Goal: Task Accomplishment & Management: Manage account settings

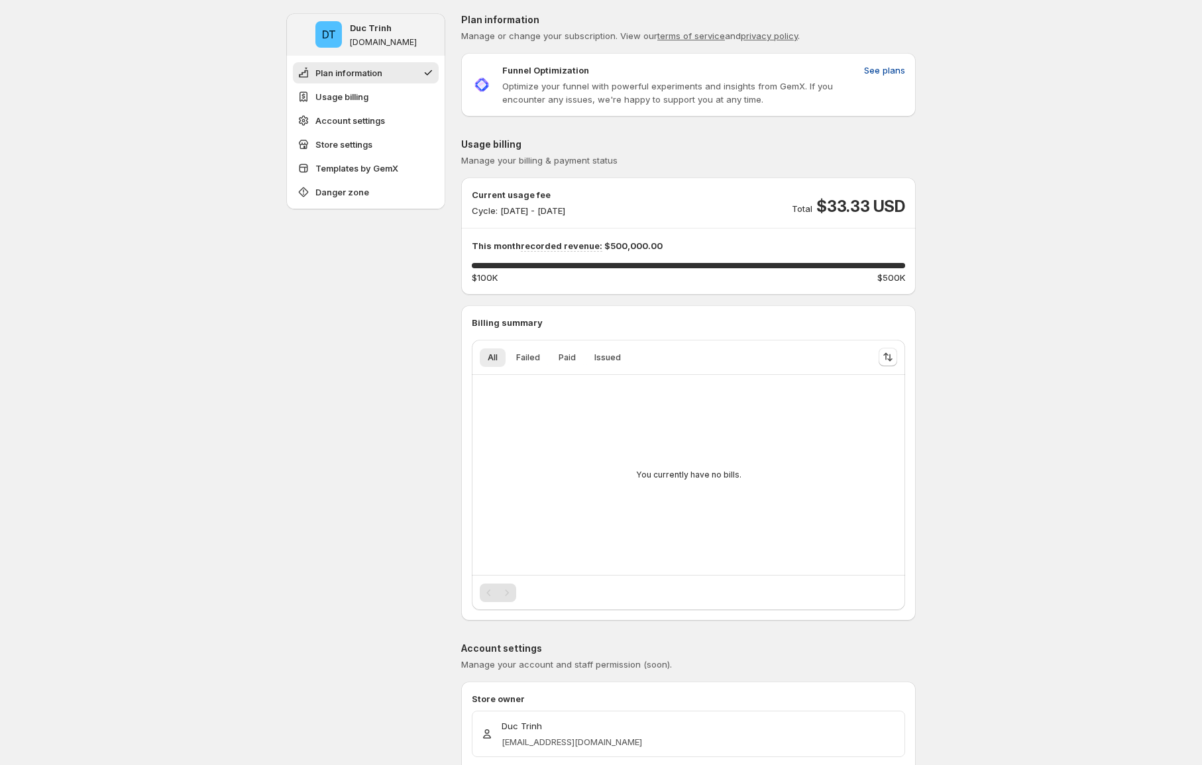
click at [895, 69] on span "See plans" at bounding box center [884, 70] width 41 height 13
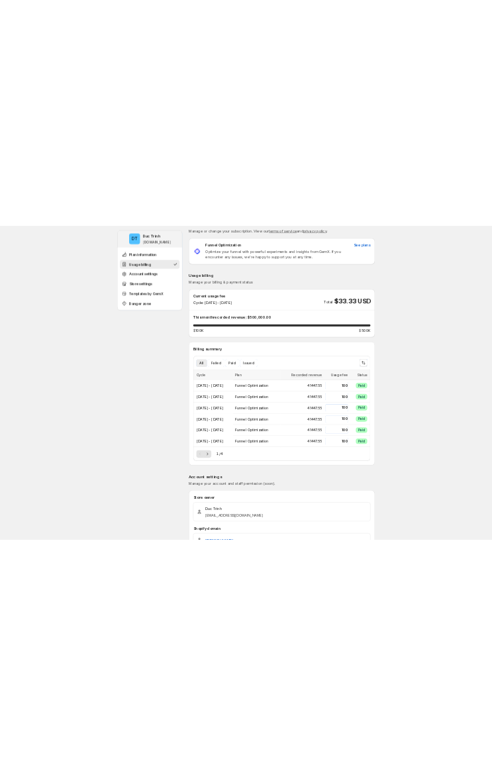
scroll to position [65, 0]
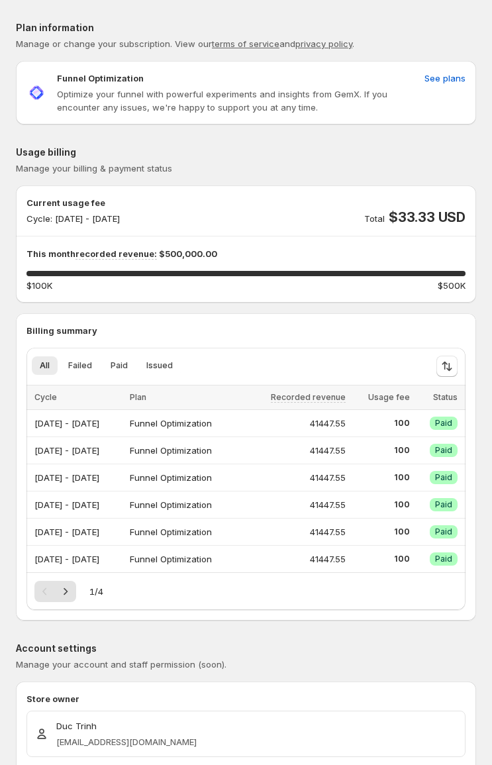
click at [311, 159] on div "Usage billing Manage your billing & payment status" at bounding box center [246, 160] width 460 height 29
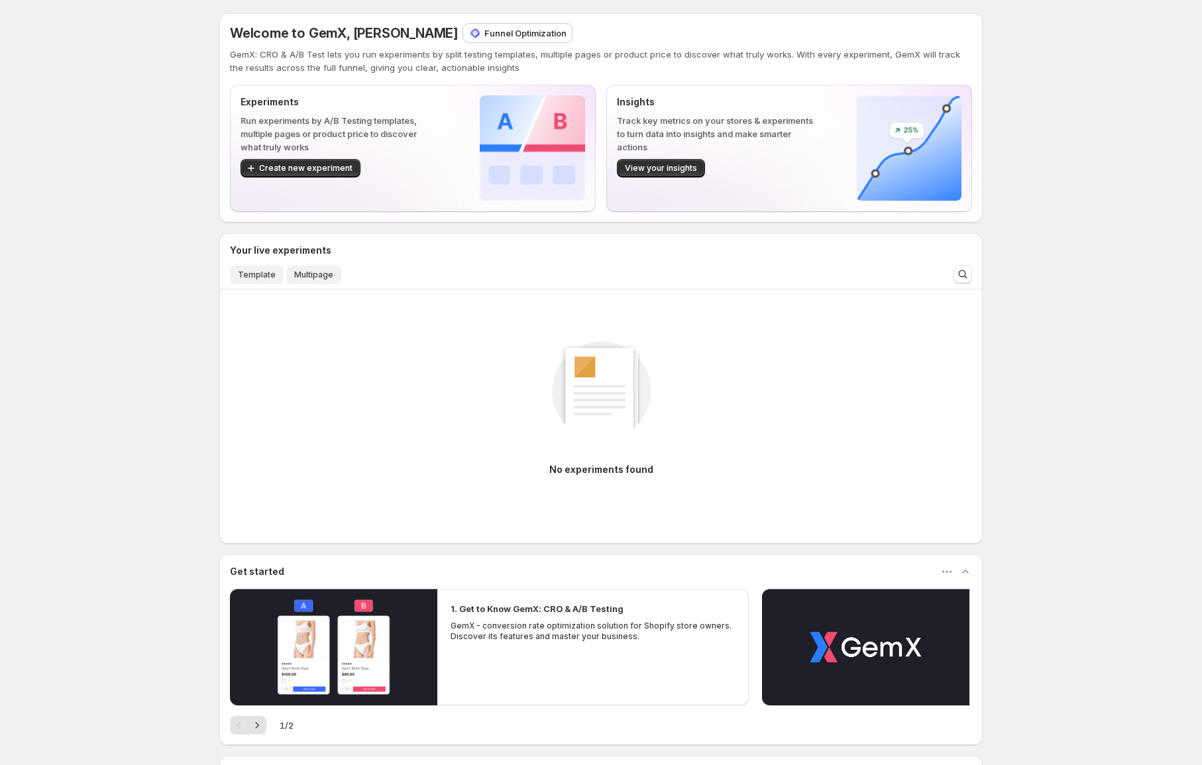
click at [250, 274] on span "Template" at bounding box center [257, 275] width 38 height 11
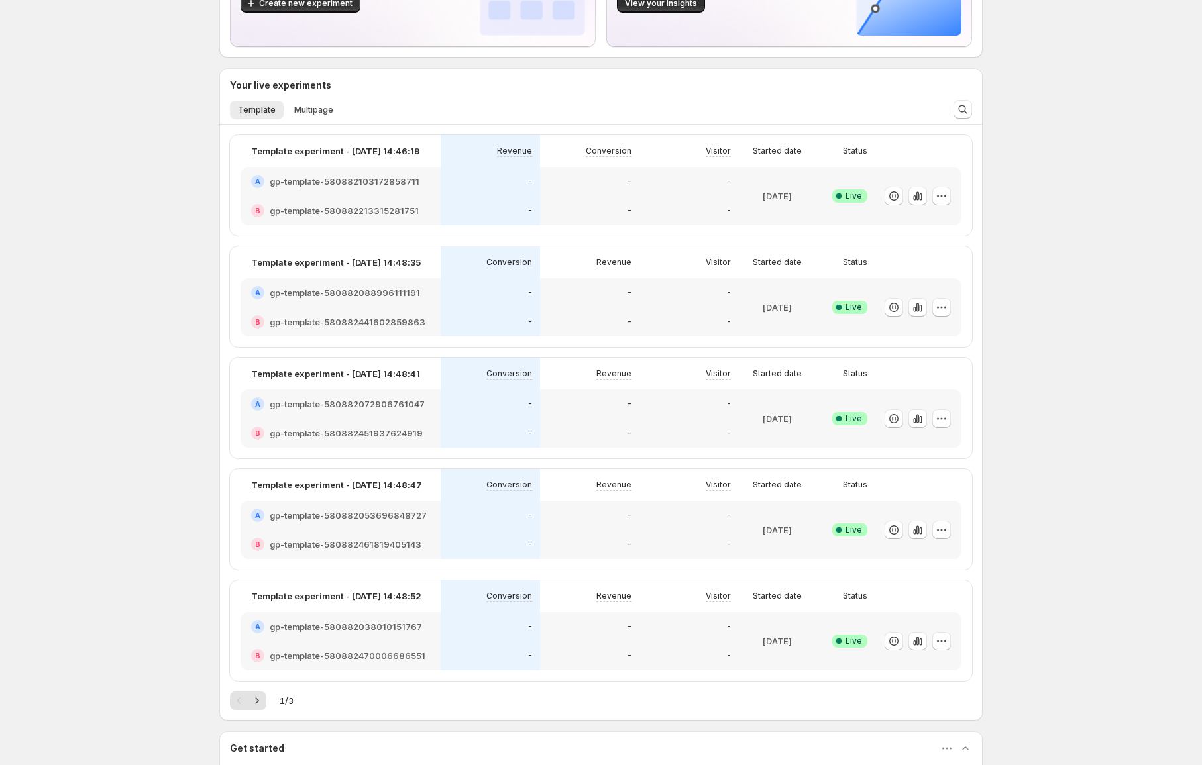
scroll to position [288, 0]
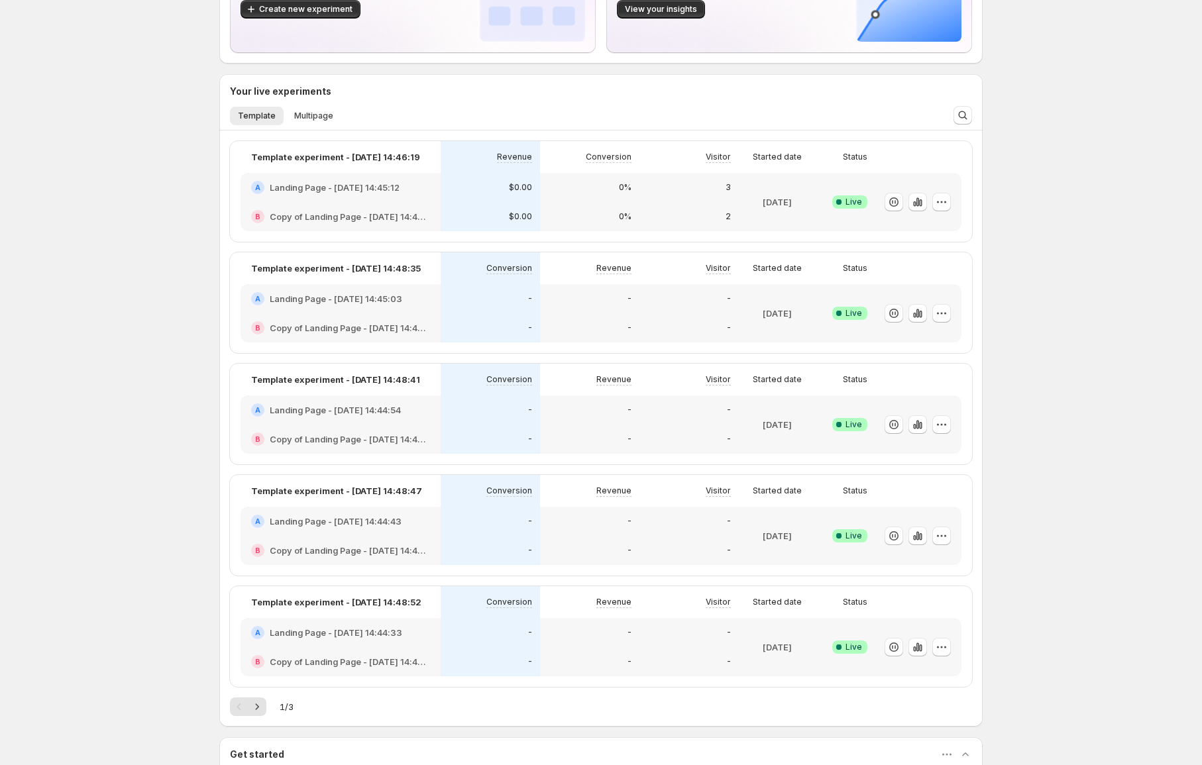
scroll to position [167, 0]
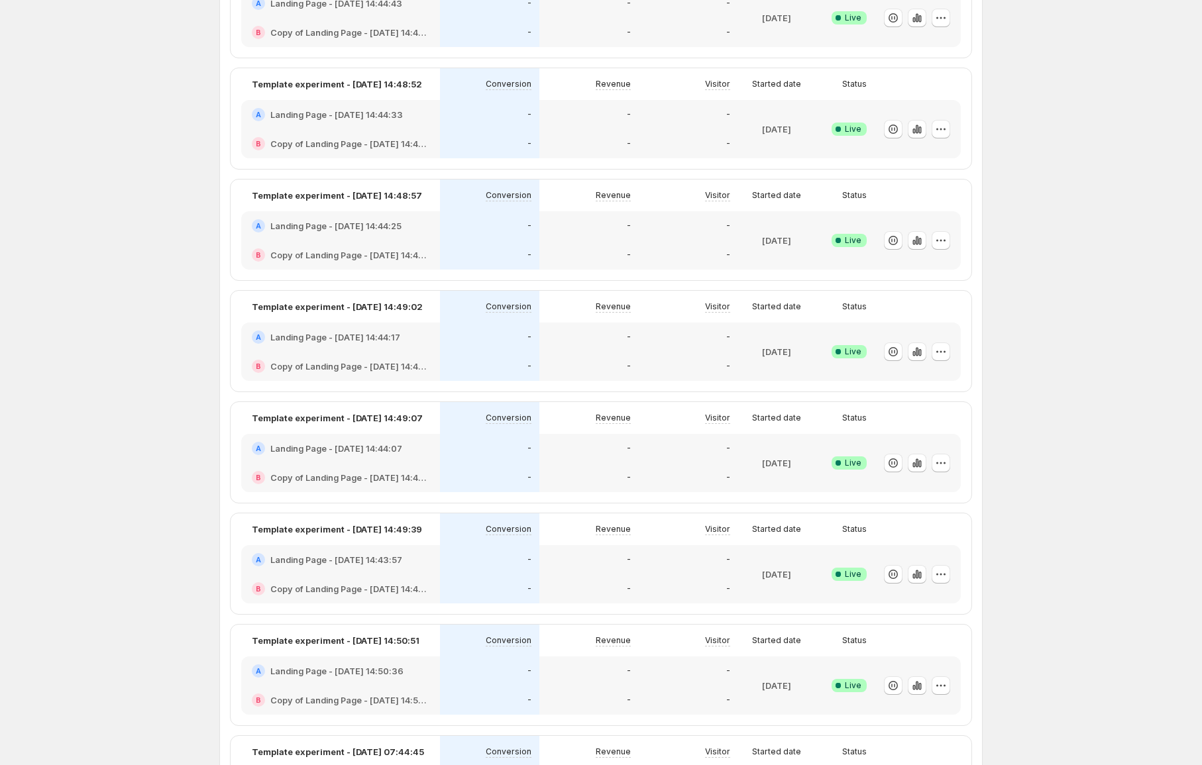
scroll to position [285, 0]
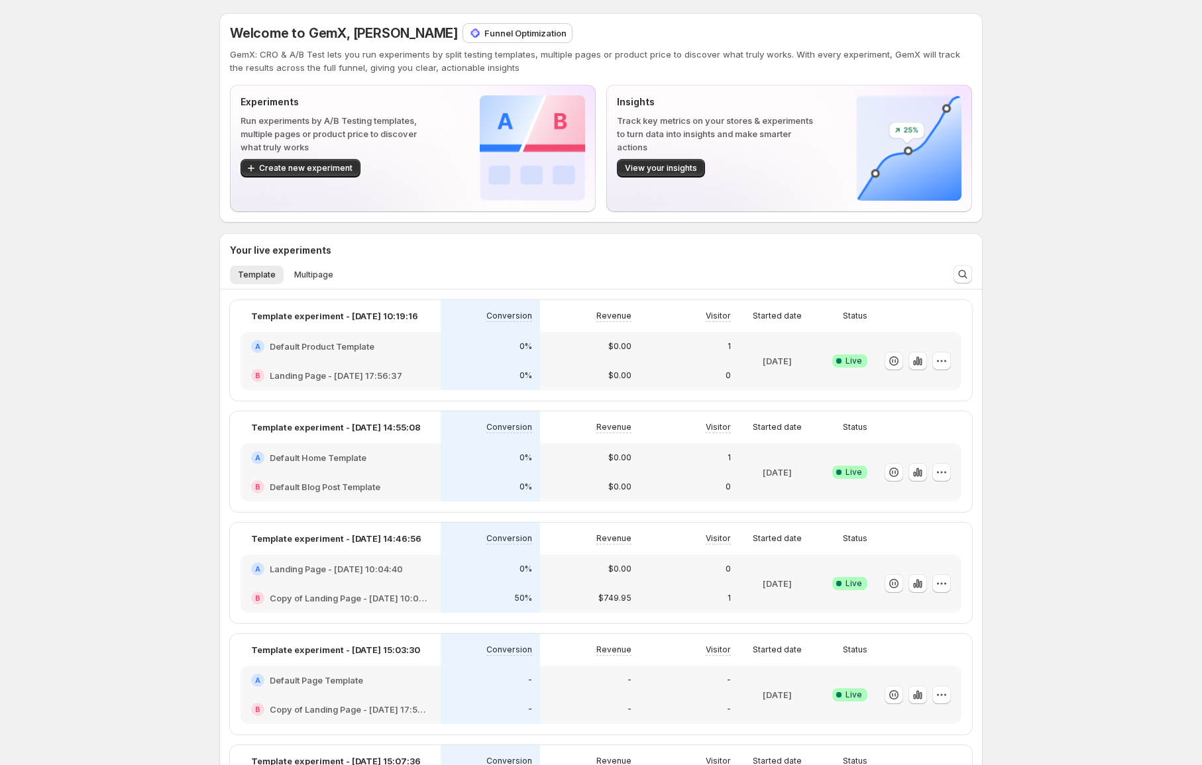
click at [425, 354] on div "A Default Product Template" at bounding box center [340, 346] width 200 height 29
click at [364, 342] on h2 "Default Product Template" at bounding box center [322, 346] width 105 height 13
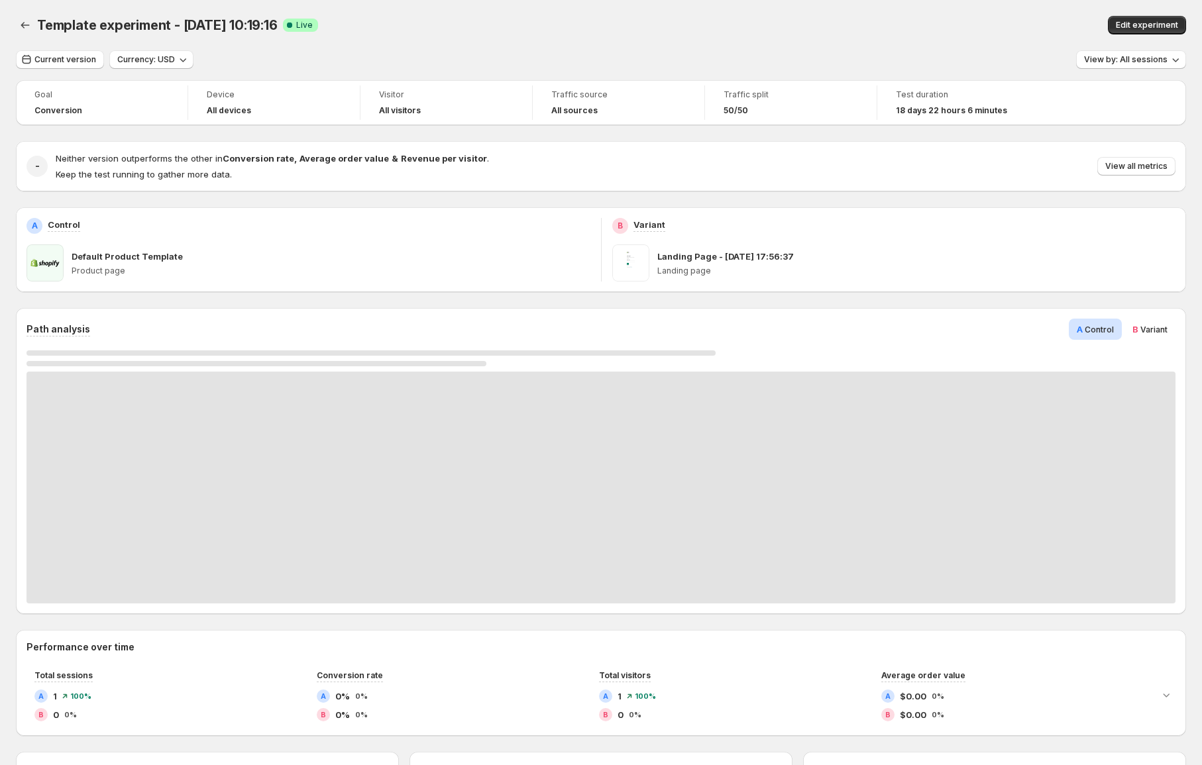
click at [1151, 27] on span "Edit experiment" at bounding box center [1147, 25] width 62 height 11
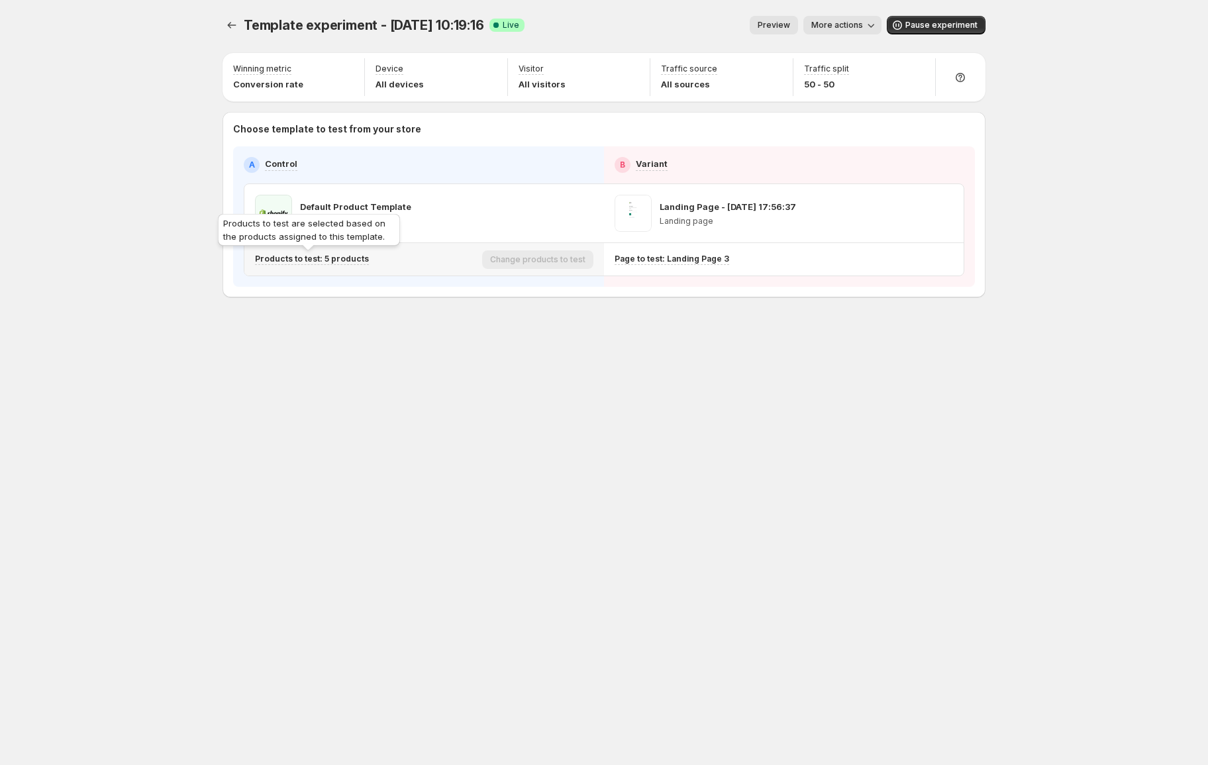
click at [357, 256] on p "Products to test: 5 products" at bounding box center [312, 259] width 114 height 11
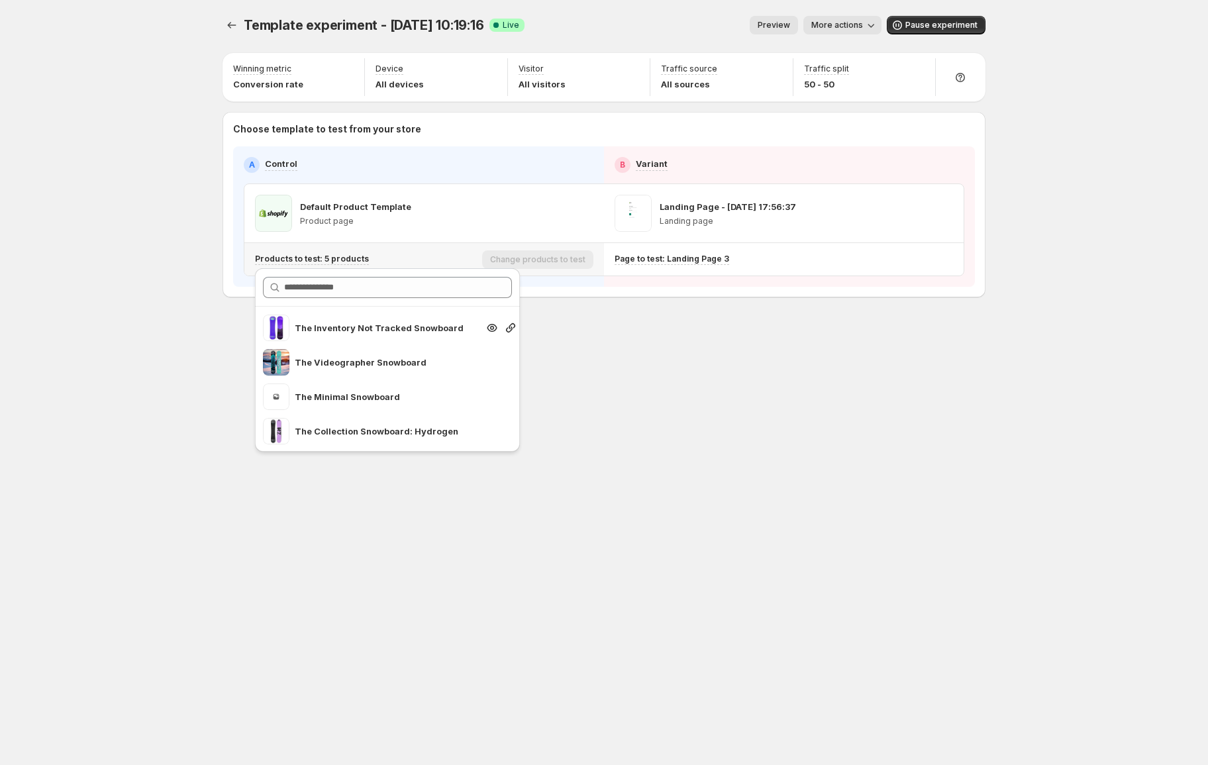
click at [364, 329] on p "The Inventory Not Tracked Snowboard" at bounding box center [386, 327] width 183 height 13
click at [569, 351] on div "Template experiment - [DATE] 10:19:16. This page is ready Template experiment -…" at bounding box center [604, 184] width 795 height 369
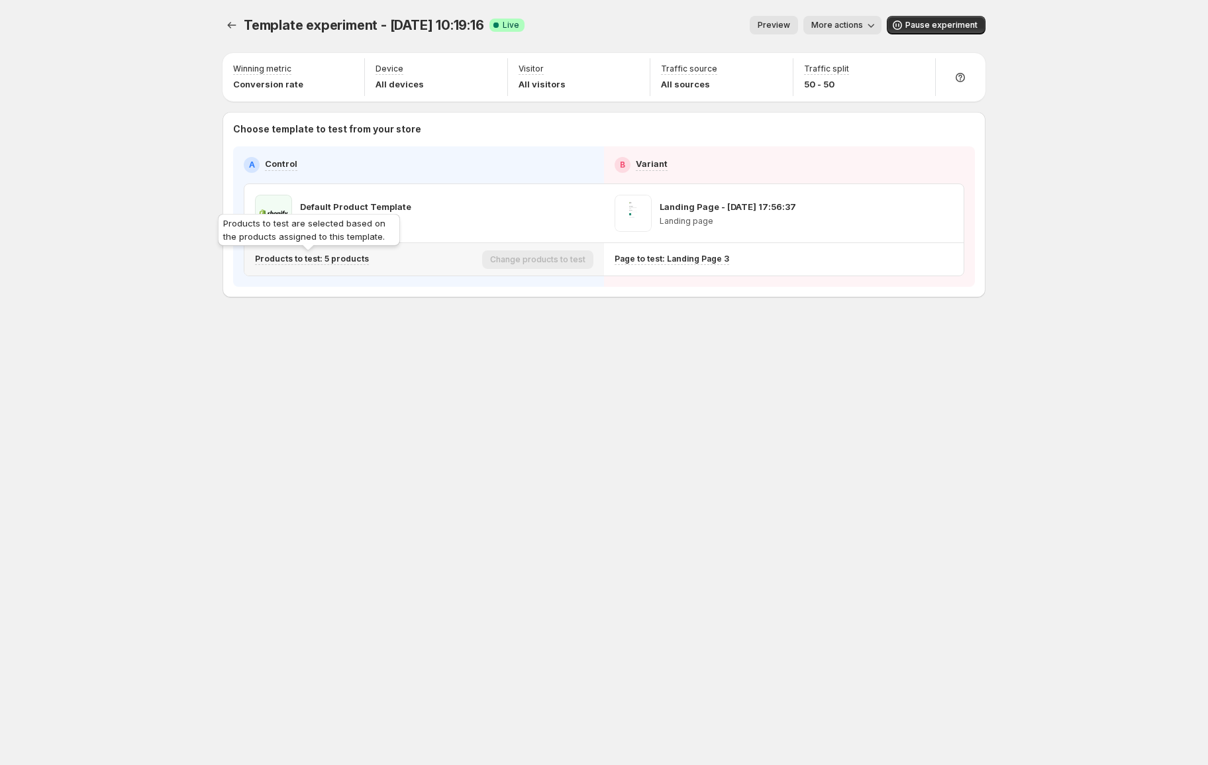
click at [341, 262] on p "Products to test: 5 products" at bounding box center [312, 259] width 114 height 11
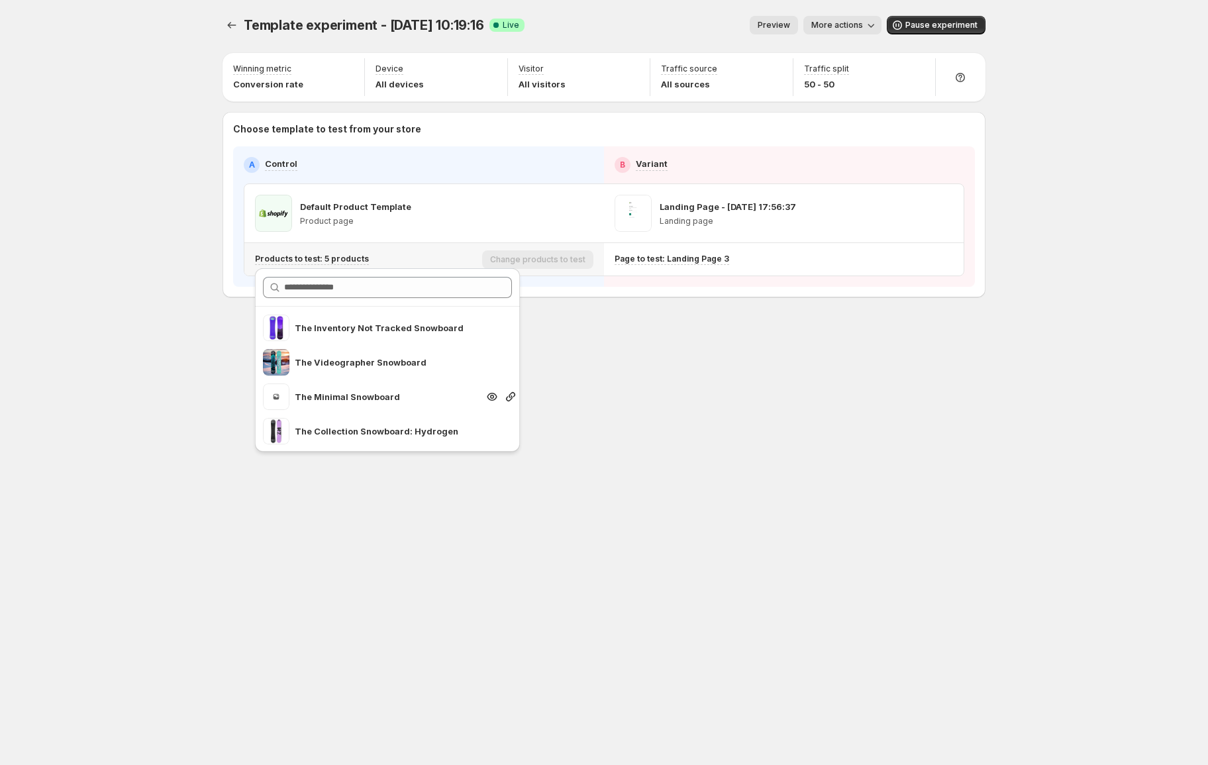
scroll to position [7, 0]
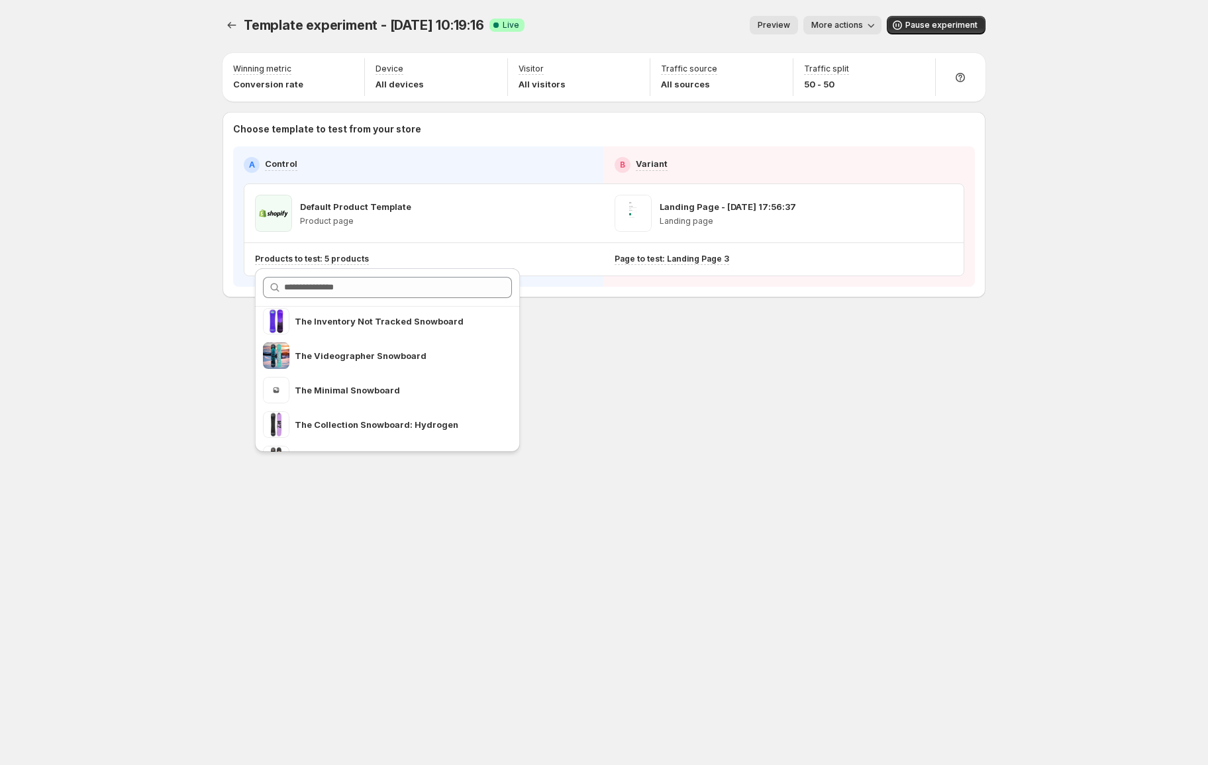
click at [633, 351] on div "Template experiment - [DATE] 10:19:16. This page is ready Template experiment -…" at bounding box center [604, 184] width 795 height 369
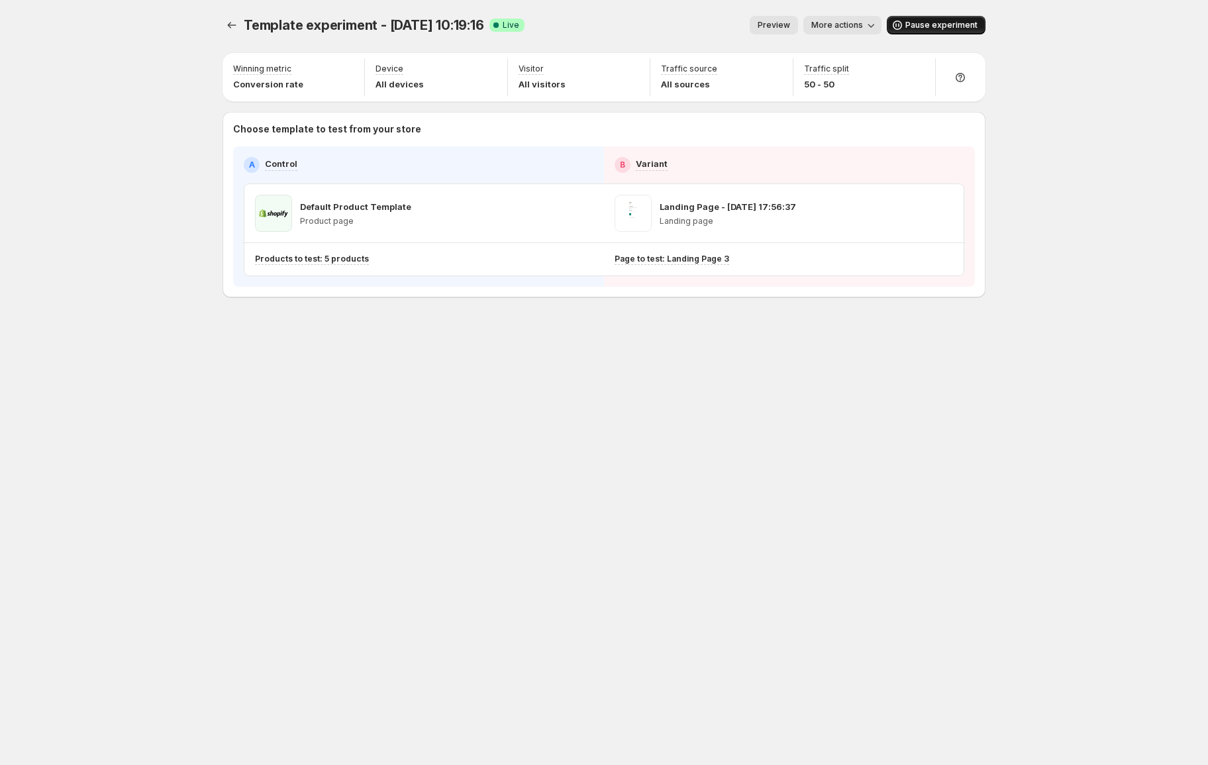
click at [940, 26] on span "Pause experiment" at bounding box center [942, 25] width 72 height 11
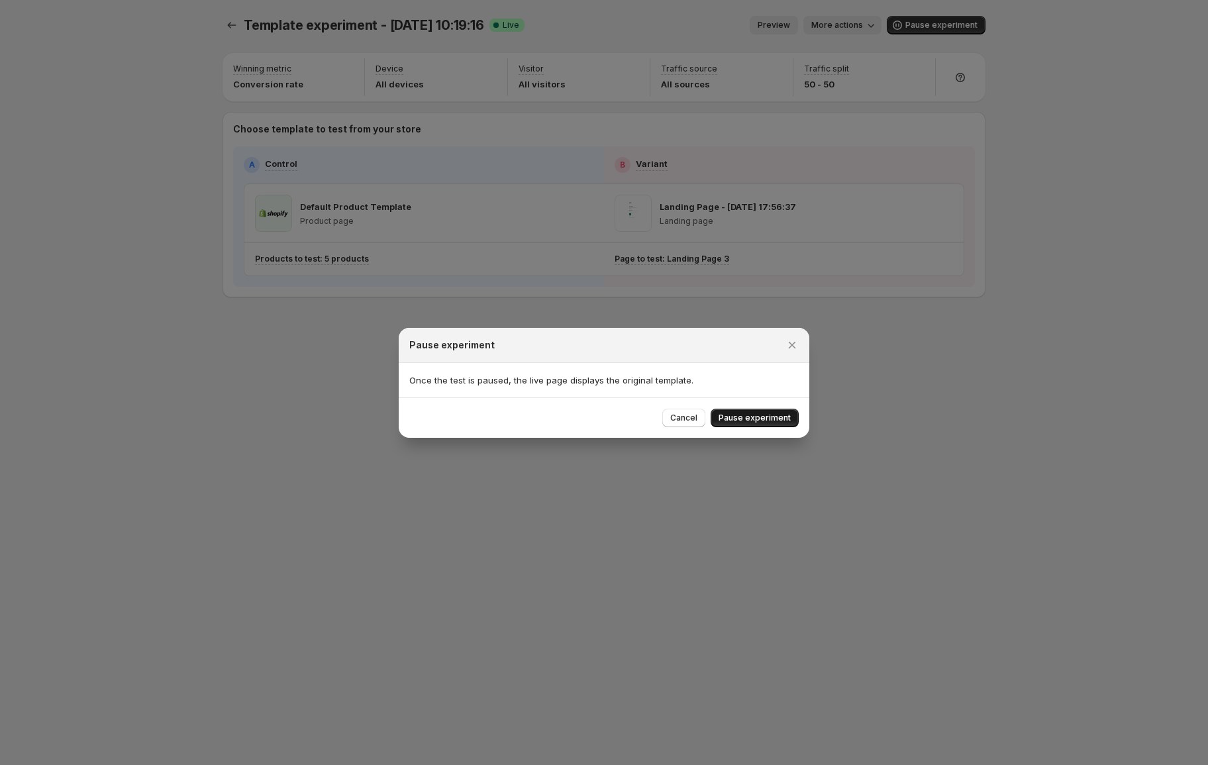
click at [774, 417] on span "Pause experiment" at bounding box center [755, 418] width 72 height 11
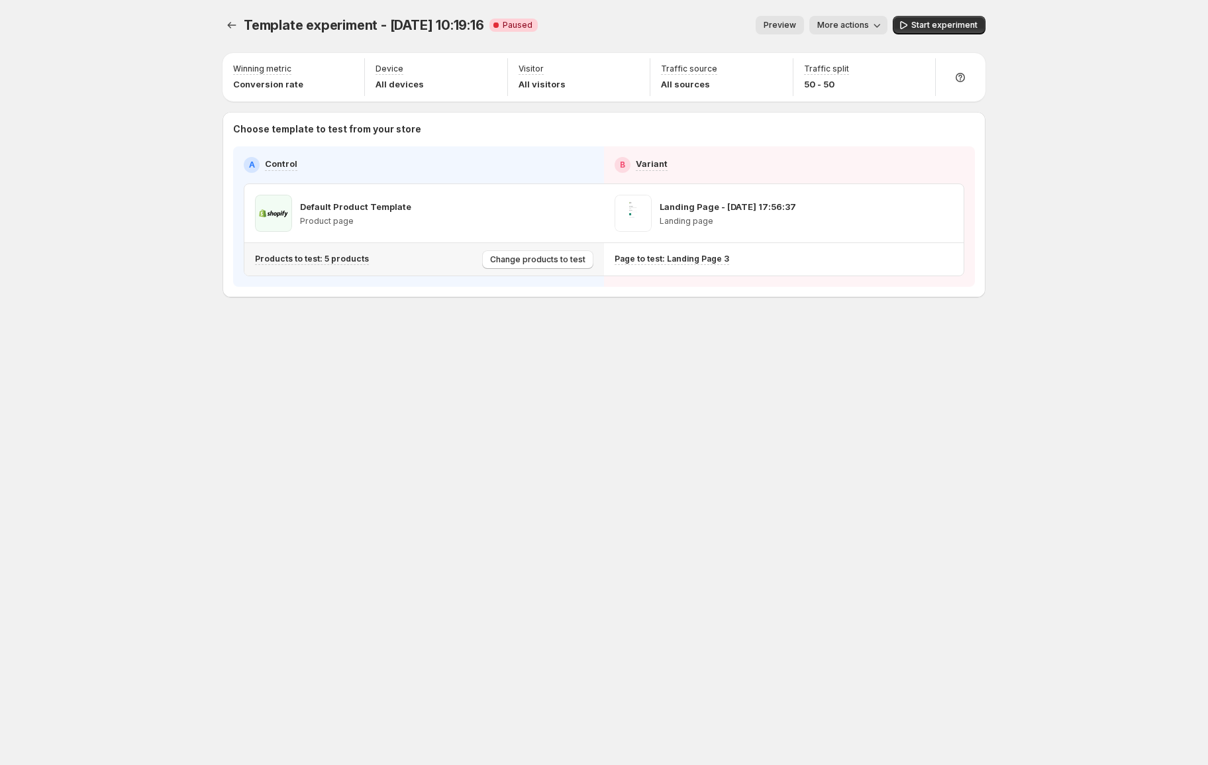
click at [571, 256] on span "Change products to test" at bounding box center [537, 259] width 95 height 11
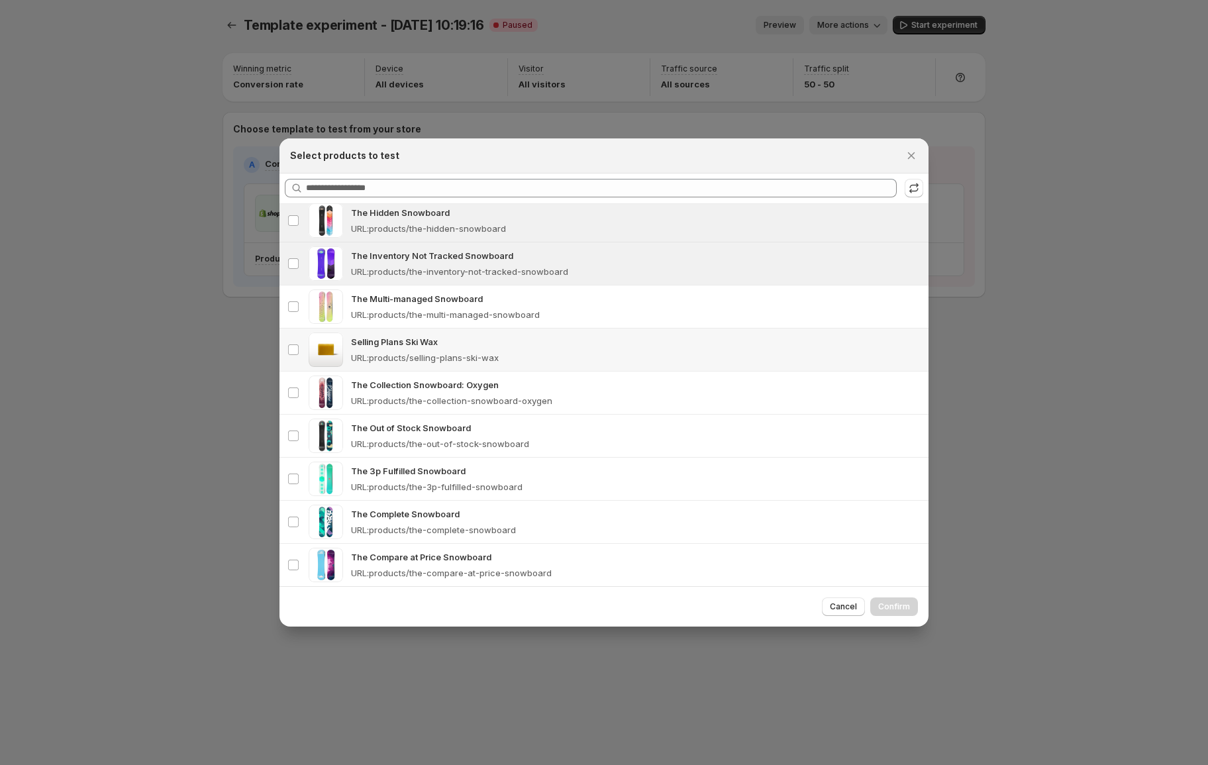
scroll to position [0, 0]
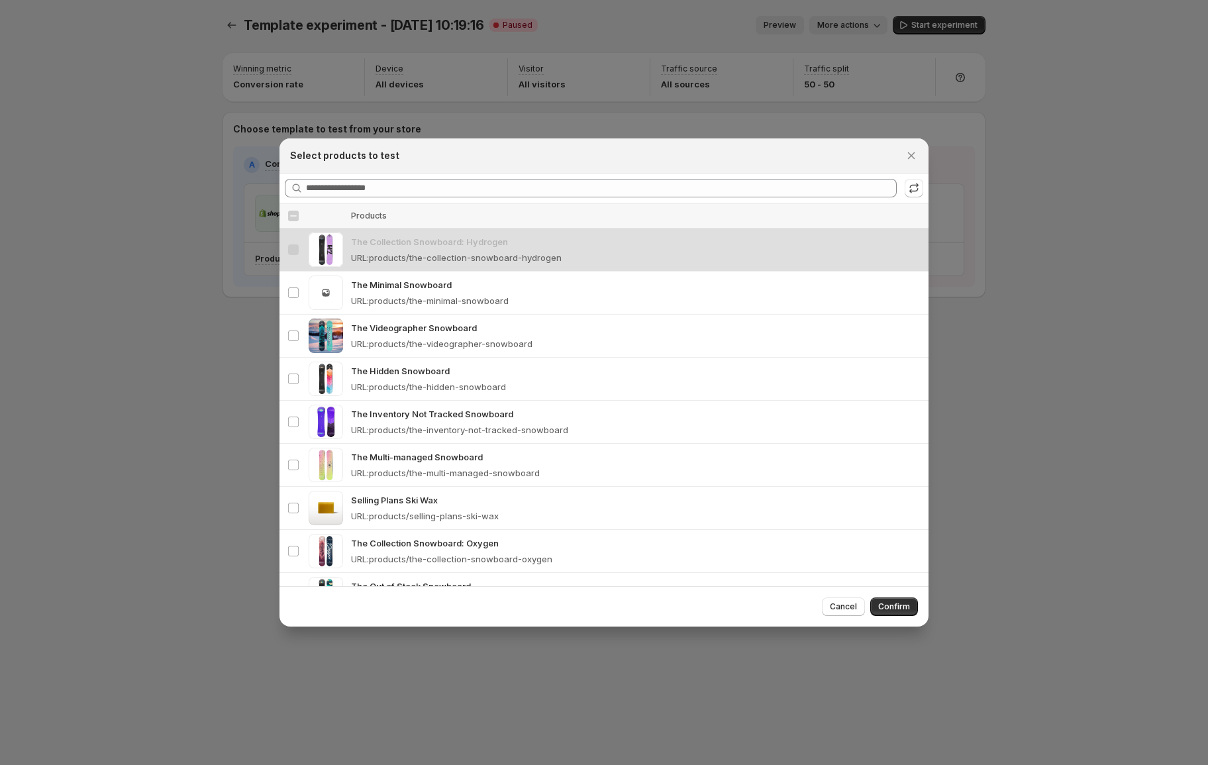
click at [295, 216] on div "Select all products" at bounding box center [294, 216] width 12 height 12
click at [342, 286] on span ":rqj:" at bounding box center [326, 293] width 34 height 34
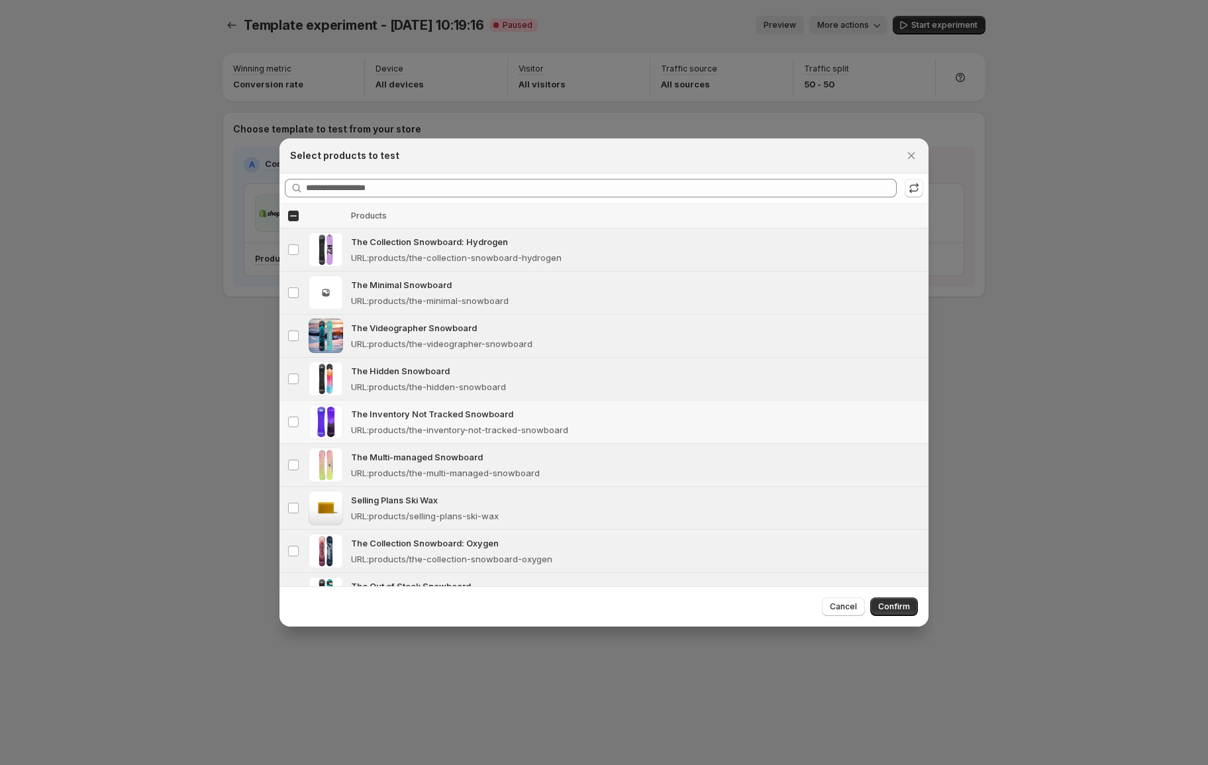
drag, startPoint x: 380, startPoint y: 410, endPoint x: 400, endPoint y: 414, distance: 20.9
click at [380, 411] on p "The Inventory Not Tracked Snowboard" at bounding box center [636, 413] width 570 height 13
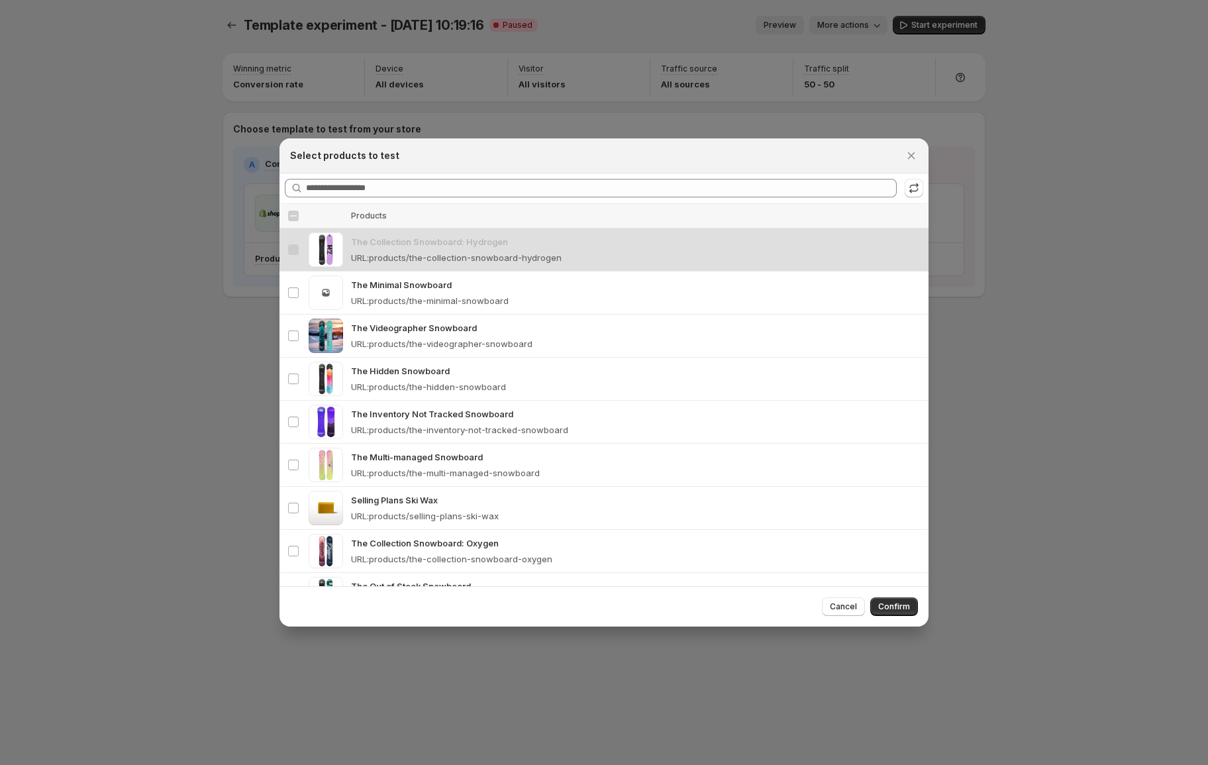
click at [421, 257] on table "Select all products Thumbnail Products Select product The Collection Snowboard:…" at bounding box center [604, 474] width 649 height 541
click at [414, 293] on div "The Minimal Snowboard URL : products/the-minimal-snowboard" at bounding box center [636, 292] width 570 height 29
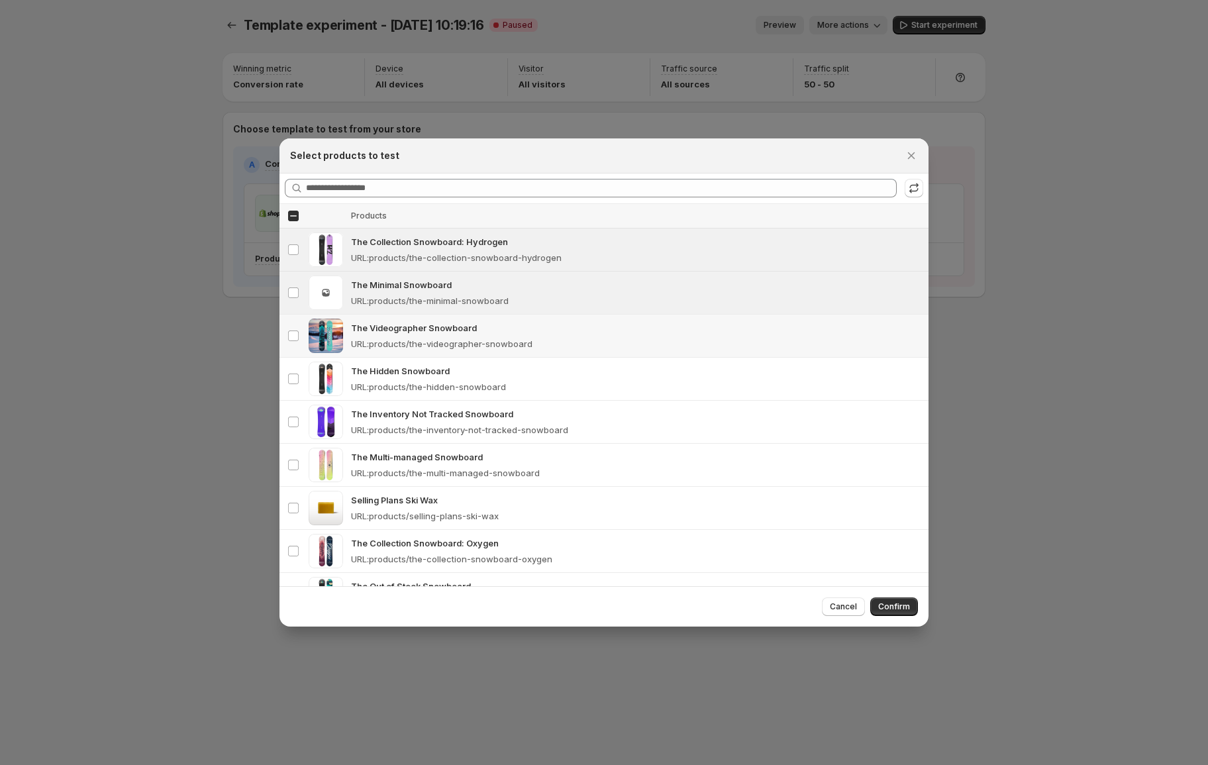
click at [441, 340] on p "URL : products/the-videographer-snowboard" at bounding box center [442, 343] width 182 height 13
click at [891, 607] on span "Confirm" at bounding box center [894, 607] width 32 height 11
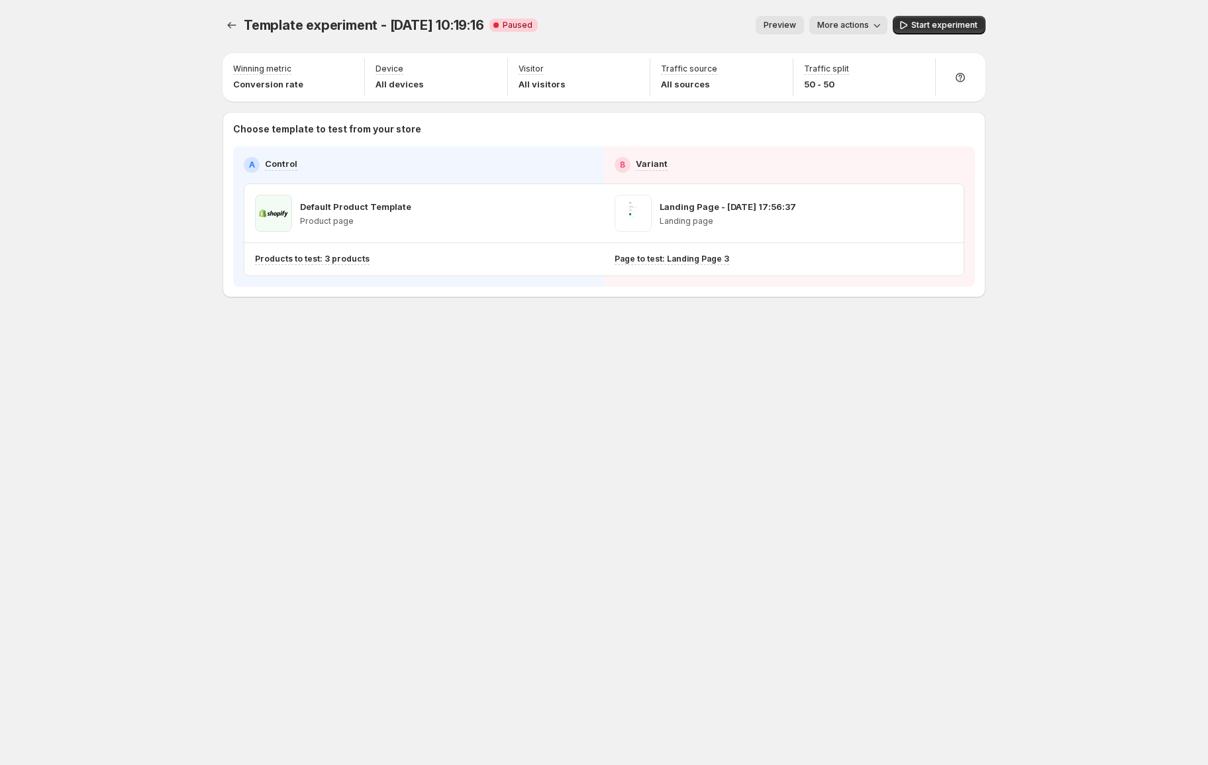
click at [839, 28] on span "More actions" at bounding box center [843, 25] width 52 height 11
click at [942, 30] on span "Start experiment" at bounding box center [945, 25] width 66 height 11
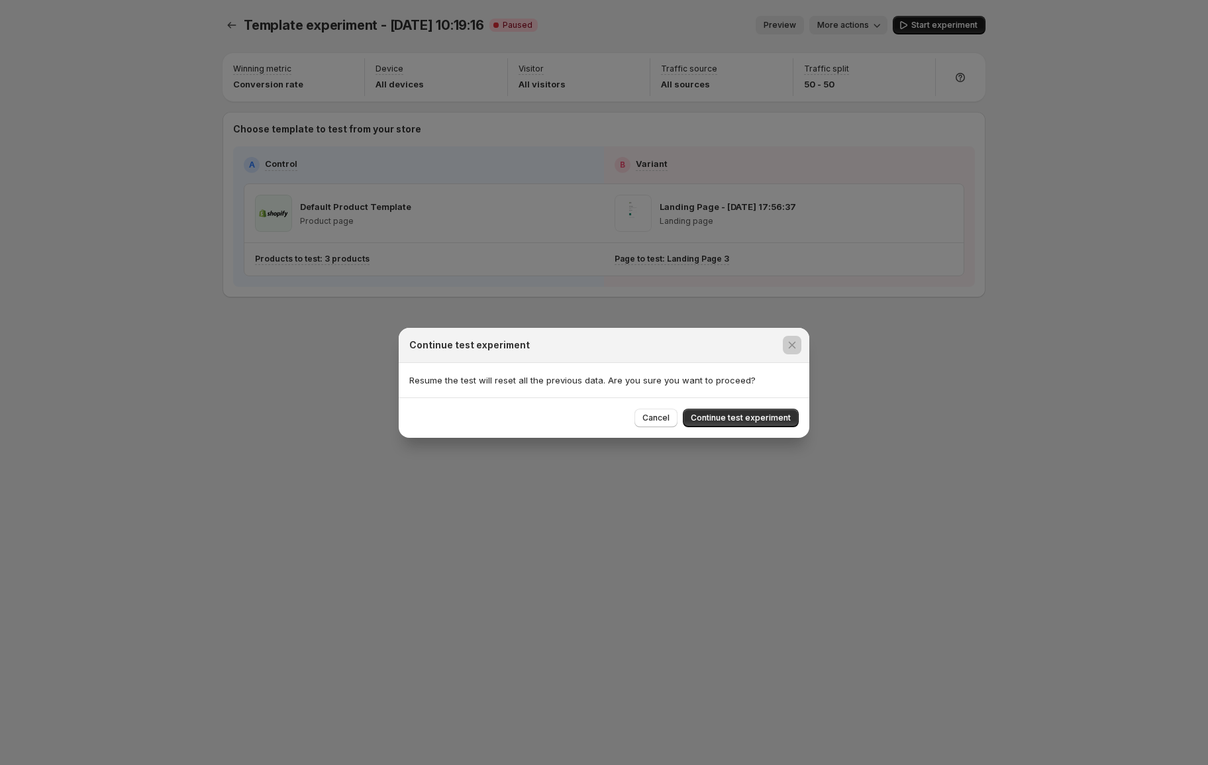
click at [943, 24] on div at bounding box center [604, 382] width 1208 height 765
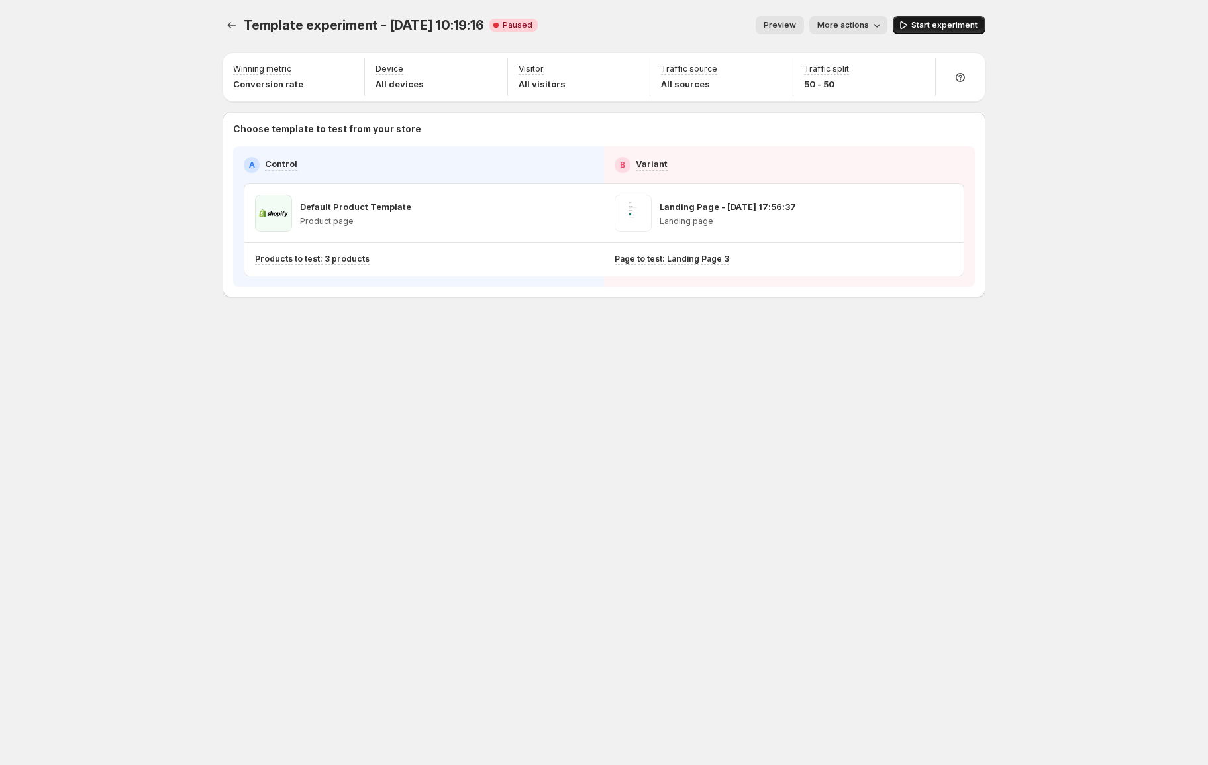
click at [920, 25] on span "Start experiment" at bounding box center [945, 25] width 66 height 11
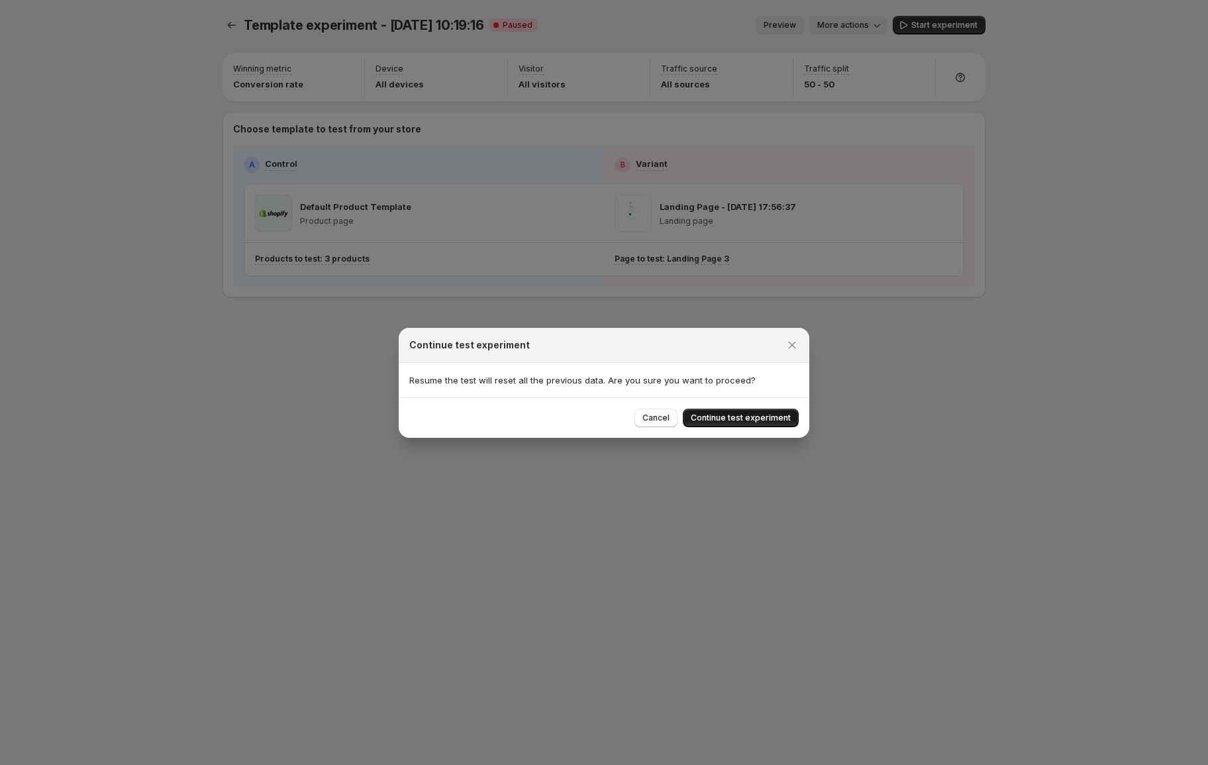
click at [762, 420] on span "Continue test experiment" at bounding box center [741, 418] width 100 height 11
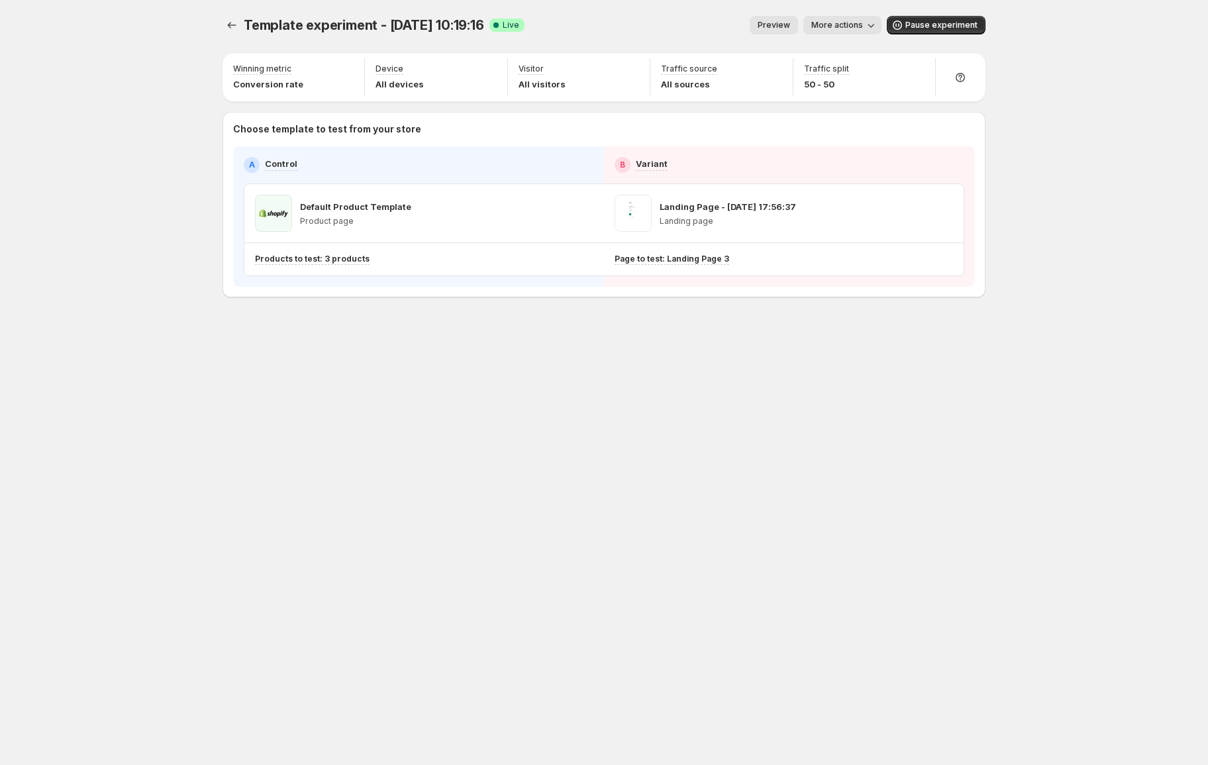
click at [851, 25] on span "More actions" at bounding box center [838, 25] width 52 height 11
click at [842, 50] on span "View analytic" at bounding box center [862, 52] width 56 height 11
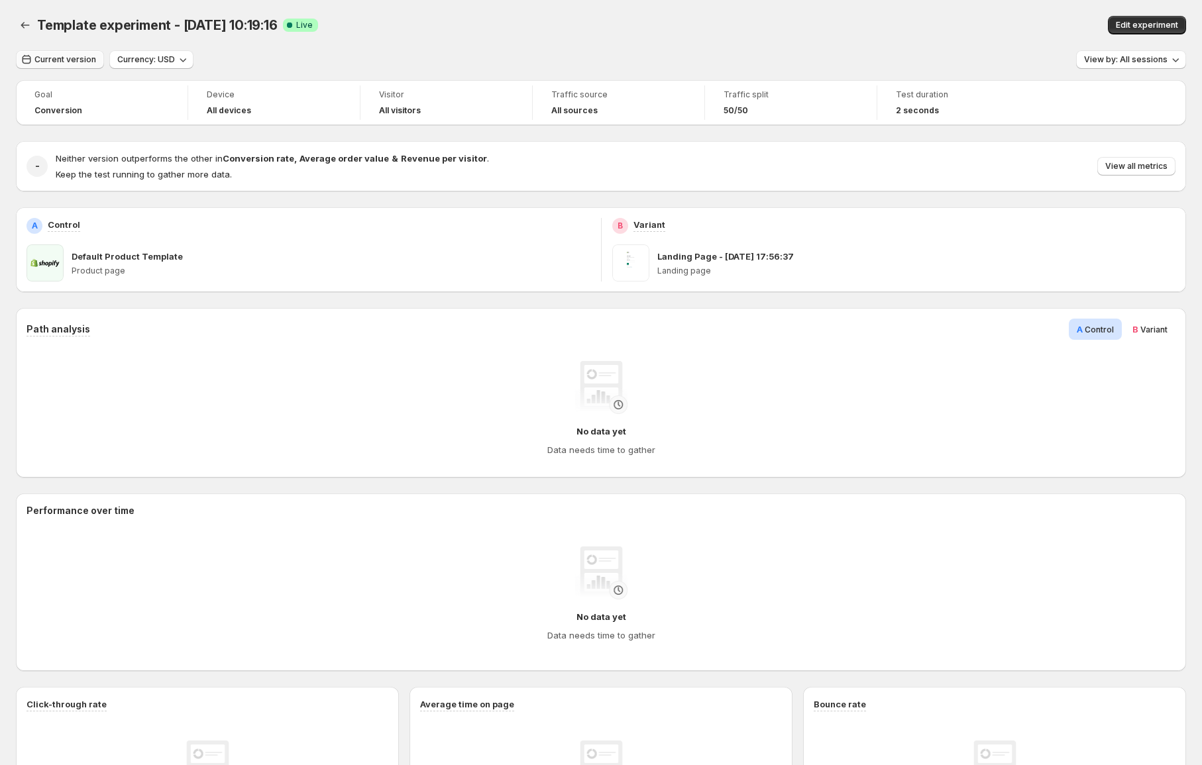
click at [57, 54] on span "Current version" at bounding box center [65, 59] width 62 height 11
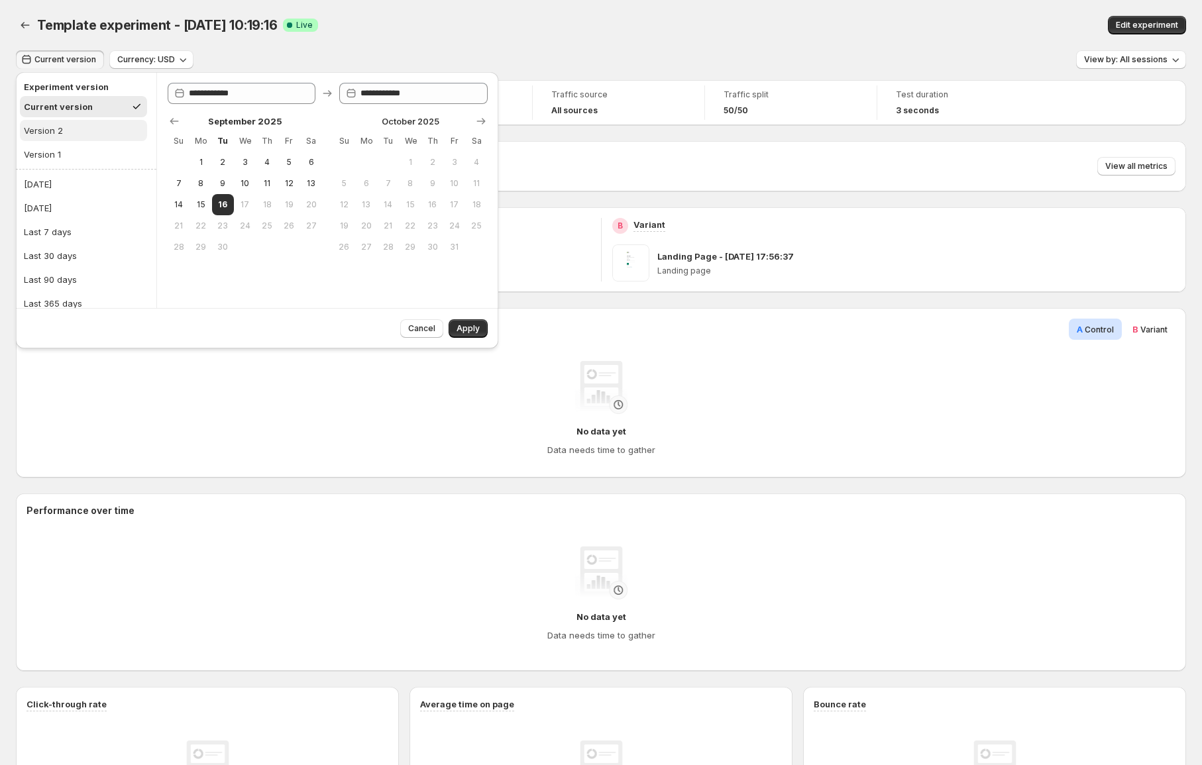
click at [56, 130] on div "Version 2" at bounding box center [43, 130] width 39 height 13
type input "**********"
click at [670, 283] on div "B Variant Landing Page - [DATE] 17:56:37 Landing page" at bounding box center [894, 249] width 585 height 85
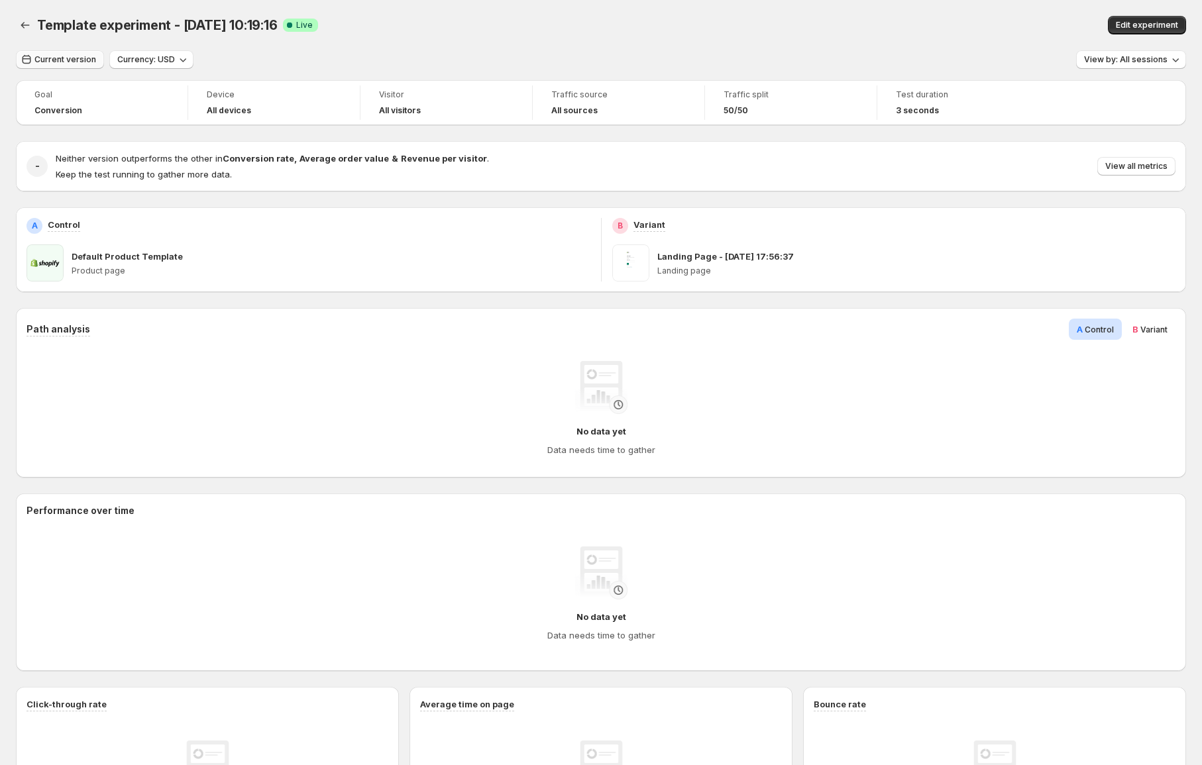
click at [58, 64] on span "Current version" at bounding box center [65, 59] width 62 height 11
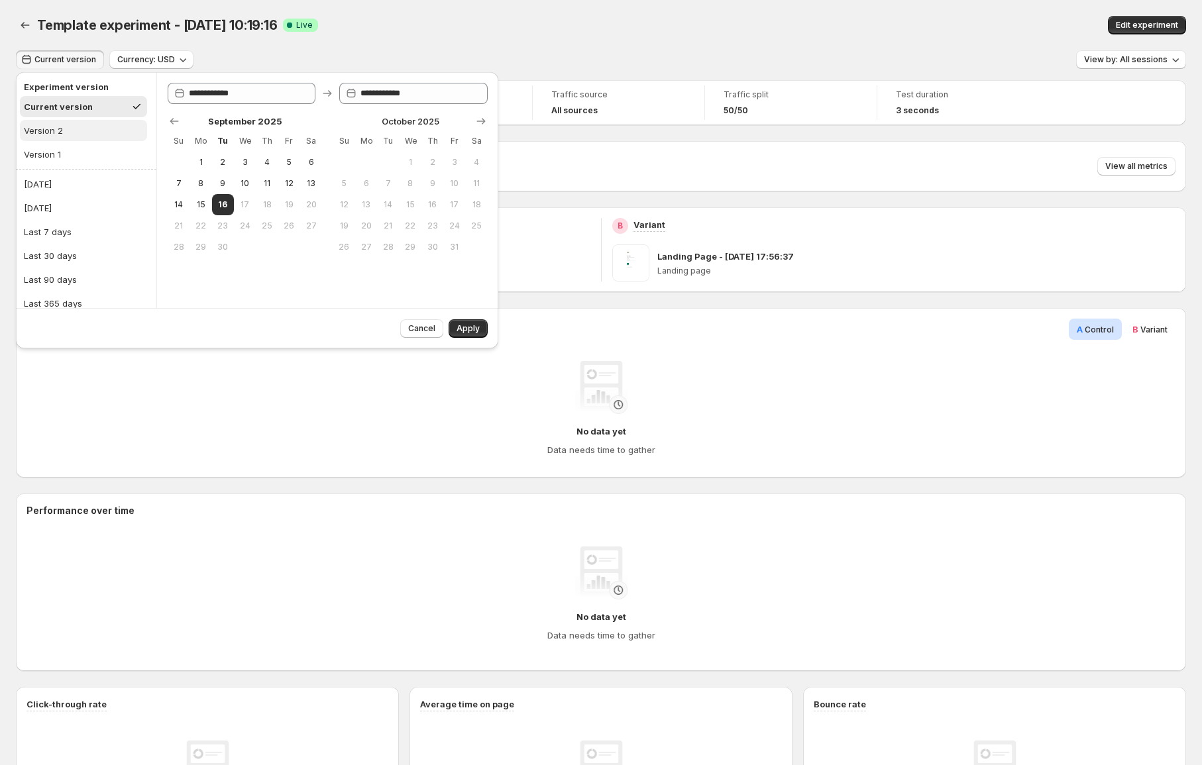
click at [69, 134] on button "Version 2" at bounding box center [83, 130] width 127 height 21
type input "**********"
click at [490, 329] on div "Cancel Apply" at bounding box center [257, 328] width 482 height 40
click at [480, 329] on button "Apply" at bounding box center [467, 328] width 39 height 19
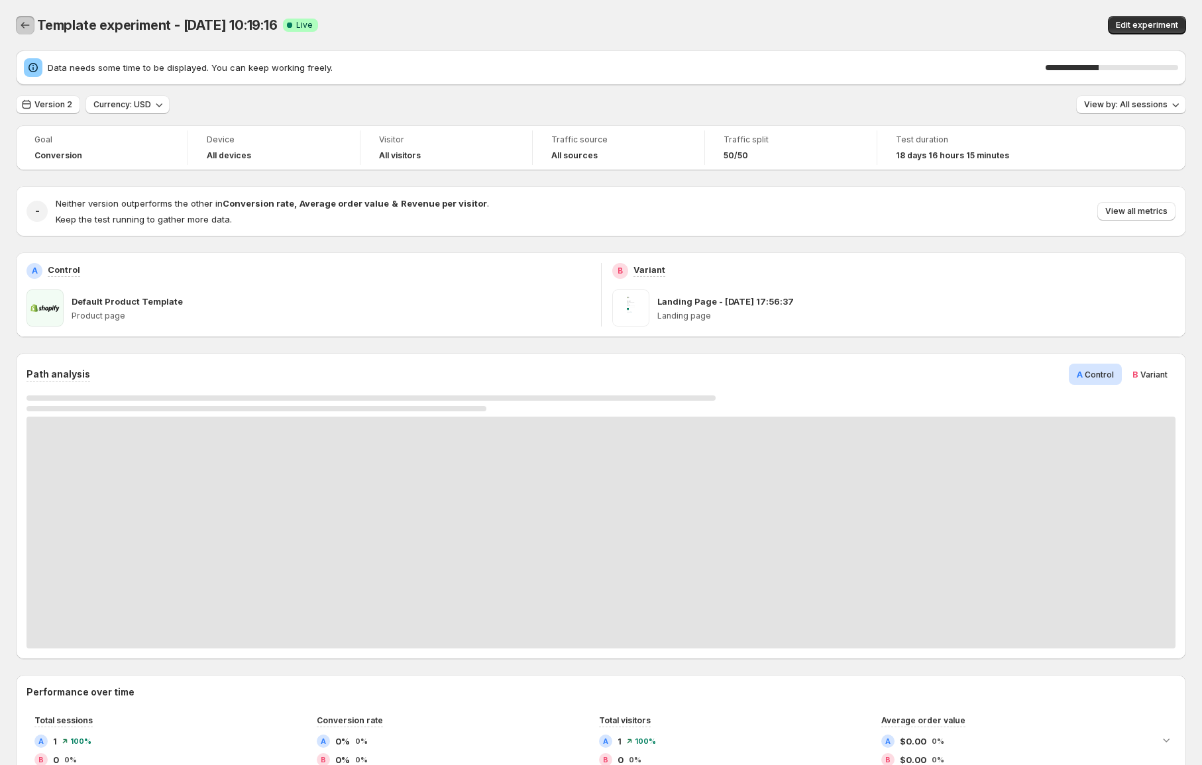
click at [24, 30] on icon "Back" at bounding box center [25, 25] width 13 height 13
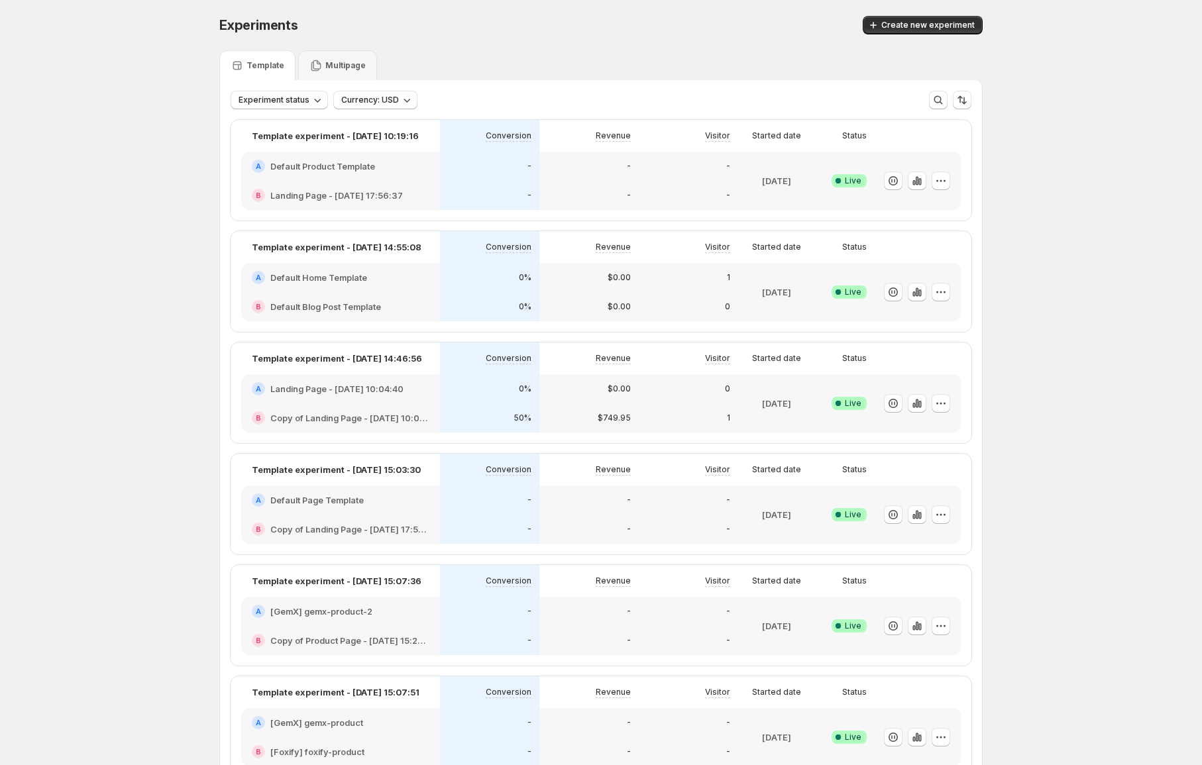
click at [735, 183] on div "-" at bounding box center [688, 195] width 99 height 29
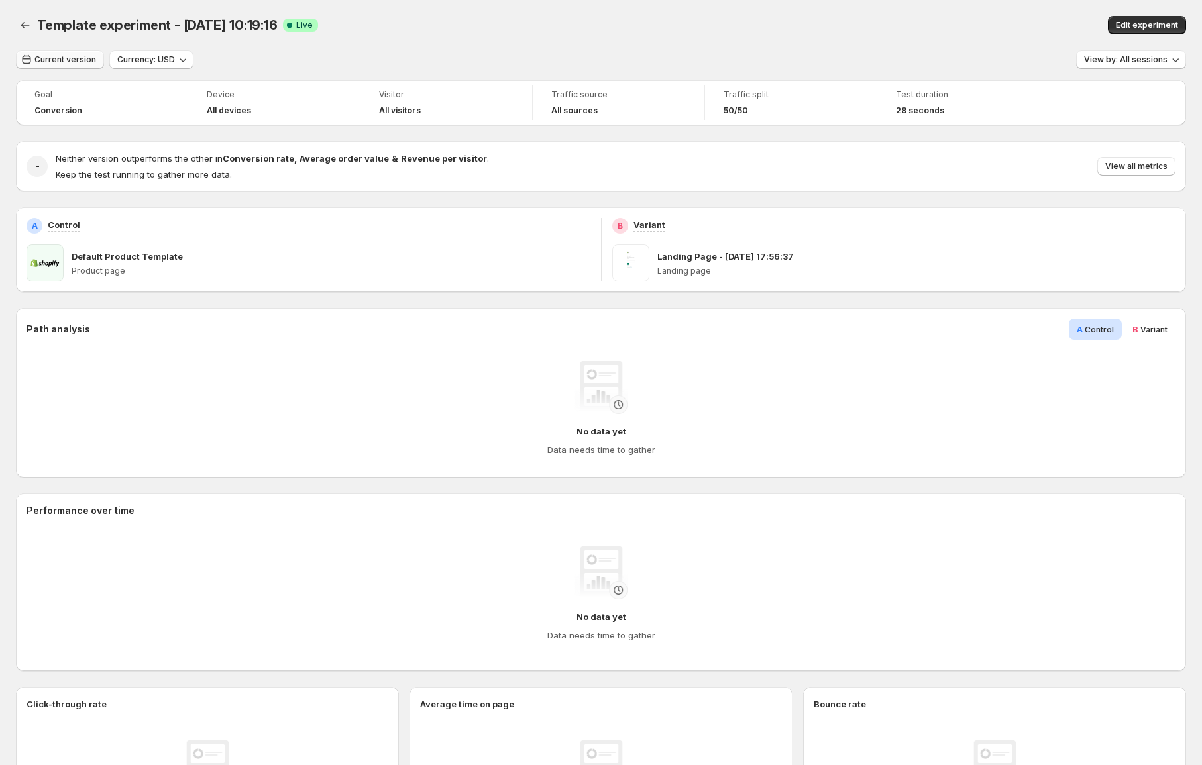
click at [64, 63] on span "Current version" at bounding box center [65, 59] width 62 height 11
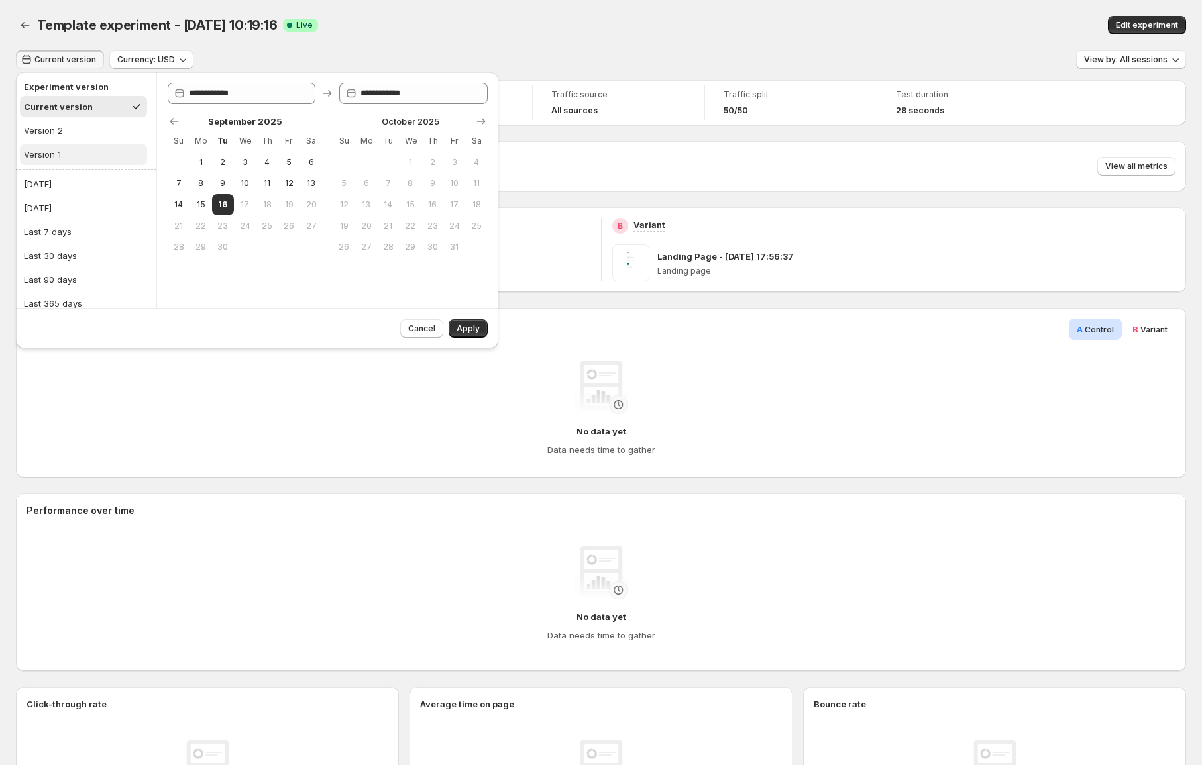
click at [53, 148] on div "Version 1" at bounding box center [42, 154] width 37 height 13
type input "**********"
click at [482, 327] on button "Apply" at bounding box center [467, 328] width 39 height 19
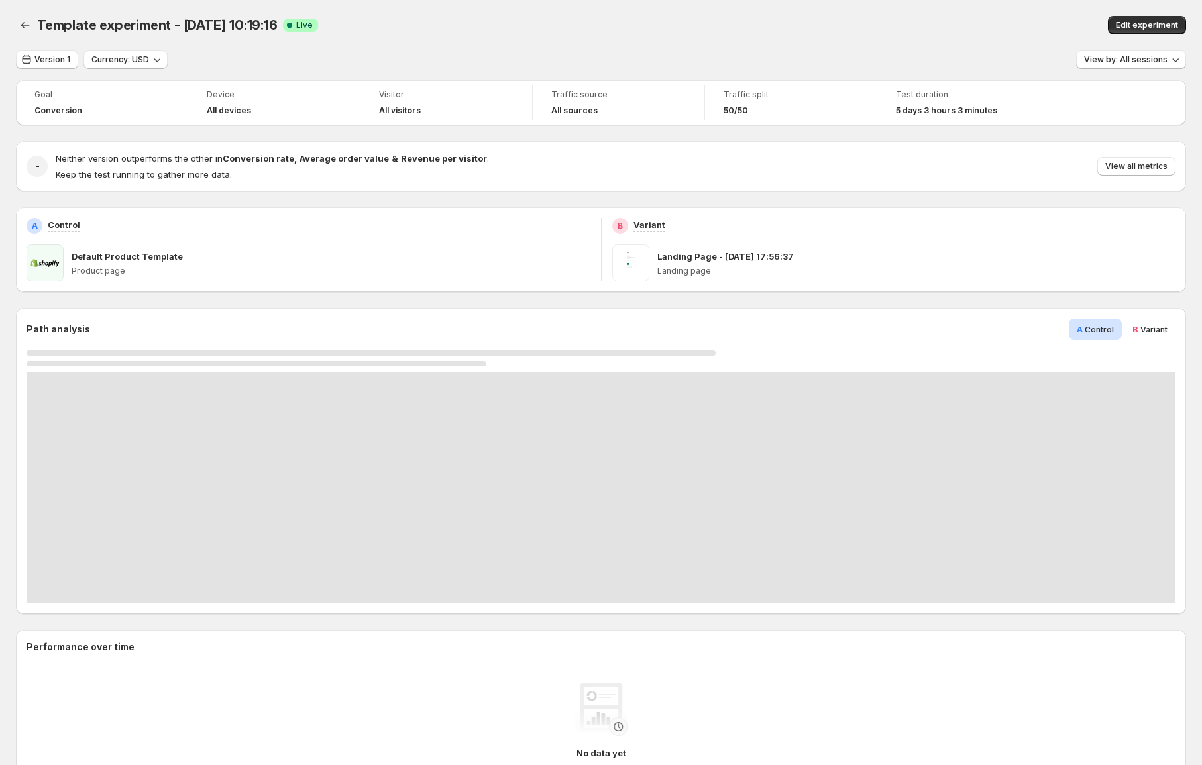
click at [139, 319] on div "Path analysis A Control B Variant" at bounding box center [600, 329] width 1149 height 21
click at [28, 28] on icon "Back" at bounding box center [25, 25] width 13 height 13
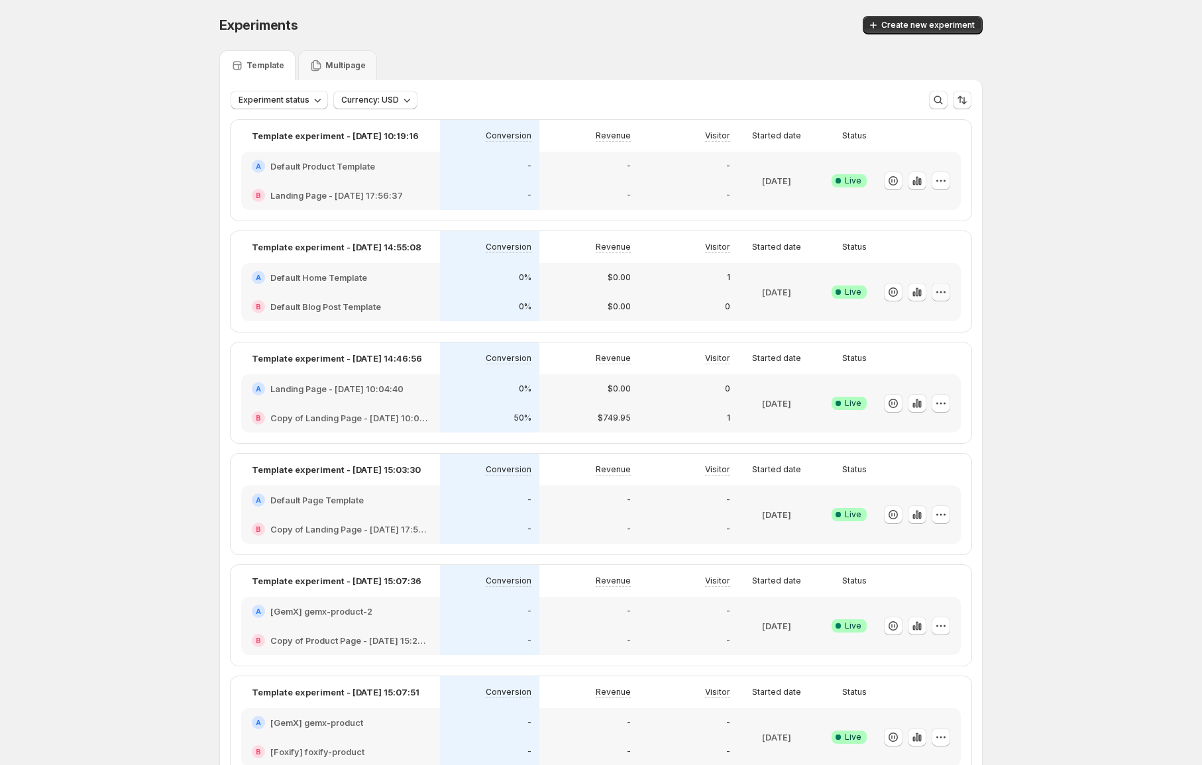
click at [947, 288] on icon "button" at bounding box center [940, 292] width 13 height 13
click at [918, 289] on icon "button" at bounding box center [917, 292] width 3 height 9
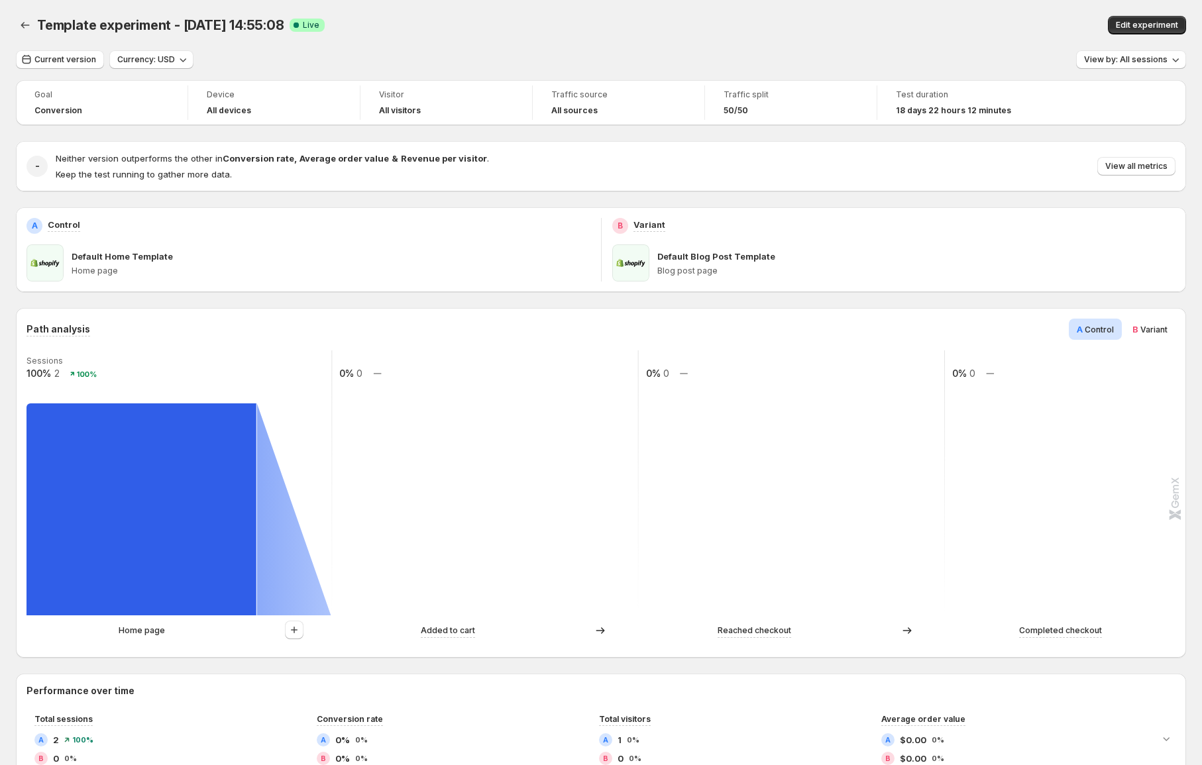
scroll to position [38, 0]
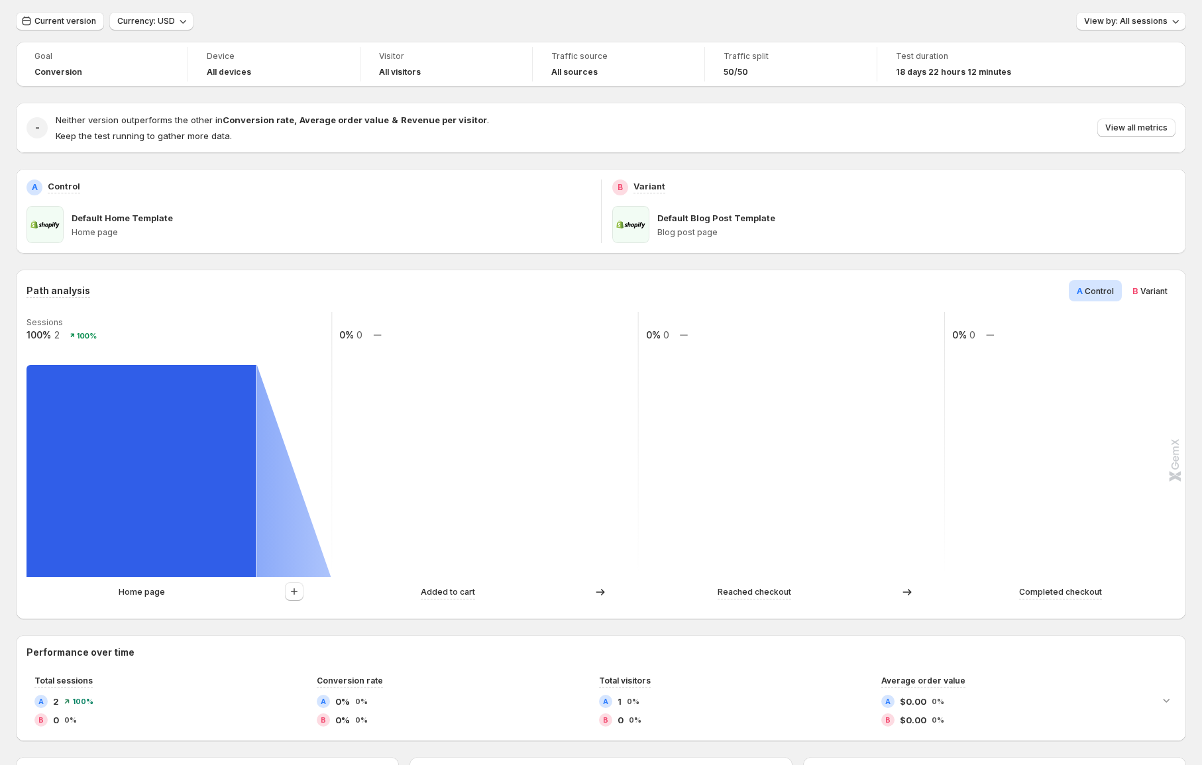
click at [148, 589] on p "Home page" at bounding box center [142, 592] width 46 height 13
drag, startPoint x: 479, startPoint y: 399, endPoint x: 443, endPoint y: 366, distance: 48.8
click at [474, 397] on rect at bounding box center [484, 444] width 307 height 265
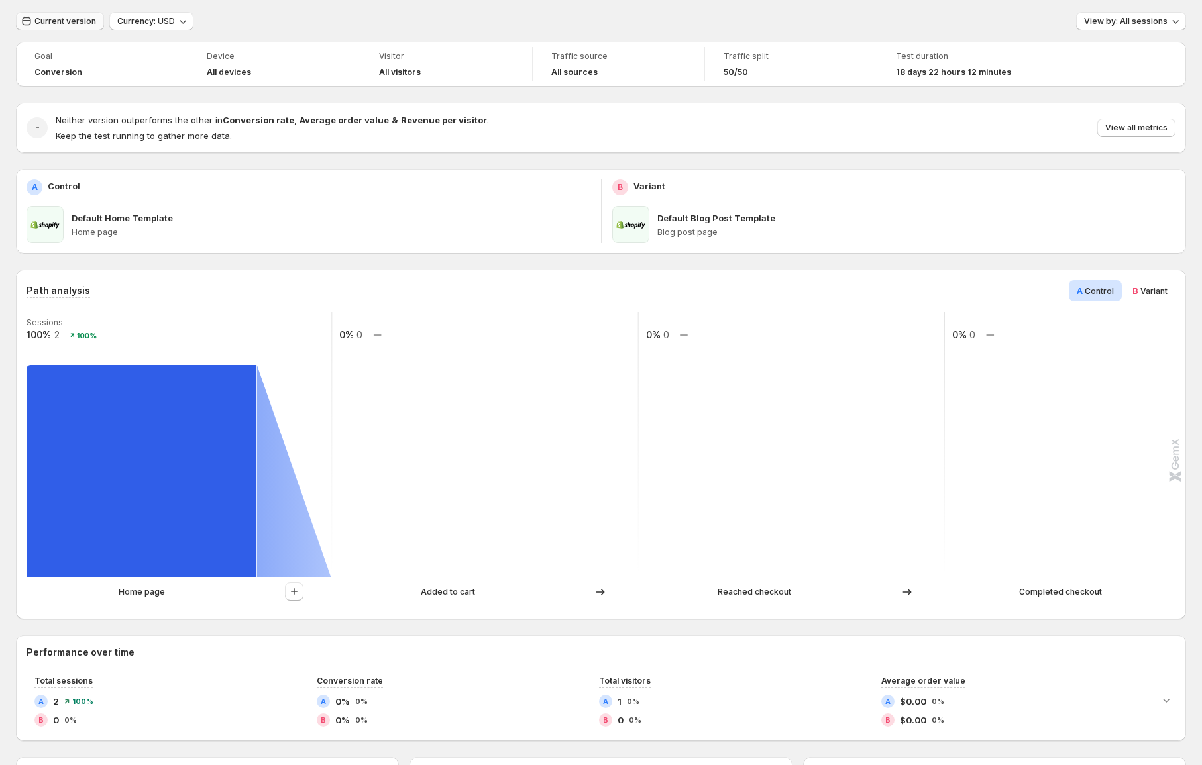
click at [83, 21] on span "Current version" at bounding box center [65, 21] width 62 height 11
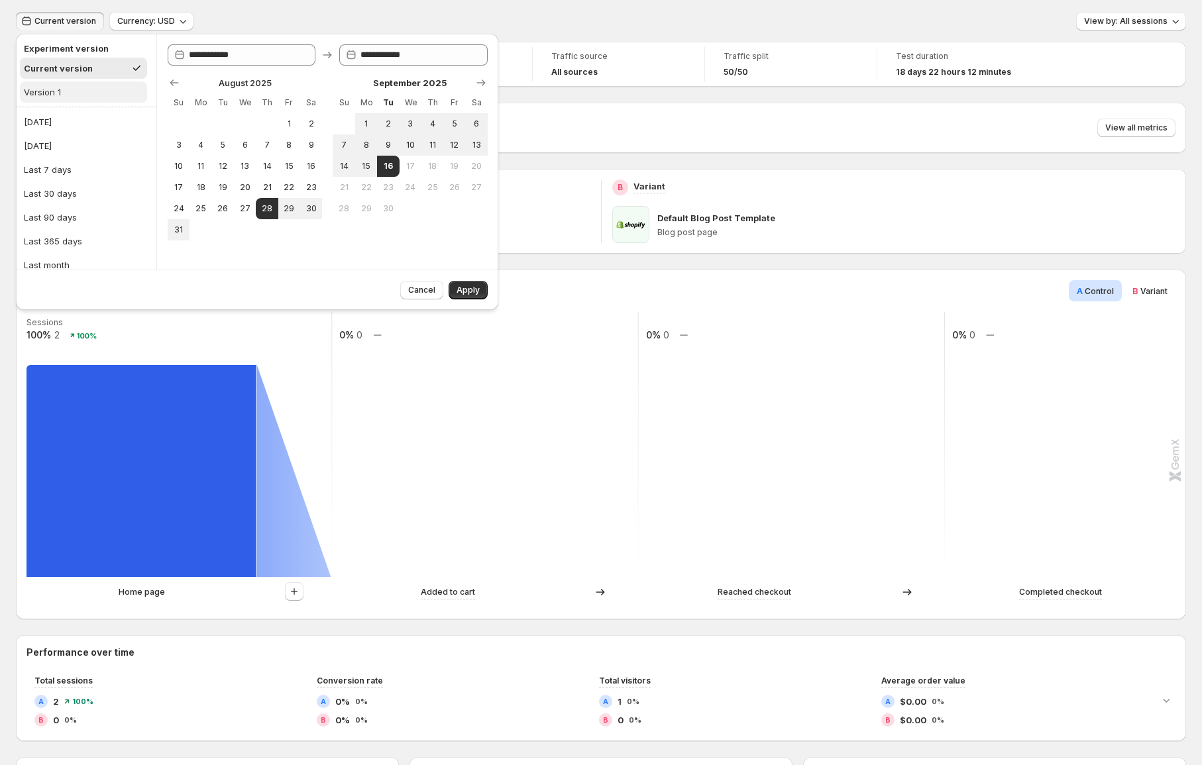
click at [57, 91] on div "Version 1" at bounding box center [42, 91] width 37 height 13
type input "**********"
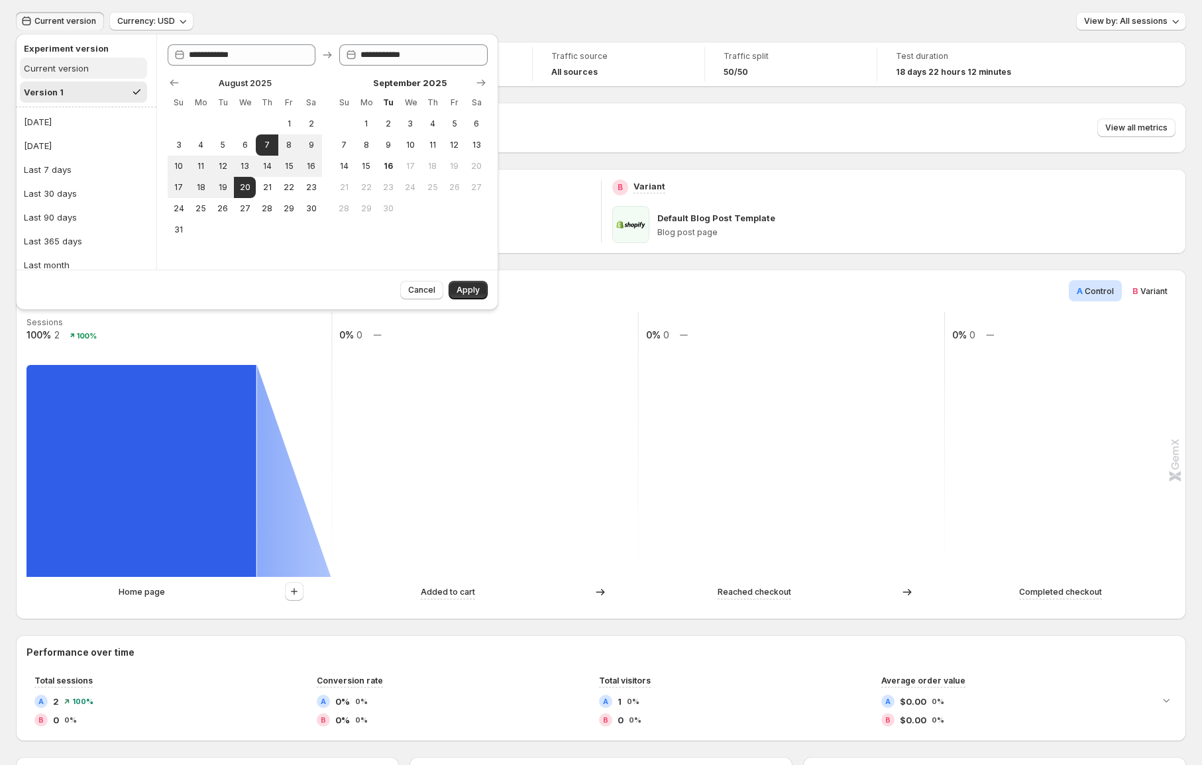
click at [94, 71] on button "Current version" at bounding box center [83, 68] width 127 height 21
type input "**********"
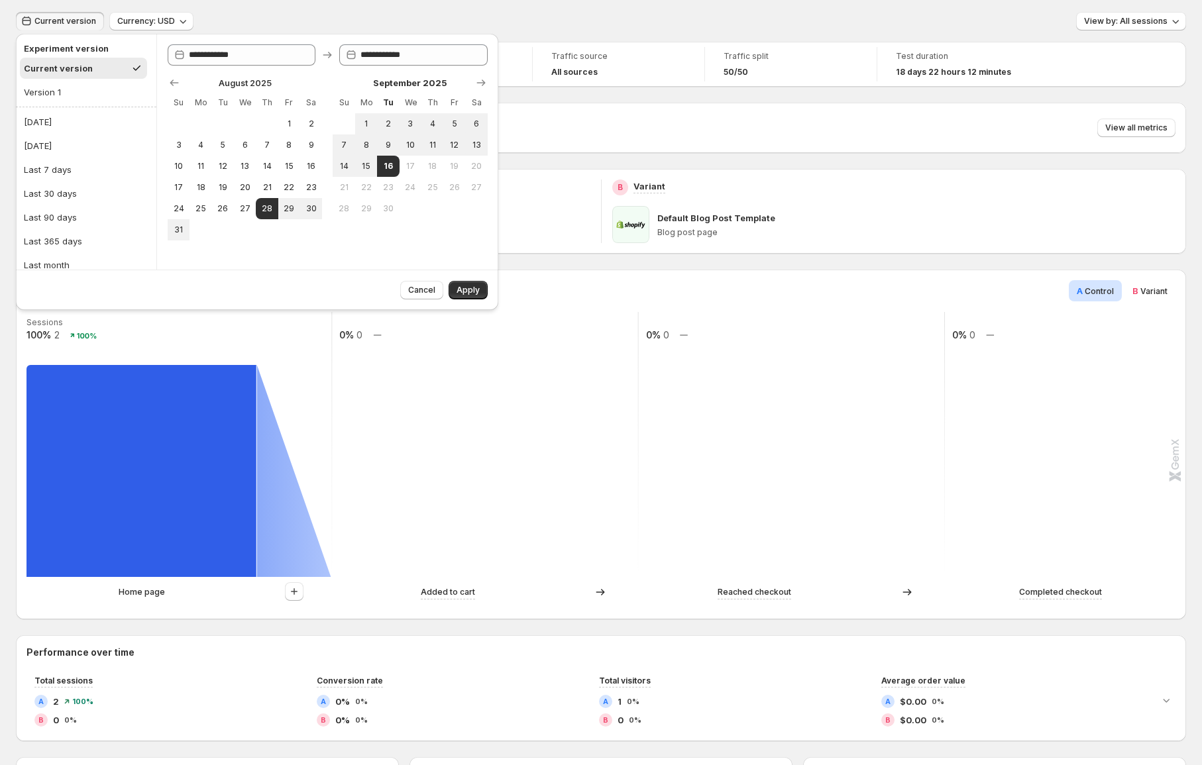
click at [631, 14] on div "Current version Currency: USD View by: All sessions" at bounding box center [601, 21] width 1170 height 19
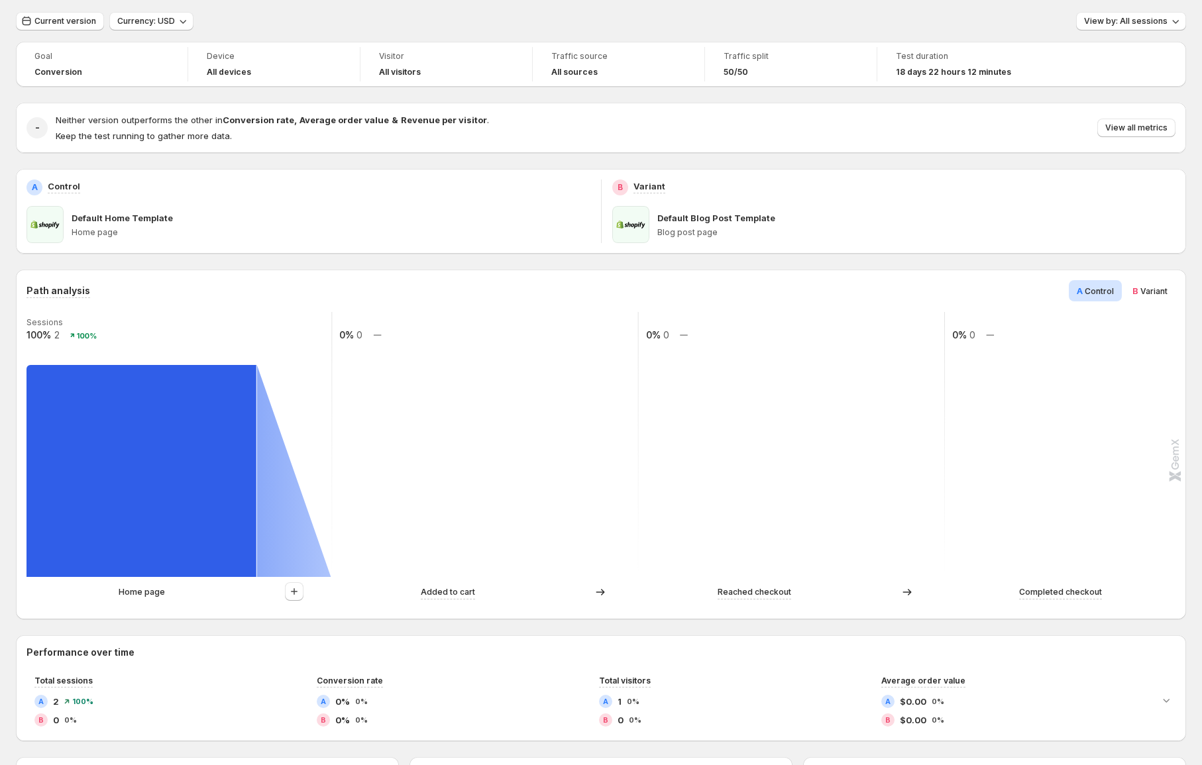
click at [209, 68] on h4 "All devices" at bounding box center [229, 72] width 44 height 11
click at [70, 27] on button "Current version" at bounding box center [60, 21] width 88 height 19
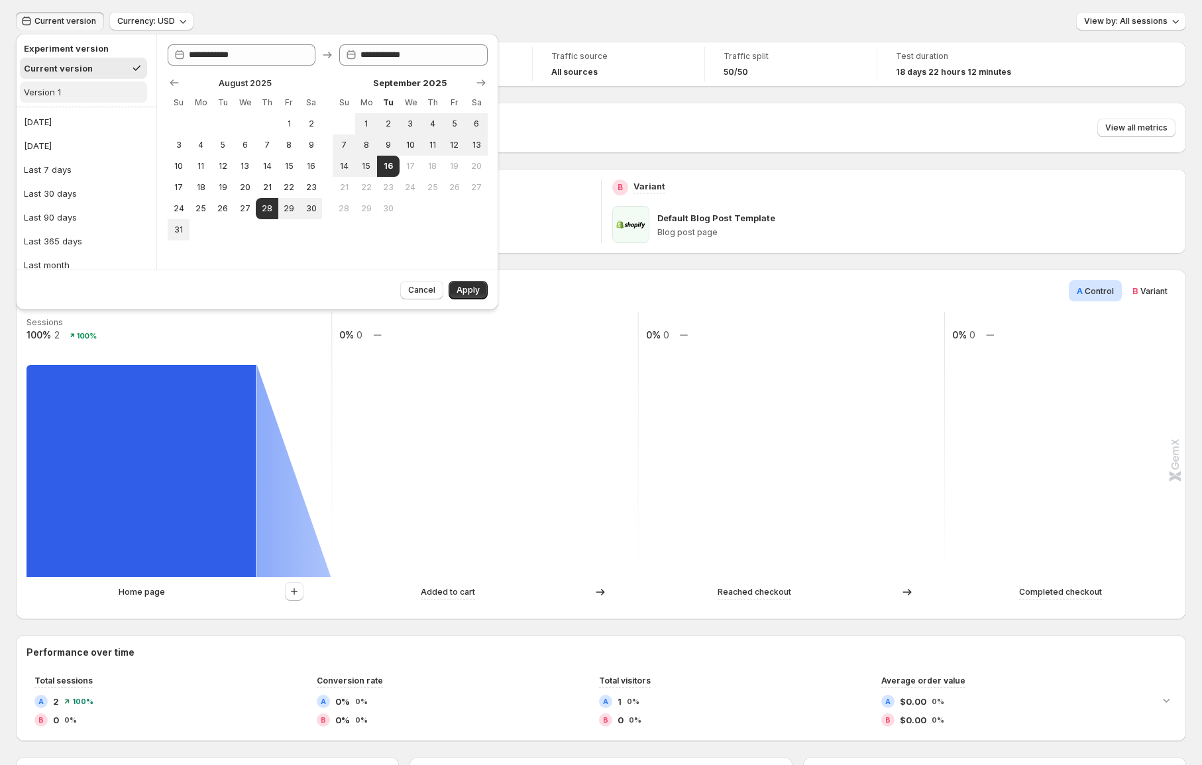
click at [73, 89] on button "Version 1" at bounding box center [83, 91] width 127 height 21
type input "**********"
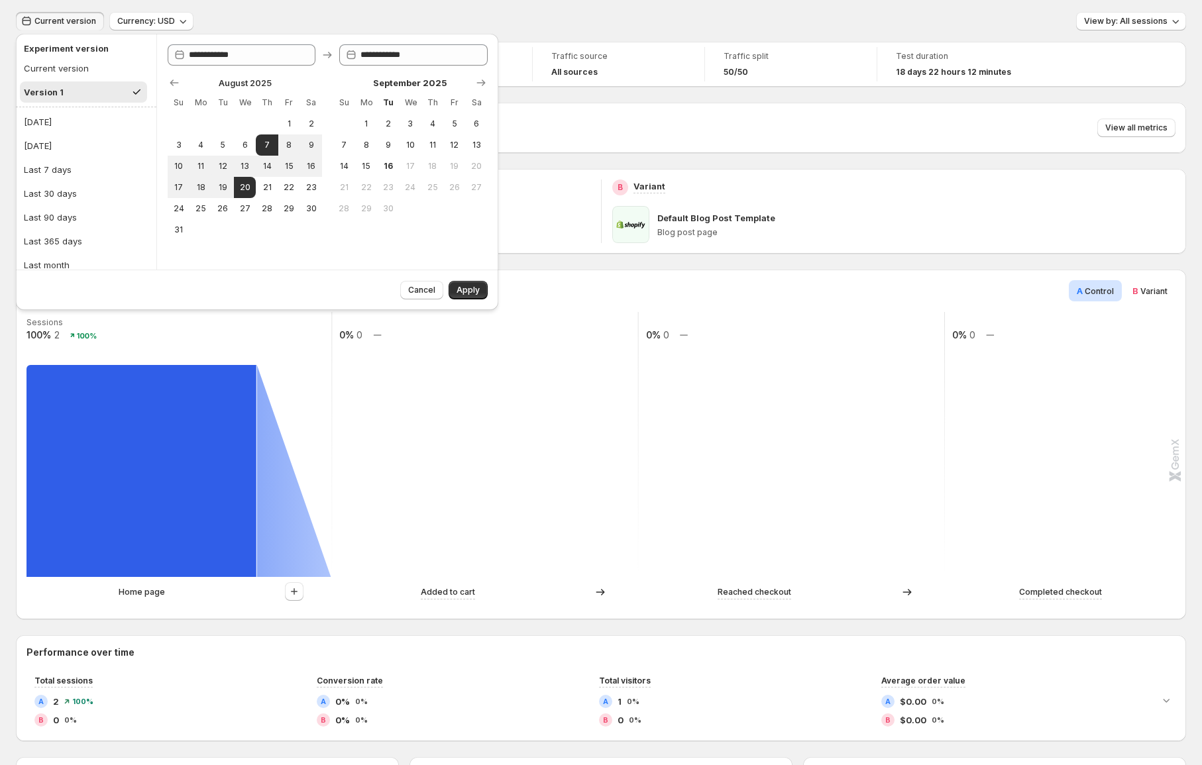
click at [592, 100] on div "Goal Conversion Device All devices Visitor All visitors Traffic source All sour…" at bounding box center [601, 654] width 1170 height 1225
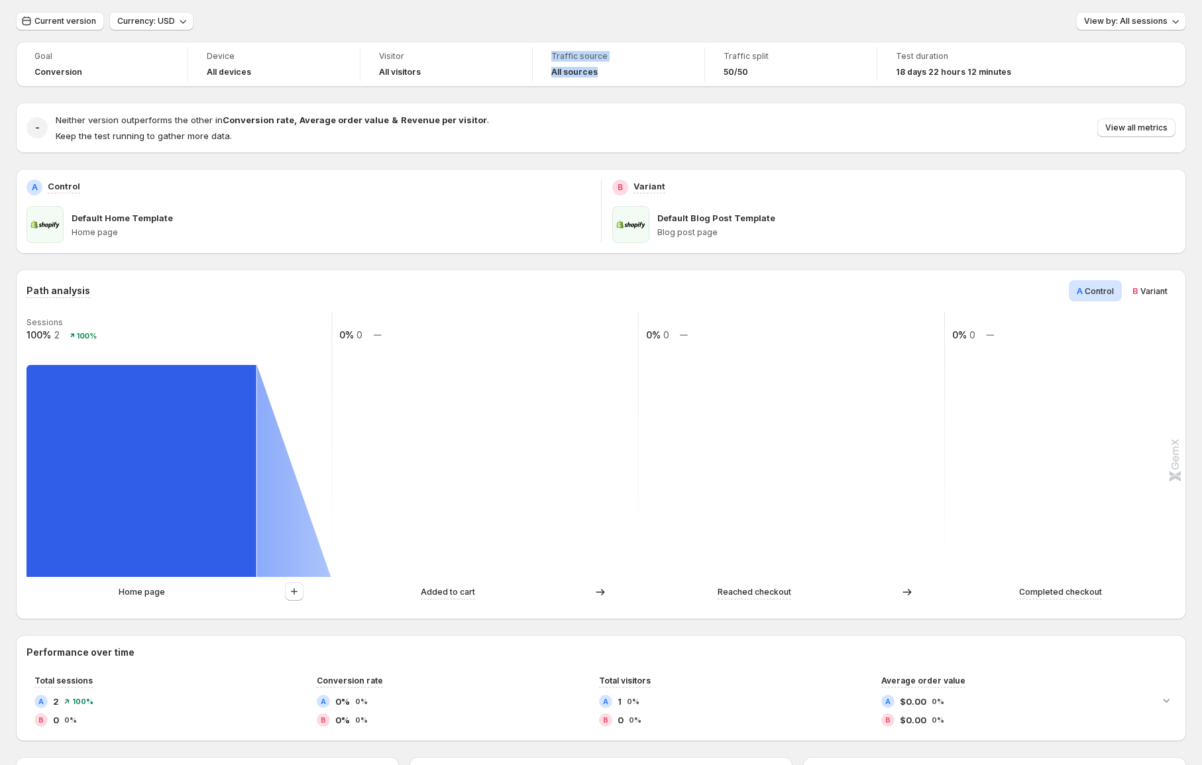
drag, startPoint x: 548, startPoint y: 56, endPoint x: 598, endPoint y: 72, distance: 53.0
click at [598, 72] on div "Traffic source All sources" at bounding box center [619, 64] width 156 height 34
click at [42, 281] on div "Path analysis A Control B Variant" at bounding box center [600, 290] width 1149 height 21
click at [33, 266] on div at bounding box center [33, 266] width 0 height 0
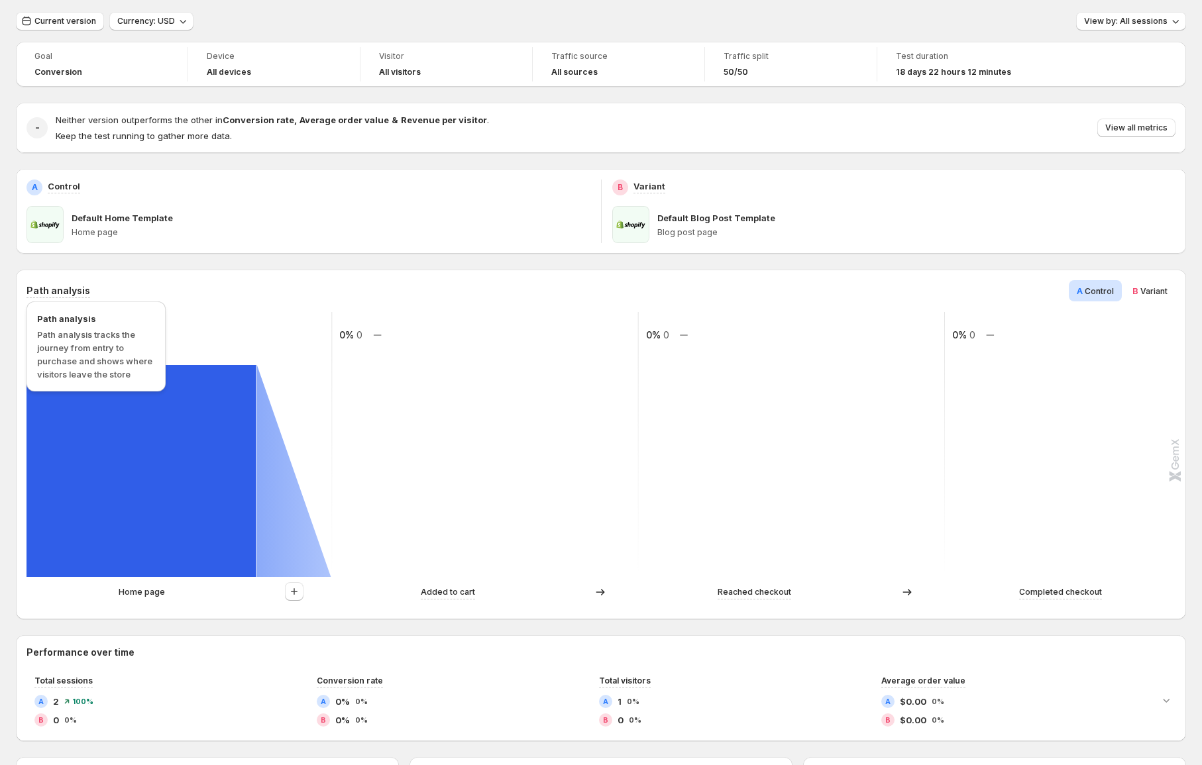
click at [56, 285] on h3 "Path analysis" at bounding box center [58, 290] width 64 height 13
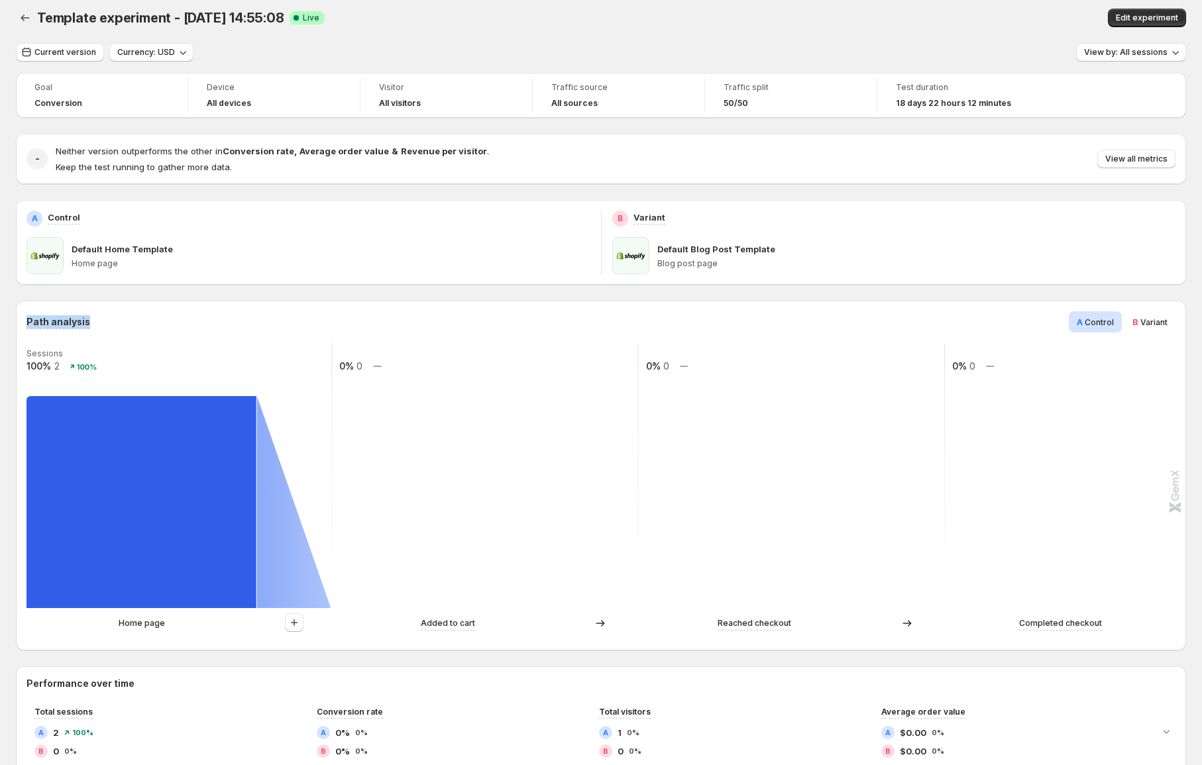
scroll to position [0, 0]
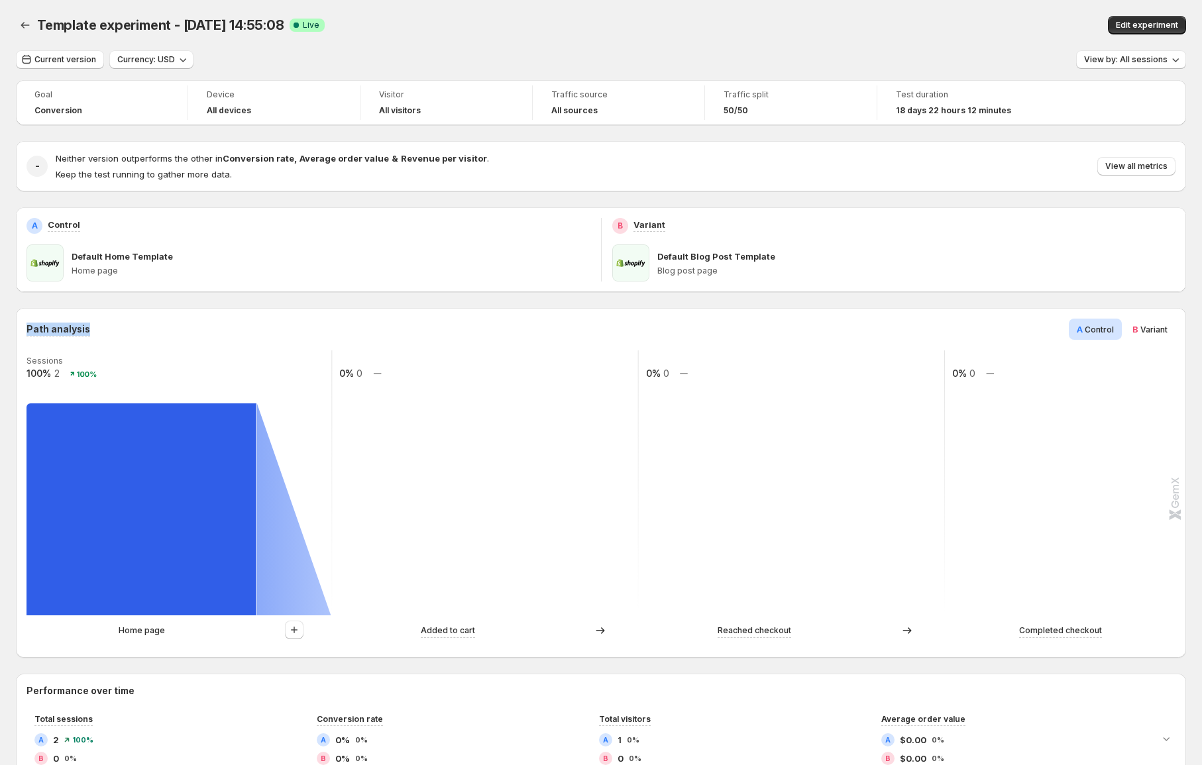
copy h3 "Path analysis"
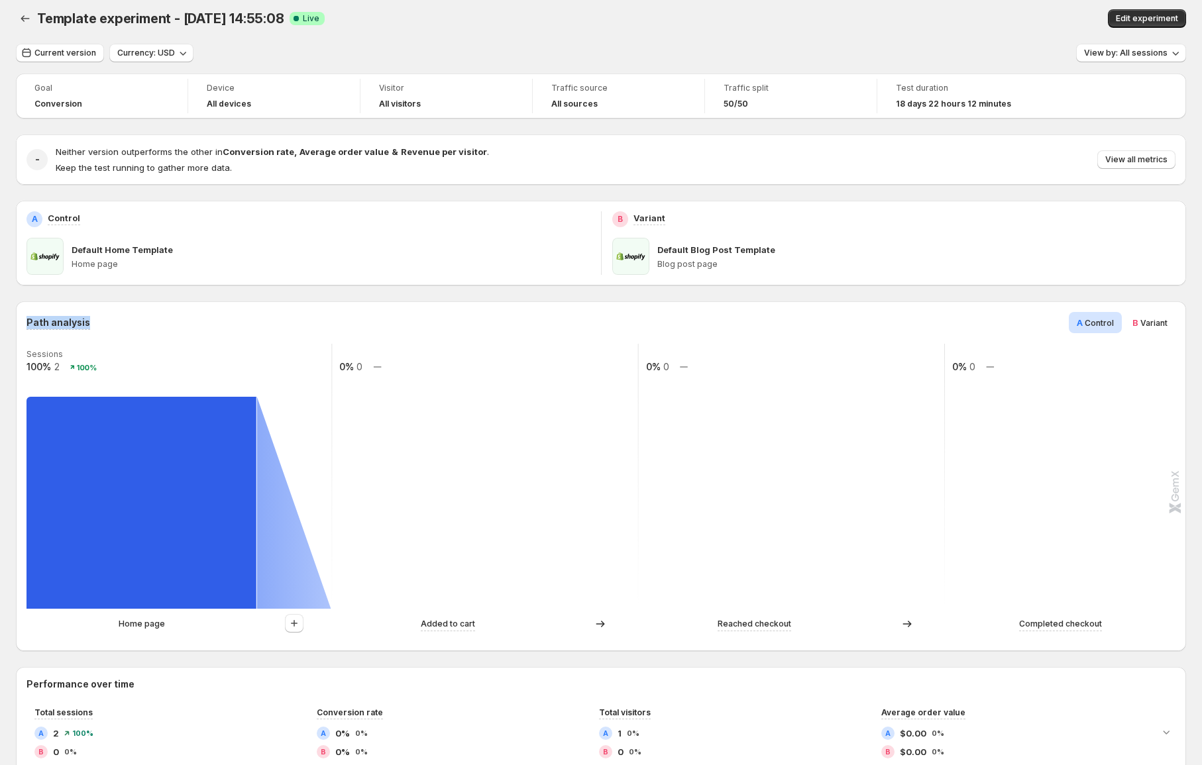
scroll to position [15, 0]
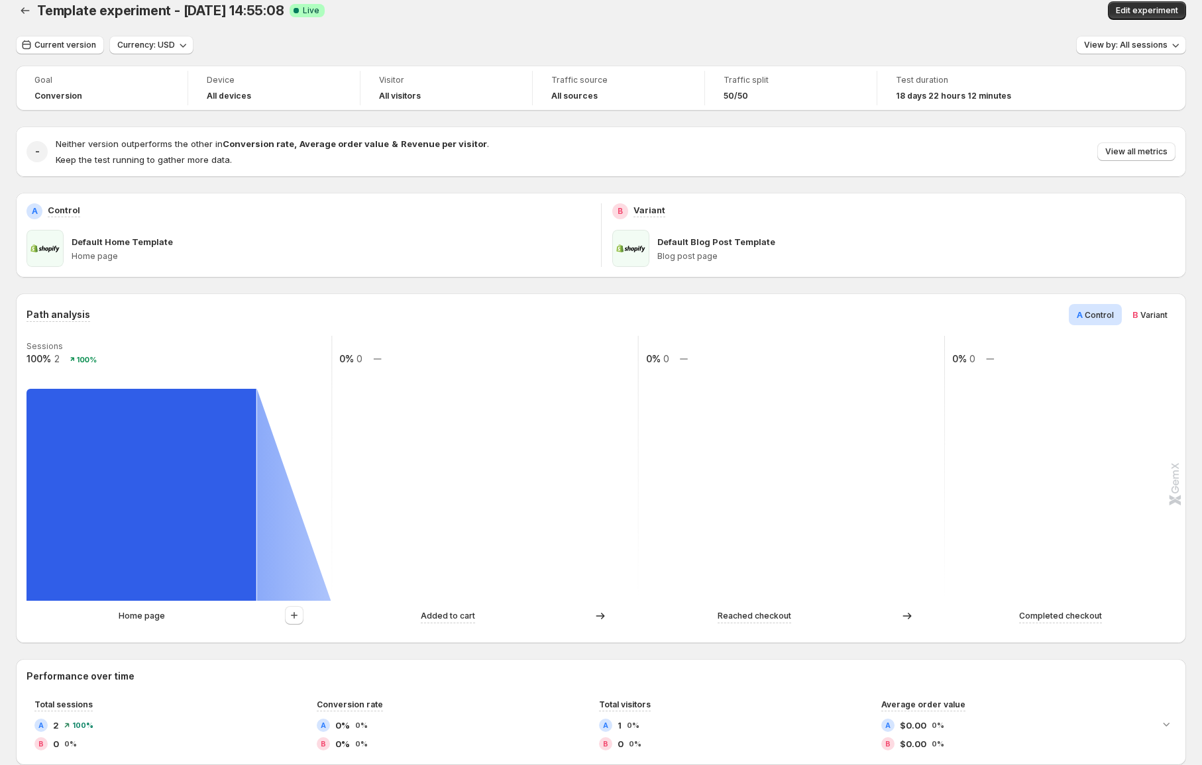
drag, startPoint x: 663, startPoint y: 160, endPoint x: 607, endPoint y: 168, distance: 56.9
click at [662, 160] on div "Neither version outperforms the other in Conversion rate , Average order value …" at bounding box center [616, 151] width 1120 height 29
click at [647, 213] on p "Variant" at bounding box center [649, 209] width 32 height 13
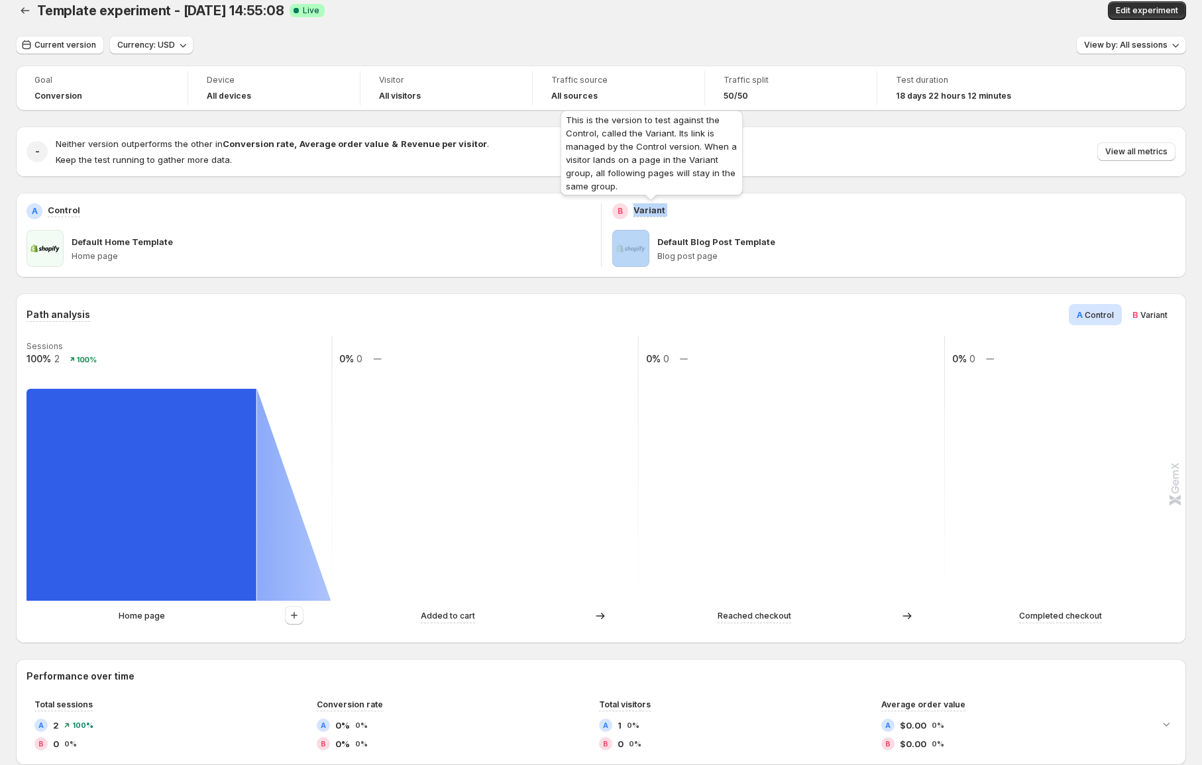
click at [647, 213] on p "Variant" at bounding box center [649, 209] width 32 height 13
click at [713, 220] on div "B Variant Default Blog Post Template Blog post page" at bounding box center [894, 235] width 564 height 64
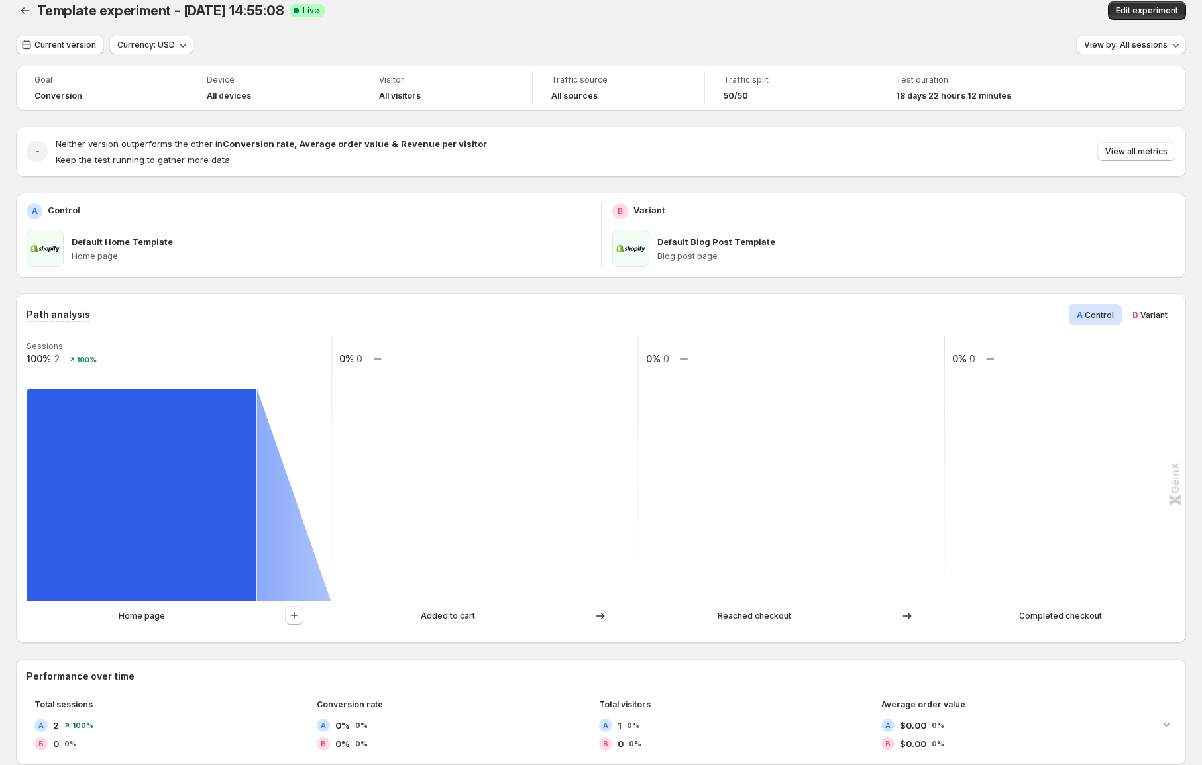
click at [716, 247] on p "Default Blog Post Template" at bounding box center [716, 241] width 118 height 13
click at [707, 248] on div at bounding box center [707, 248] width 0 height 0
click at [756, 231] on div "Default Blog Post Template Blog post page" at bounding box center [916, 248] width 519 height 37
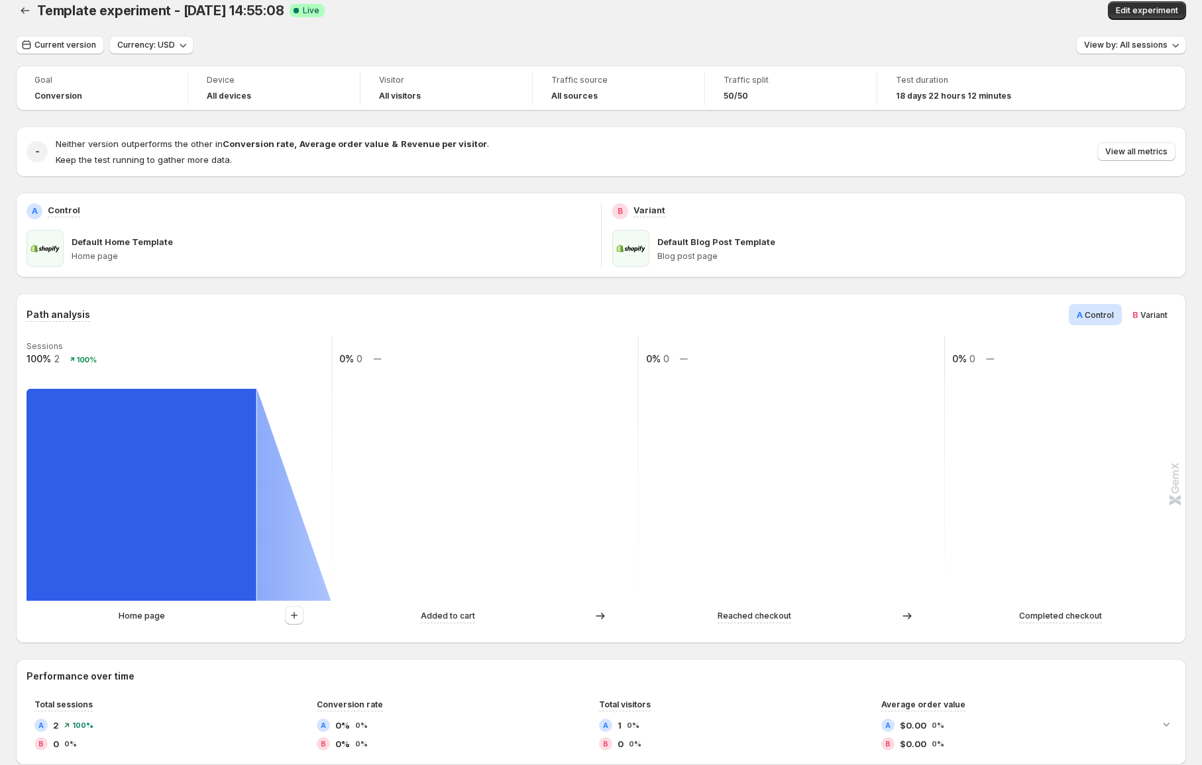
click at [744, 238] on p "Default Blog Post Template" at bounding box center [716, 241] width 118 height 13
click at [768, 215] on div "B Variant" at bounding box center [894, 211] width 564 height 16
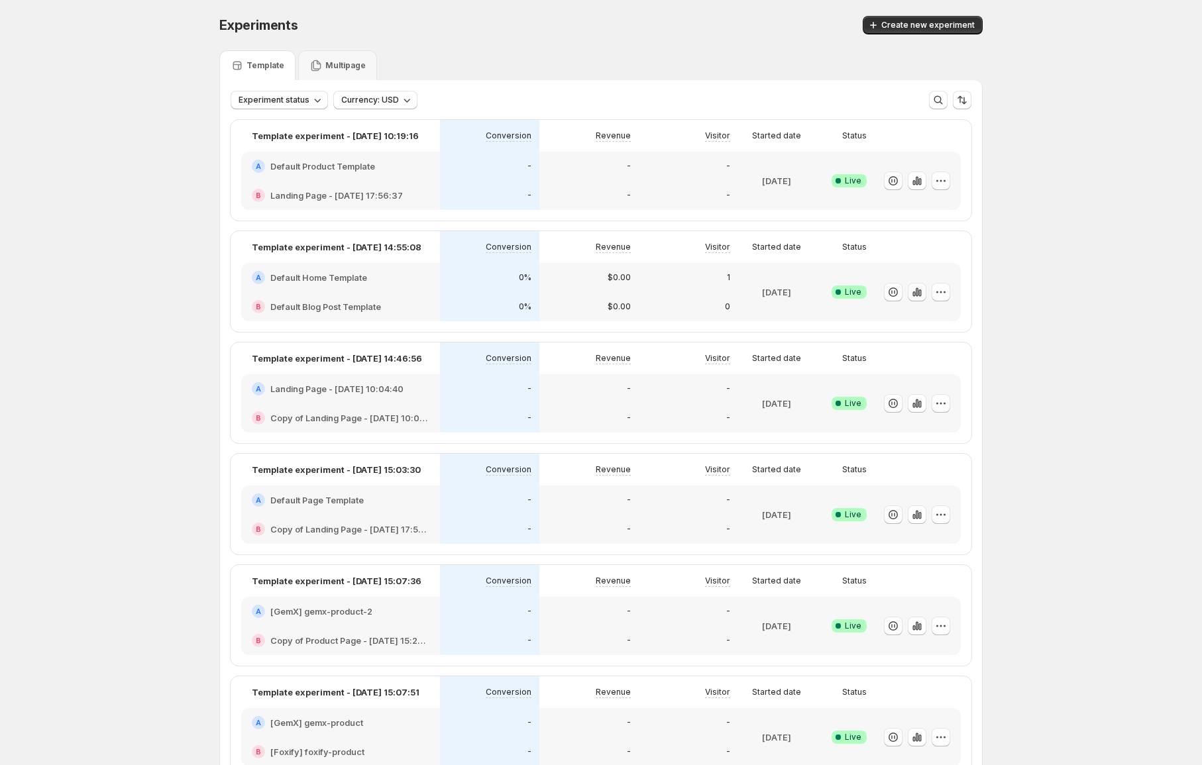
click at [915, 292] on icon "button" at bounding box center [916, 292] width 13 height 13
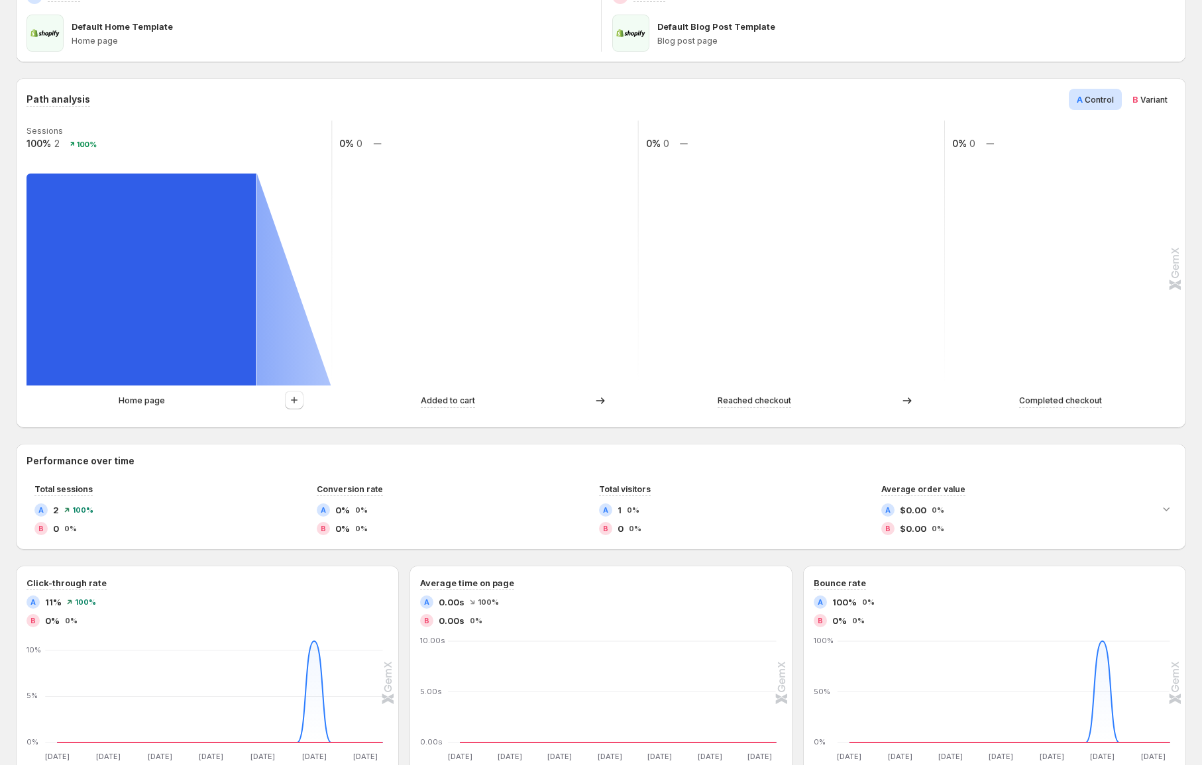
scroll to position [214, 0]
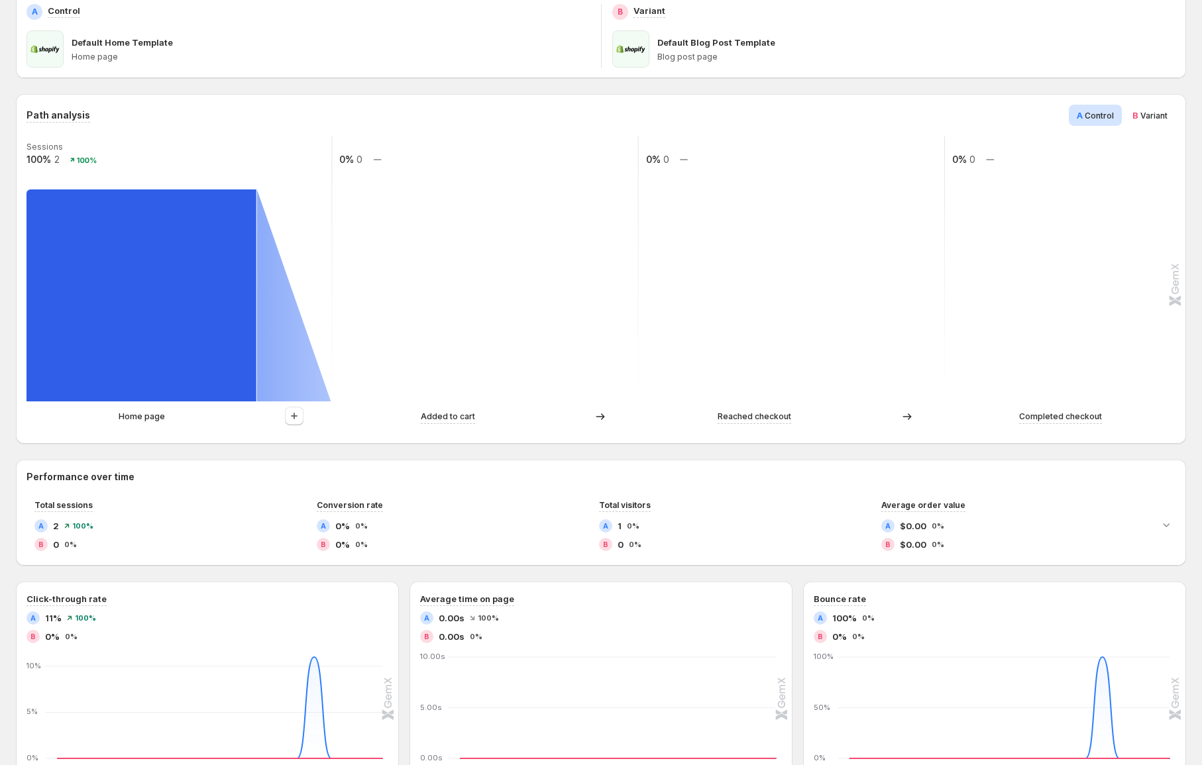
click at [1155, 111] on span "Variant" at bounding box center [1153, 116] width 27 height 10
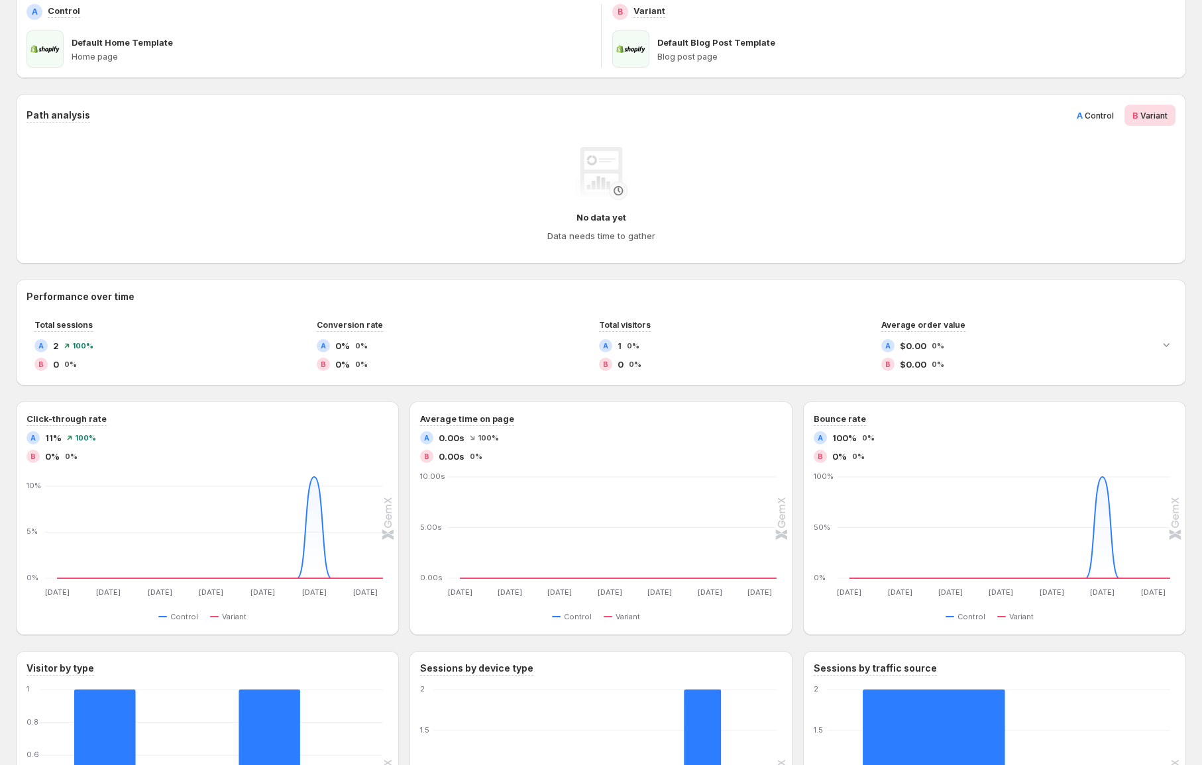
click at [1104, 115] on span "Control" at bounding box center [1098, 116] width 29 height 10
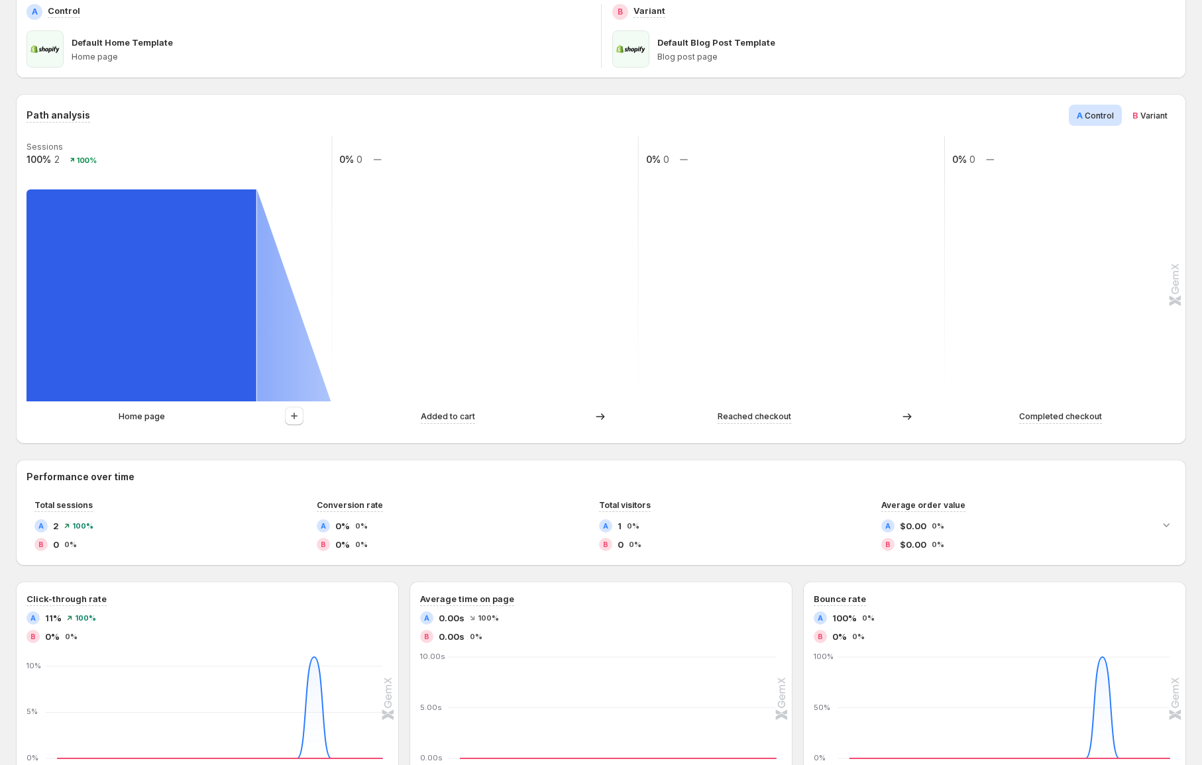
scroll to position [191, 0]
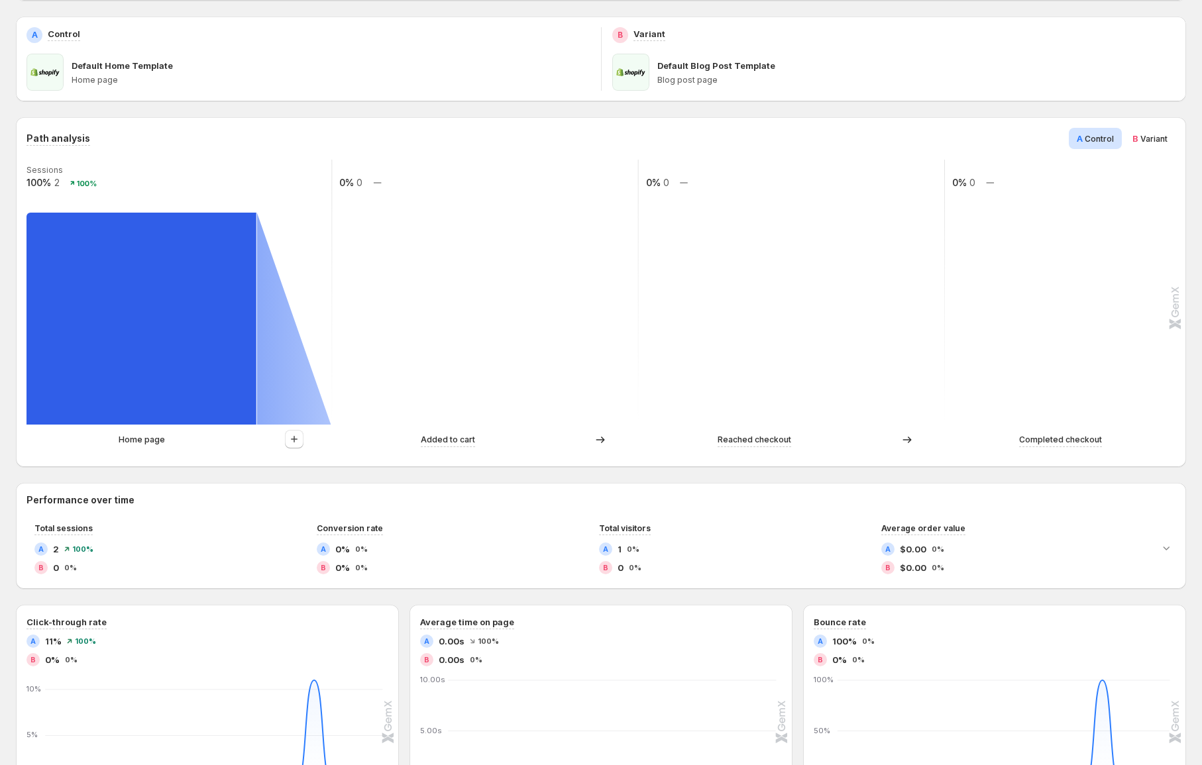
click at [180, 143] on div "Path analysis A Control B Variant" at bounding box center [600, 138] width 1149 height 21
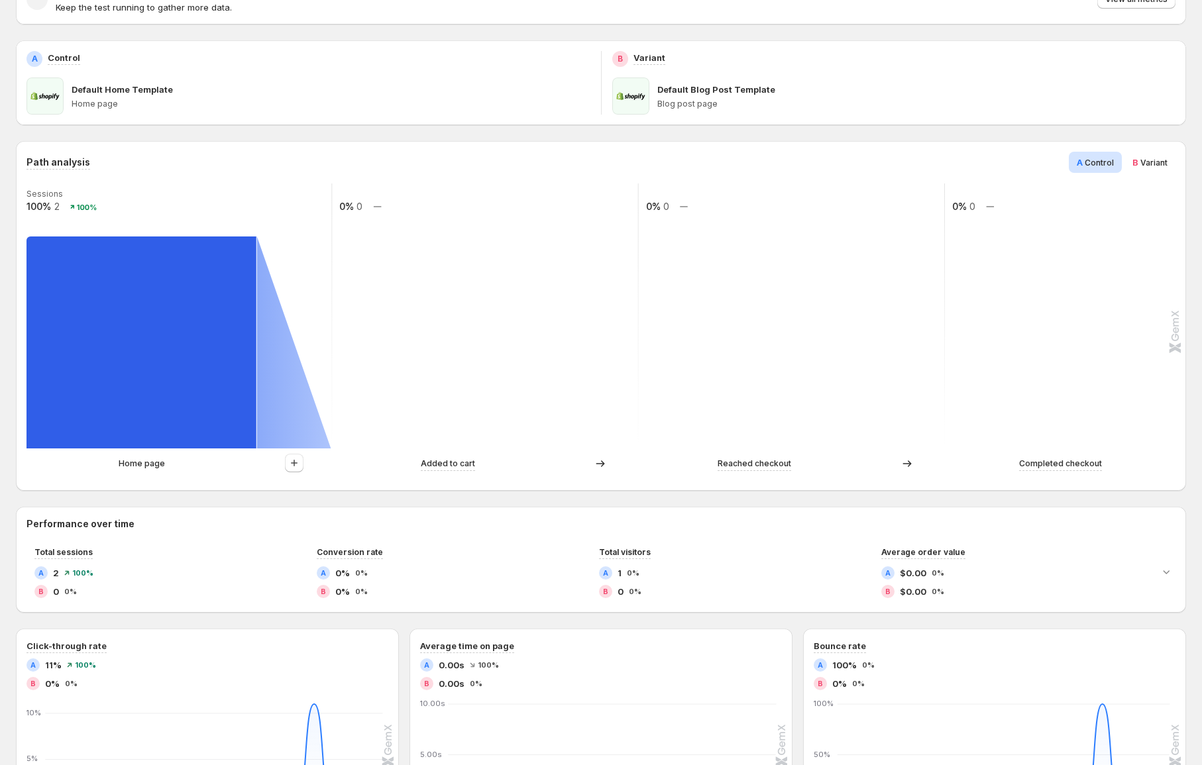
scroll to position [0, 0]
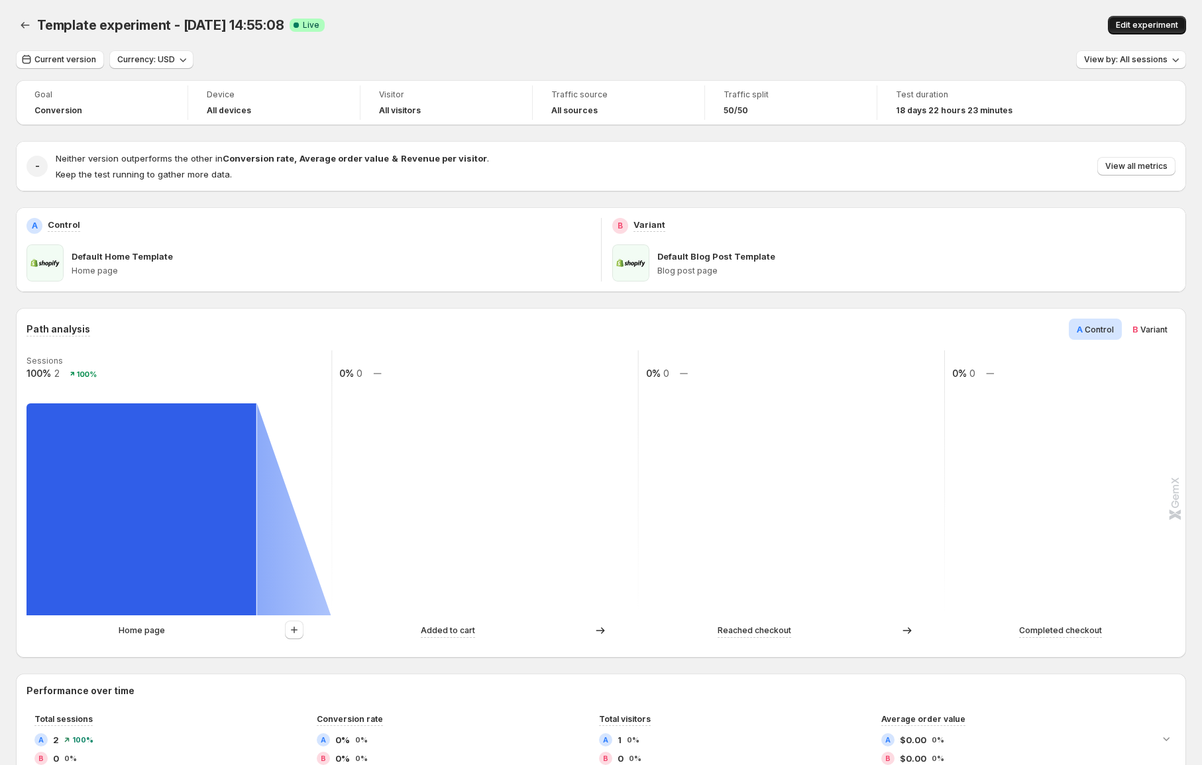
click at [1155, 19] on button "Edit experiment" at bounding box center [1147, 25] width 78 height 19
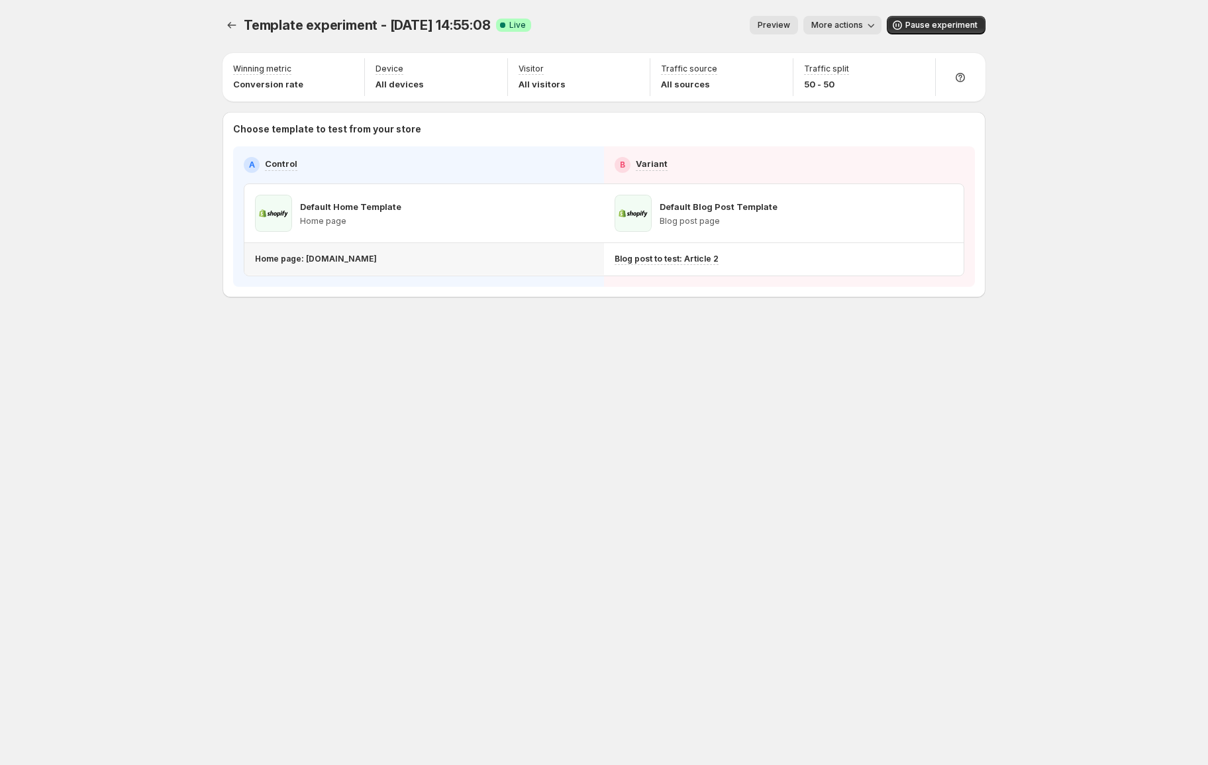
click at [495, 262] on div "Home page: [DOMAIN_NAME]" at bounding box center [421, 259] width 333 height 11
click at [942, 19] on button "Pause experiment" at bounding box center [936, 25] width 99 height 19
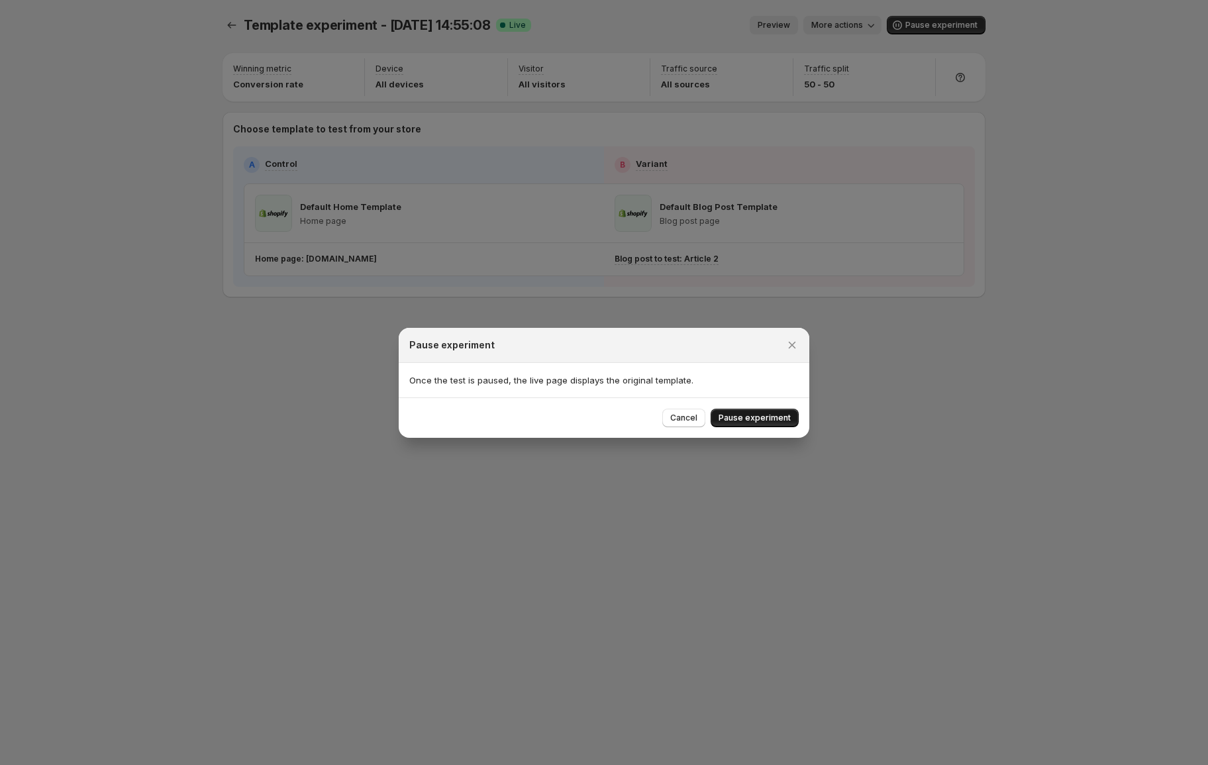
click at [783, 413] on button "Pause experiment" at bounding box center [755, 418] width 88 height 19
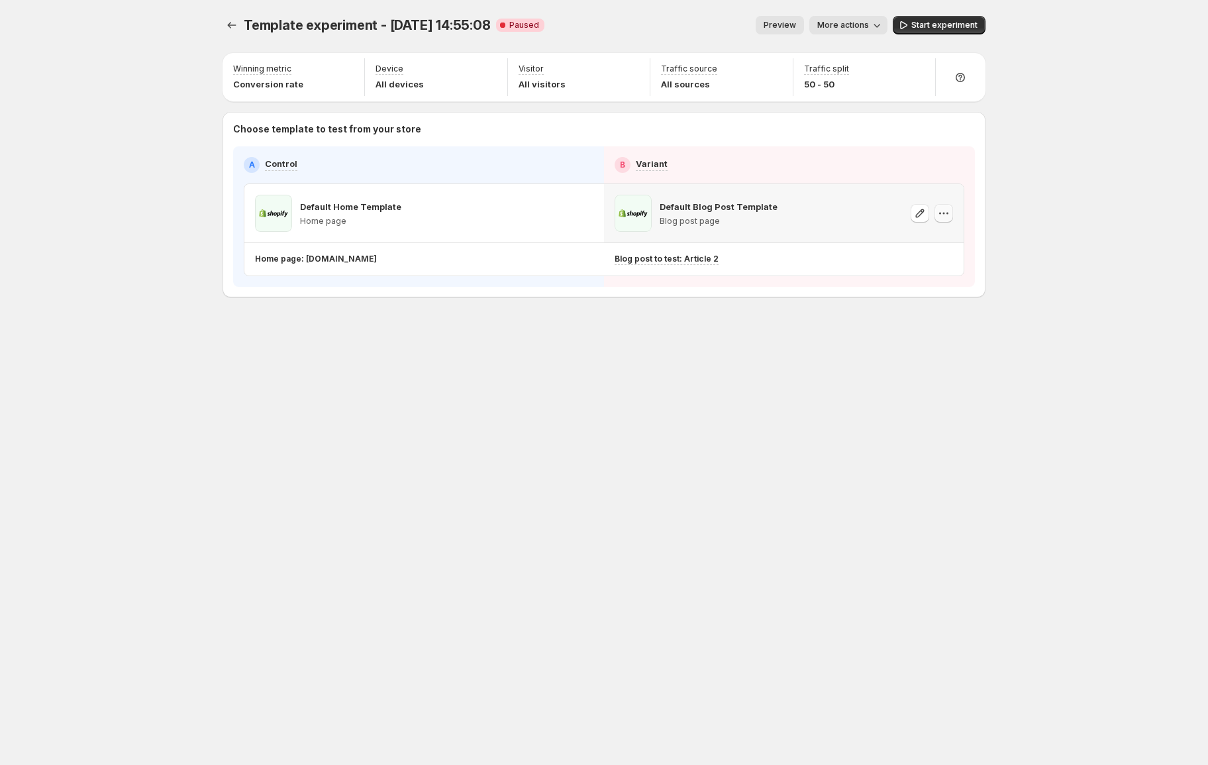
click at [940, 215] on icon "button" at bounding box center [943, 213] width 13 height 13
drag, startPoint x: 382, startPoint y: 136, endPoint x: 279, endPoint y: 76, distance: 120.0
click at [378, 132] on div "Choose template to test from your store A Control B Variant Default Home Templa…" at bounding box center [604, 205] width 742 height 164
click at [225, 16] on div at bounding box center [233, 25] width 21 height 19
click at [229, 20] on icon "Experiments" at bounding box center [231, 25] width 13 height 13
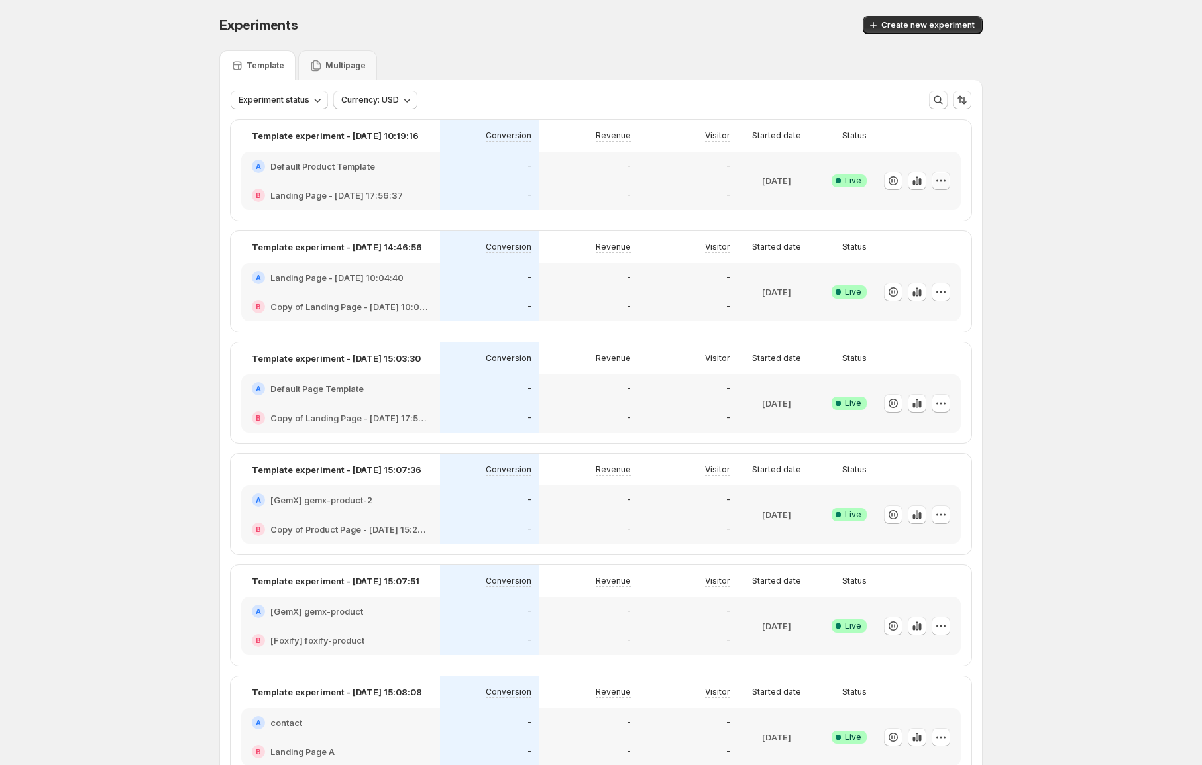
click at [947, 182] on icon "button" at bounding box center [940, 180] width 13 height 13
click at [946, 201] on button "Edit" at bounding box center [948, 208] width 164 height 21
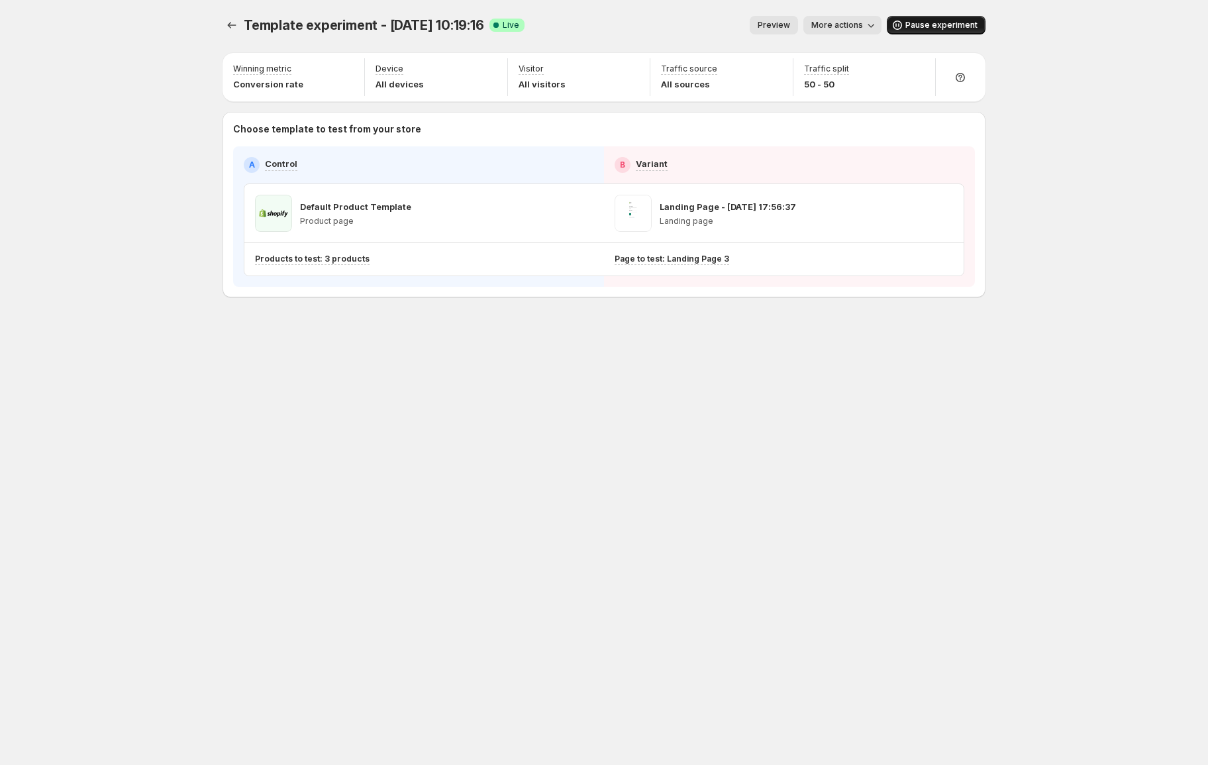
click at [953, 28] on span "Pause experiment" at bounding box center [942, 25] width 72 height 11
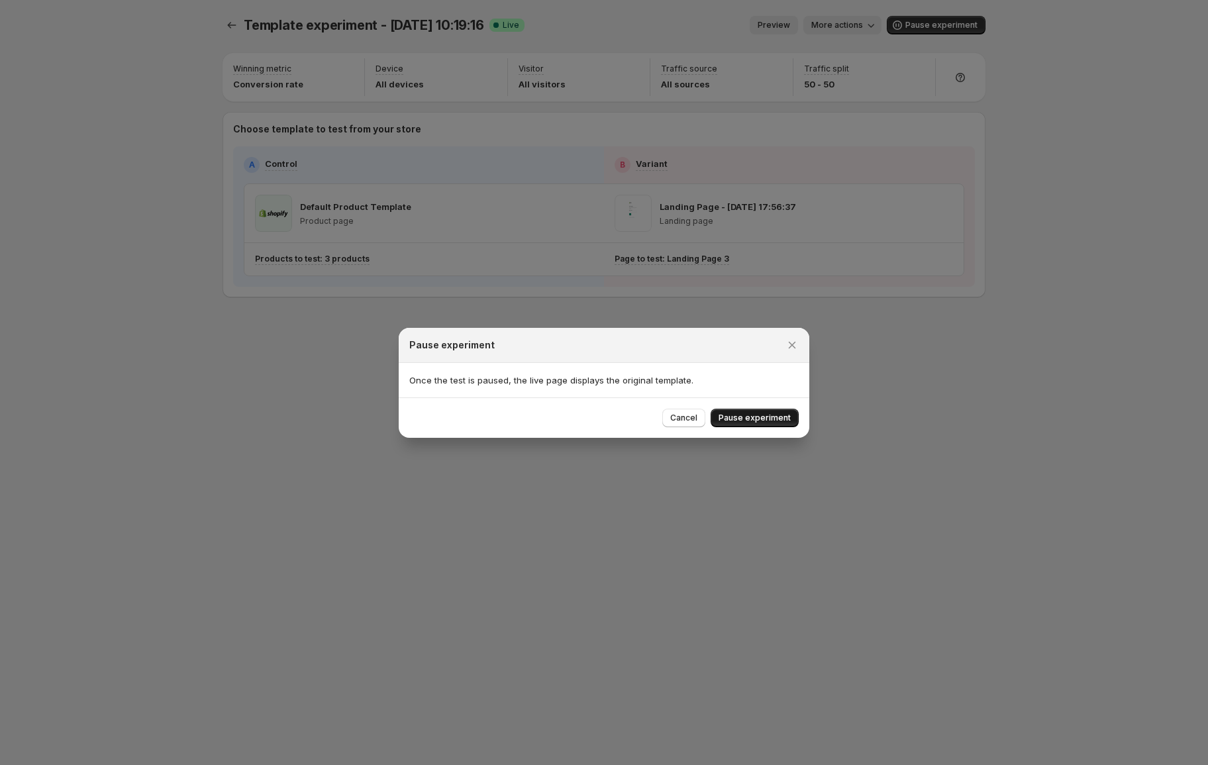
click at [772, 419] on span "Pause experiment" at bounding box center [755, 418] width 72 height 11
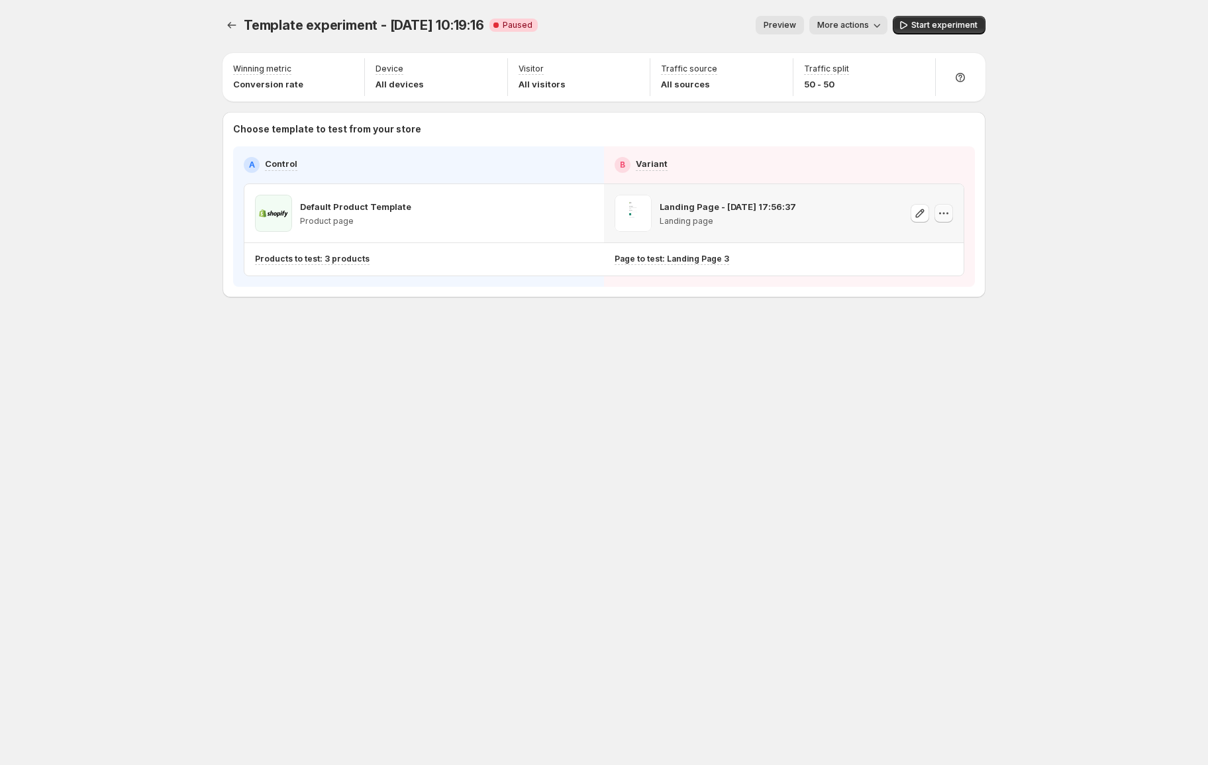
click at [942, 210] on icon "button" at bounding box center [943, 213] width 13 height 13
click at [929, 289] on button "Remove template" at bounding box center [947, 297] width 121 height 21
click at [477, 260] on div "Products to test: 3 products" at bounding box center [366, 259] width 222 height 11
click at [870, 259] on span "Change products to test" at bounding box center [897, 259] width 95 height 11
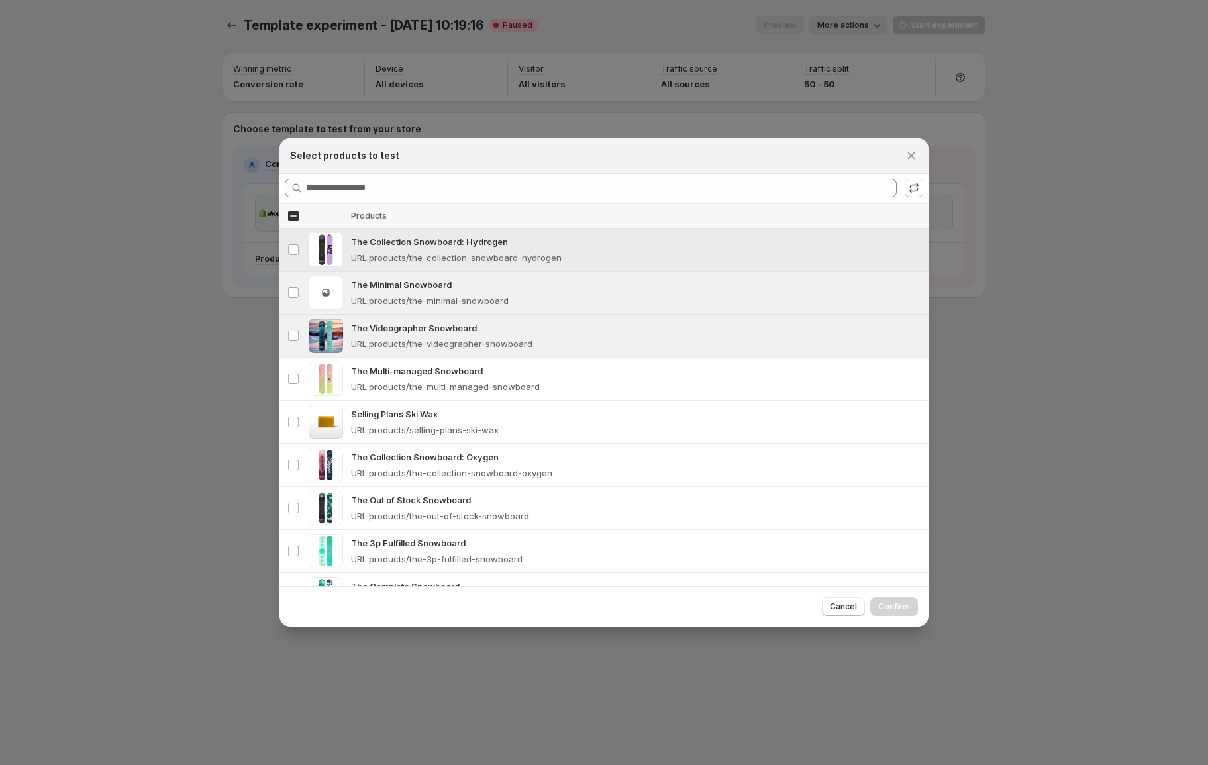
click at [409, 246] on p "The Collection Snowboard: Hydrogen" at bounding box center [636, 241] width 570 height 13
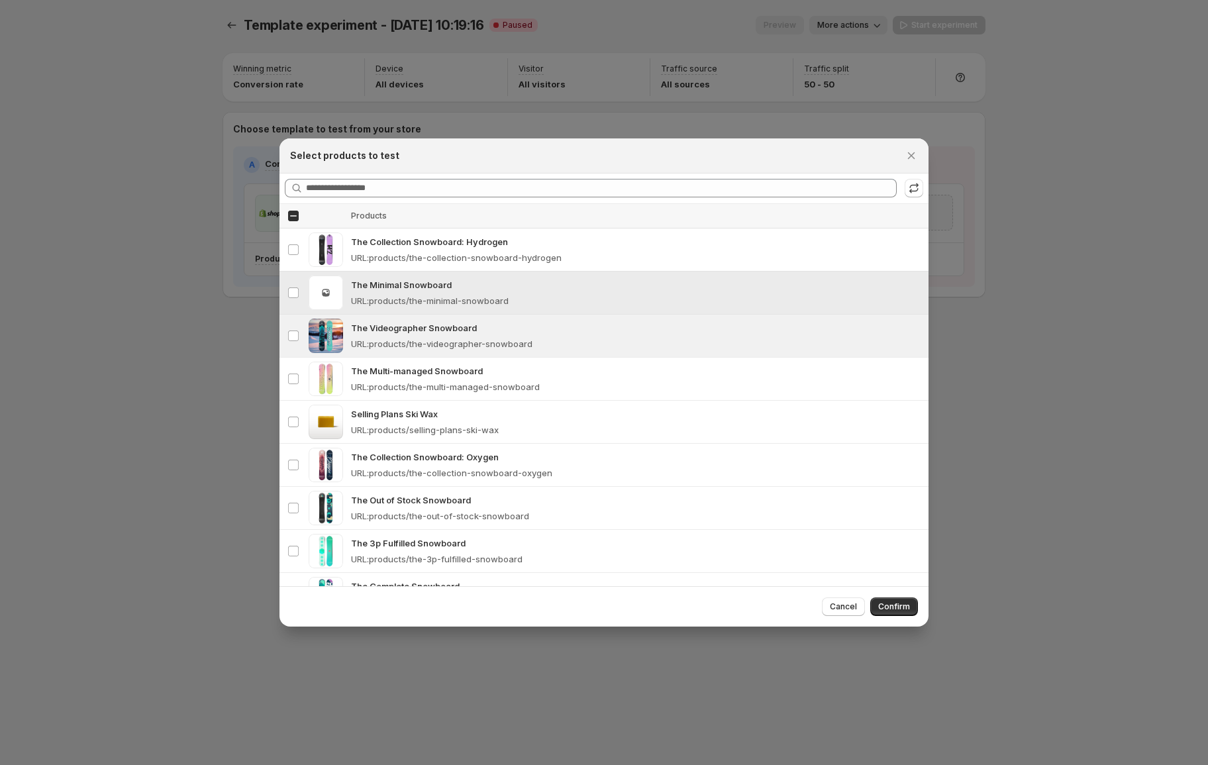
click at [425, 285] on p "The Minimal Snowboard" at bounding box center [636, 284] width 570 height 13
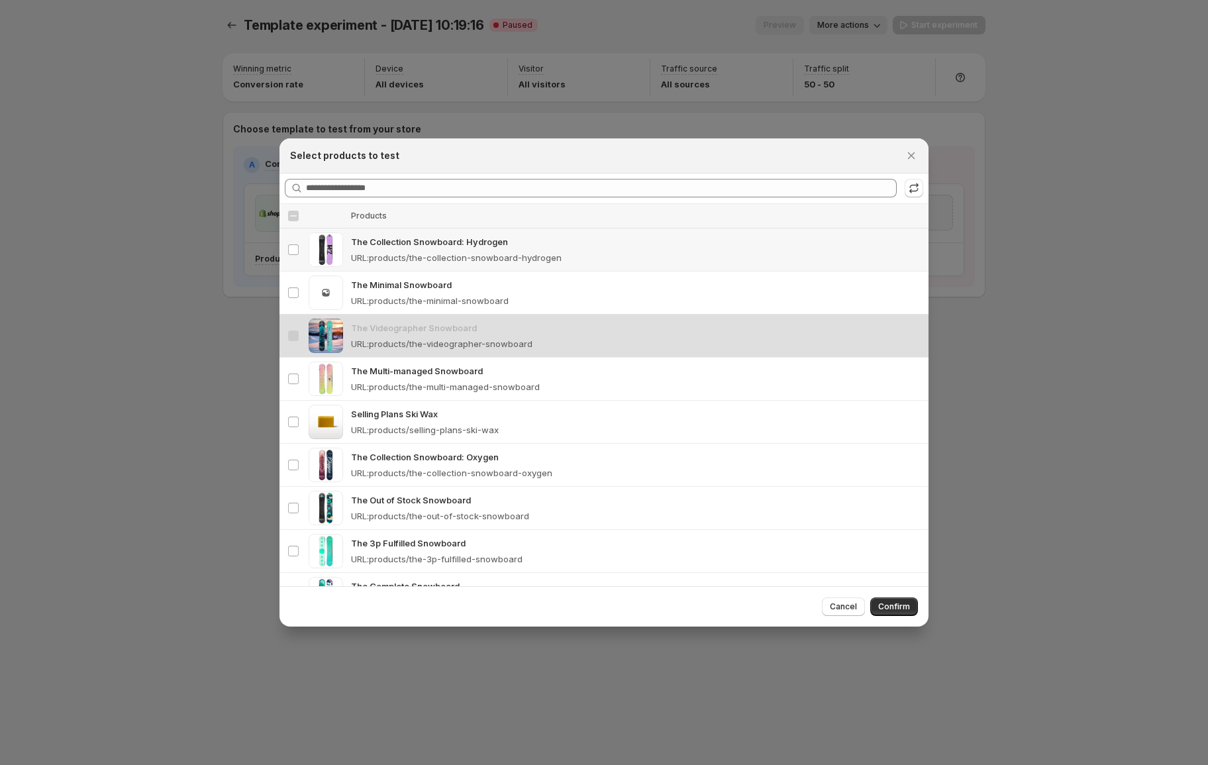
click at [421, 252] on p "URL : products/the-collection-snowboard-hydrogen" at bounding box center [456, 257] width 211 height 13
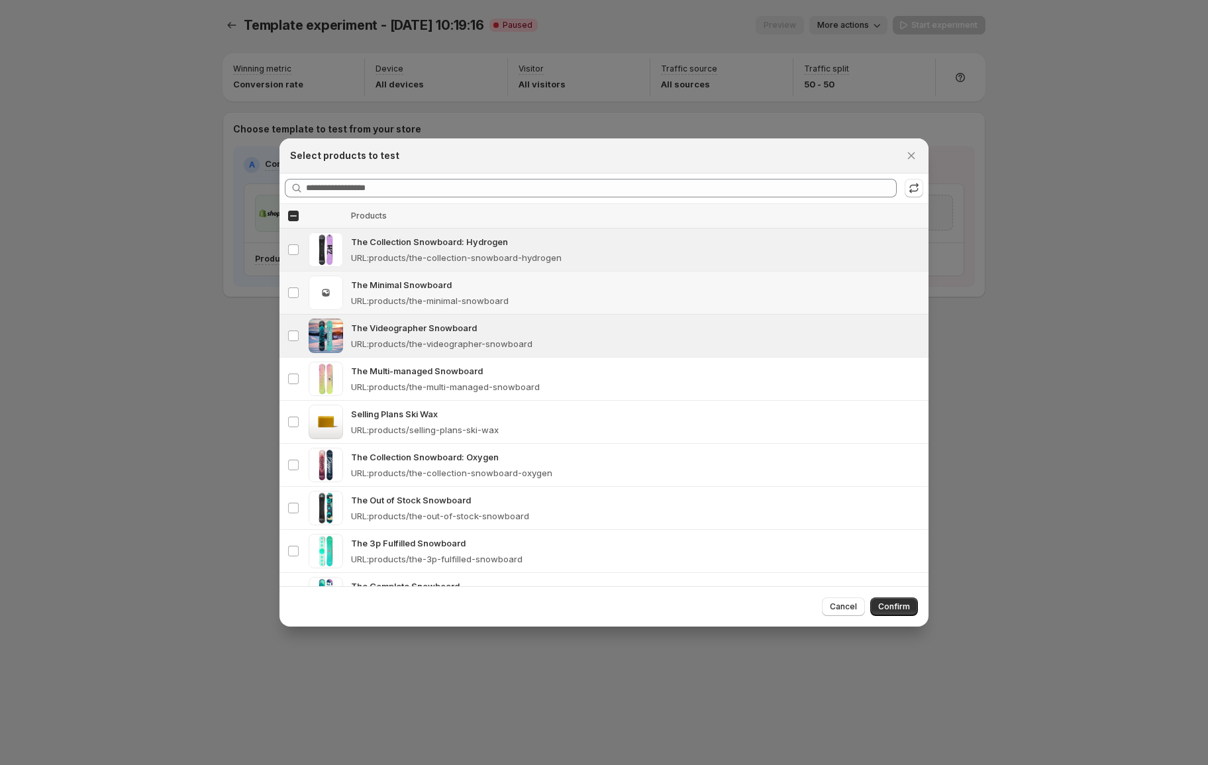
click at [423, 296] on p "URL : products/the-minimal-snowboard" at bounding box center [430, 300] width 158 height 13
click at [478, 251] on p "URL : products/the-collection-snowboard-hydrogen" at bounding box center [456, 257] width 211 height 13
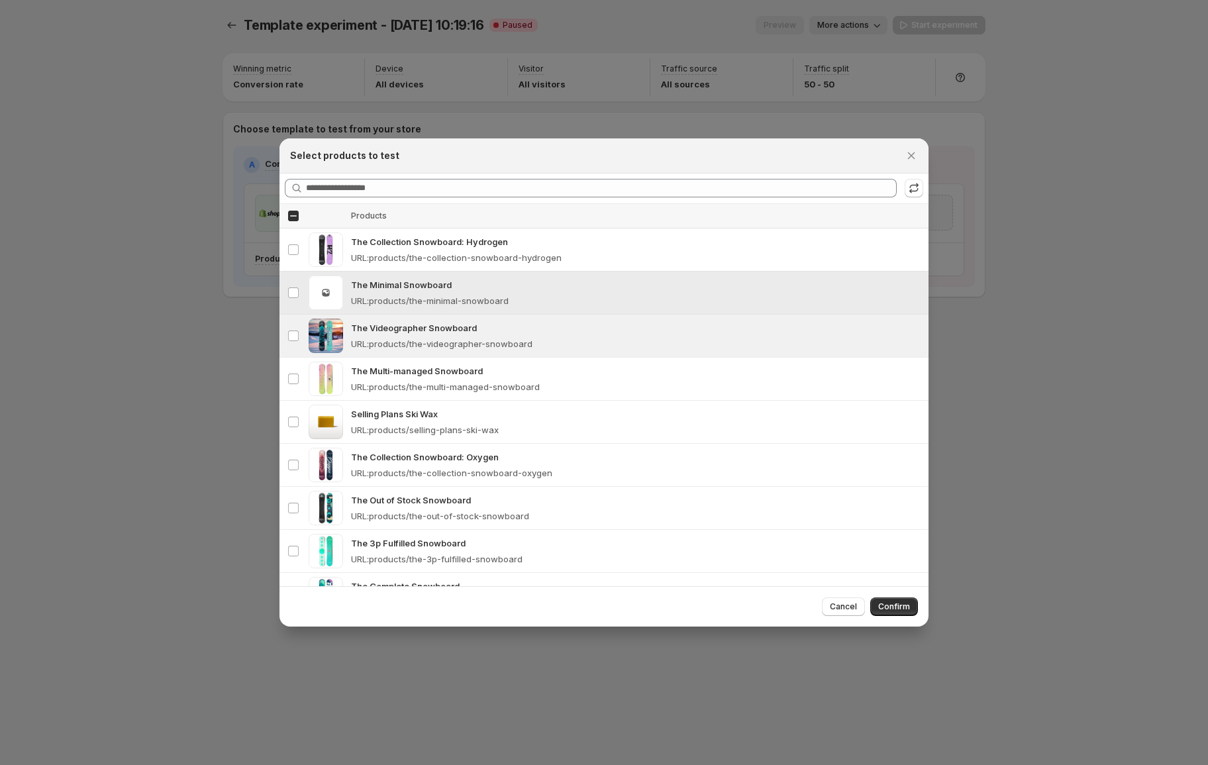
click at [471, 308] on td "The Minimal Snowboard URL : products/the-minimal-snowboard" at bounding box center [638, 292] width 582 height 43
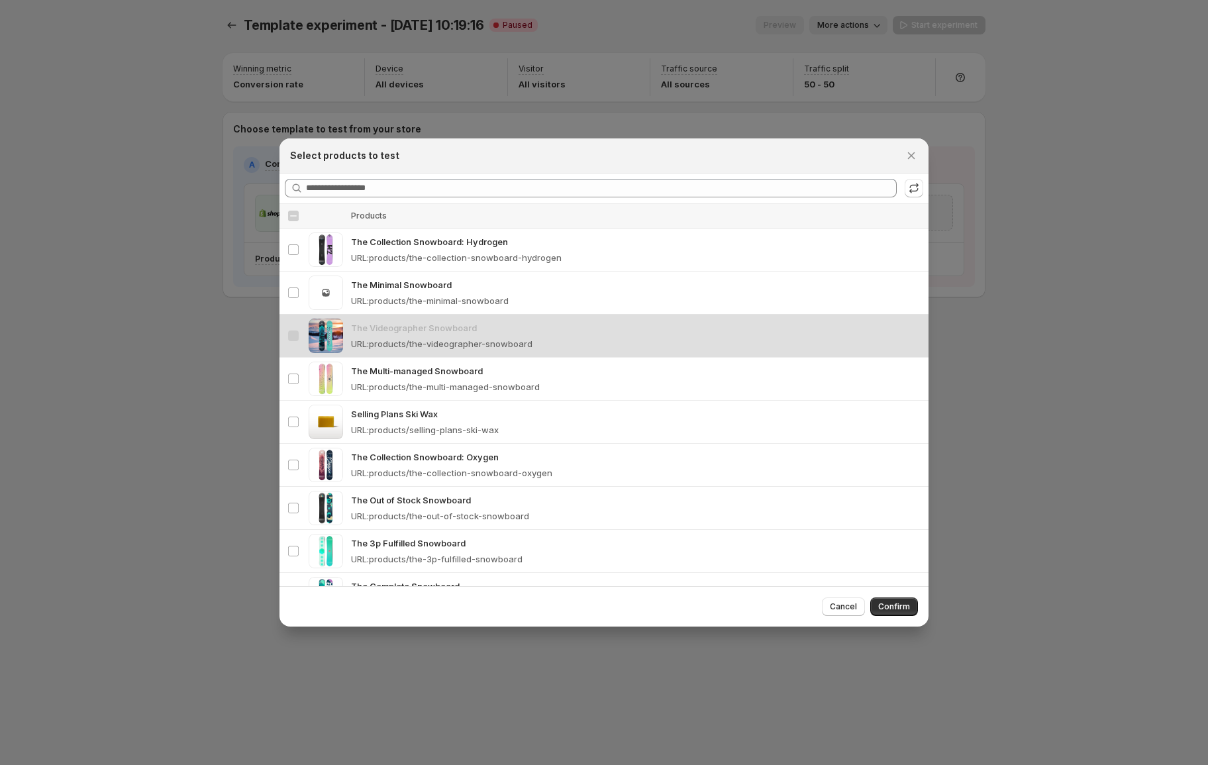
click at [474, 331] on table "Select all products Thumbnail Products Select product The Collection Snowboard:…" at bounding box center [604, 474] width 649 height 541
click at [431, 340] on table "Select all products Thumbnail Products Select product The Collection Snowboard:…" at bounding box center [604, 474] width 649 height 541
click at [452, 295] on p "URL : products/the-minimal-snowboard" at bounding box center [430, 300] width 158 height 13
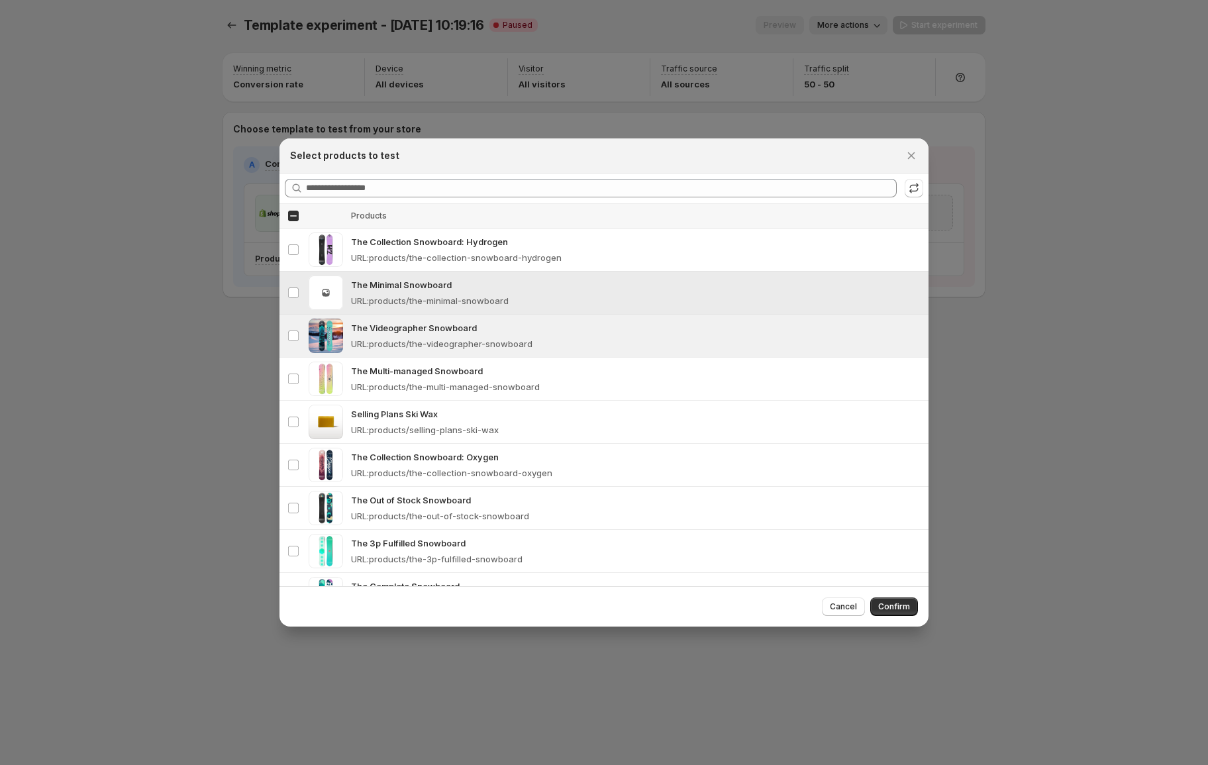
click at [453, 248] on div "The Collection Snowboard: Hydrogen URL : products/the-collection-snowboard-hydr…" at bounding box center [636, 249] width 570 height 29
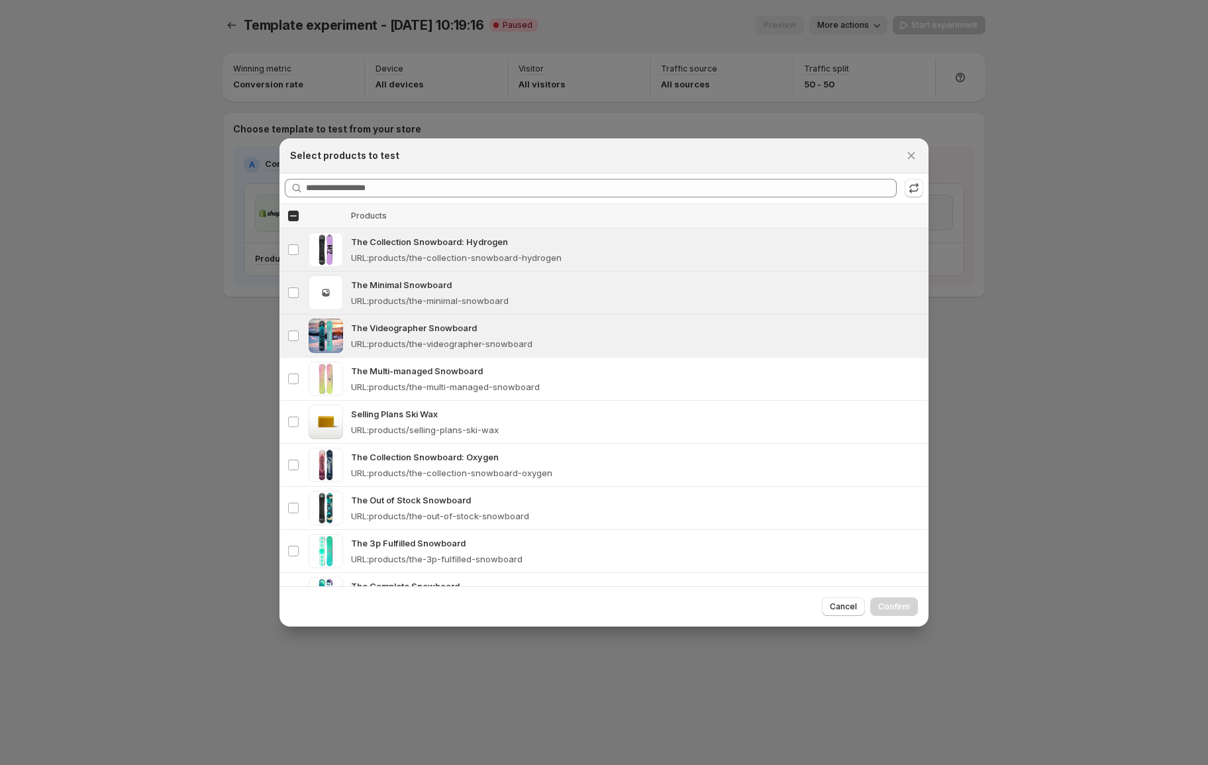
click at [260, 122] on div at bounding box center [604, 382] width 1208 height 765
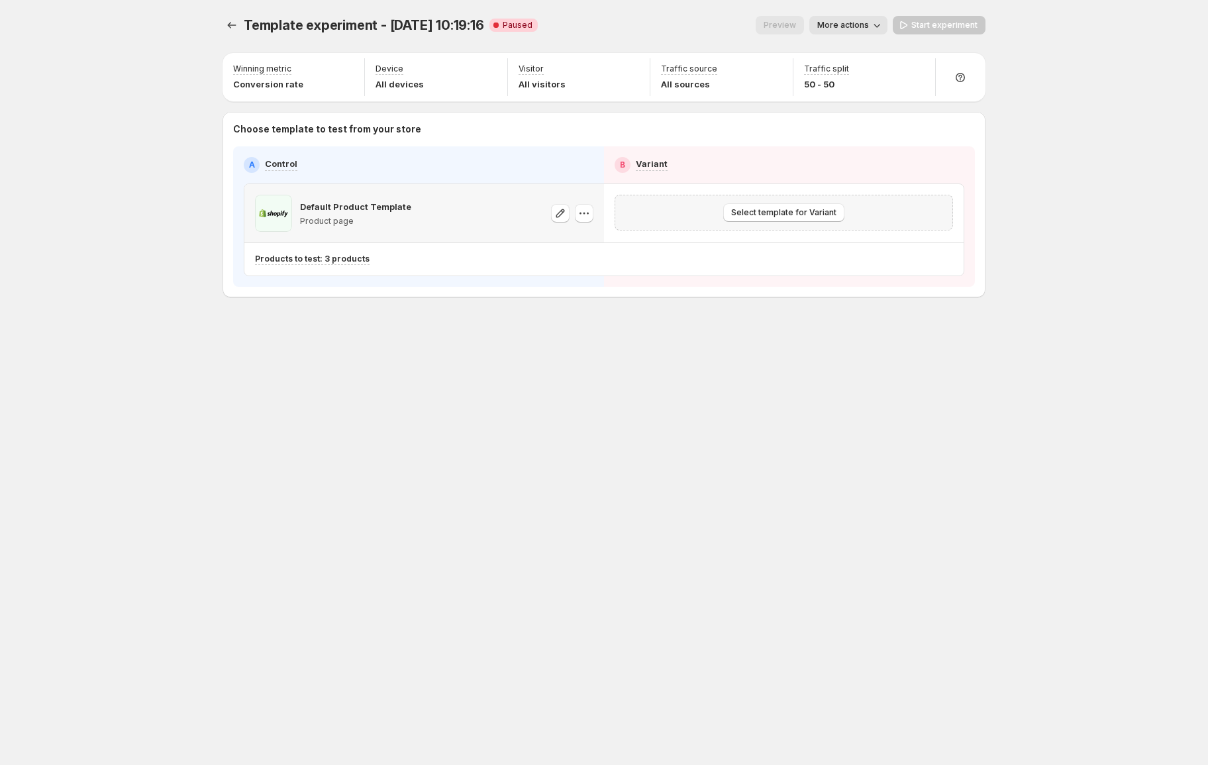
click at [344, 212] on p "Default Product Template" at bounding box center [355, 206] width 111 height 13
click at [345, 212] on p "Default Product Template" at bounding box center [355, 206] width 111 height 13
click at [605, 2] on div "Template experiment - [DATE] 10:19:16. This page is ready Template experiment -…" at bounding box center [604, 25] width 763 height 50
click at [858, 23] on span "More actions" at bounding box center [843, 25] width 52 height 11
click at [856, 49] on span "View analytic" at bounding box center [867, 52] width 56 height 11
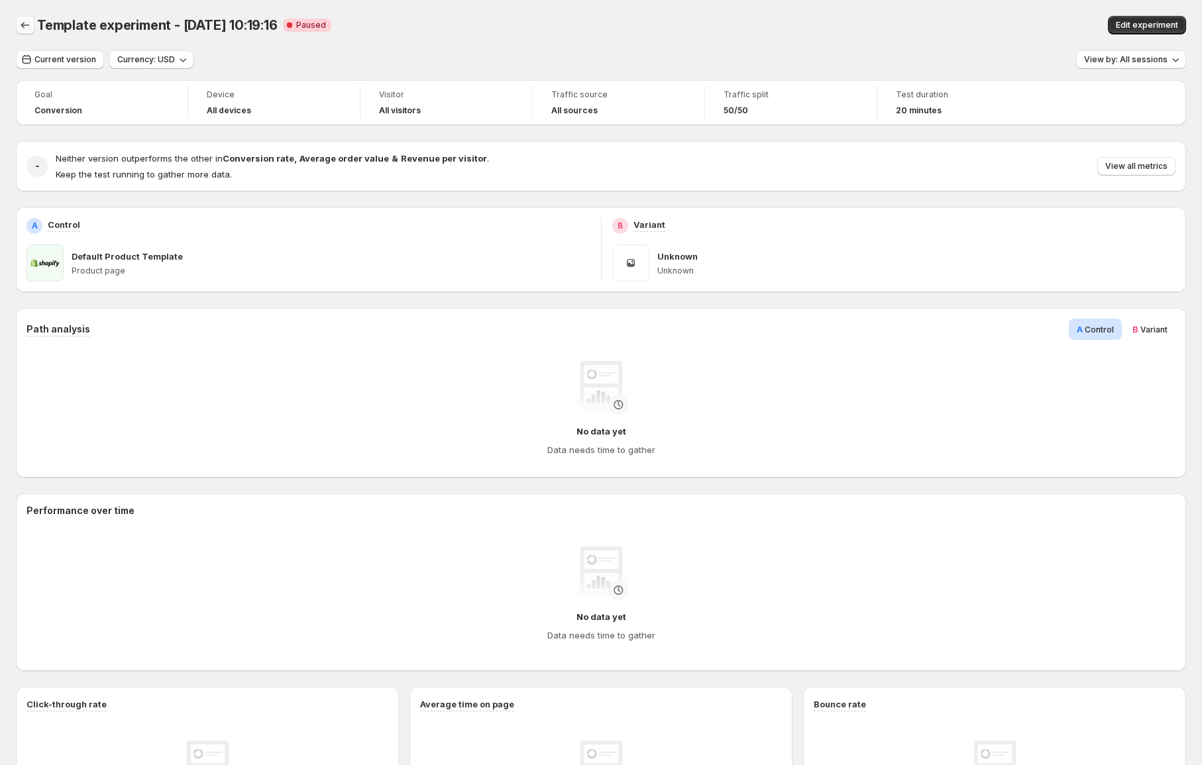
click at [19, 24] on icon "Back" at bounding box center [25, 25] width 13 height 13
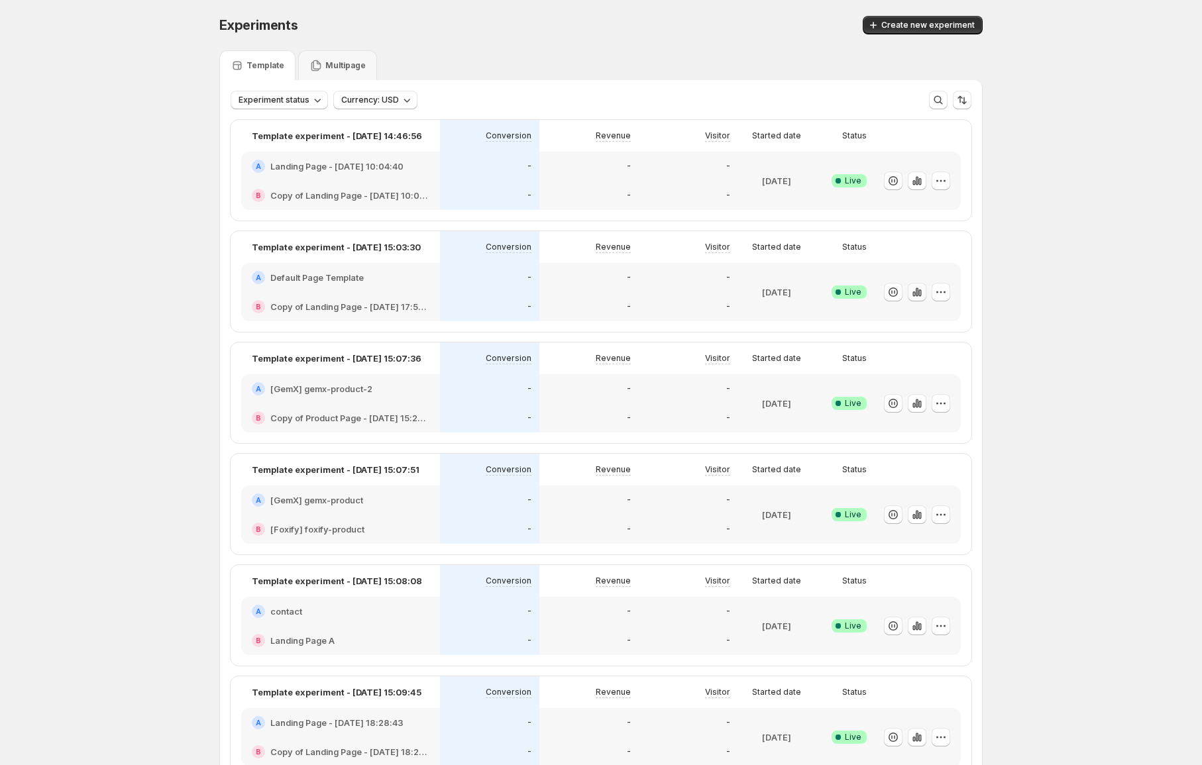
click at [918, 293] on icon "button" at bounding box center [917, 292] width 3 height 9
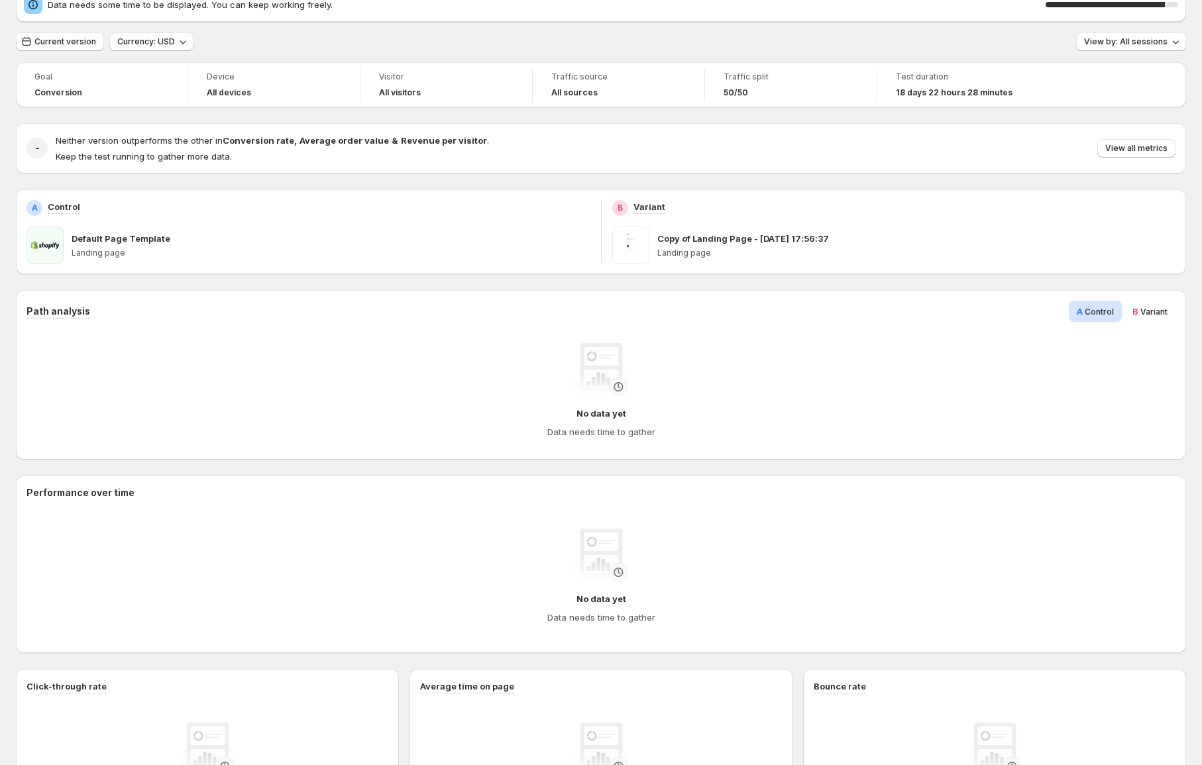
scroll to position [199, 0]
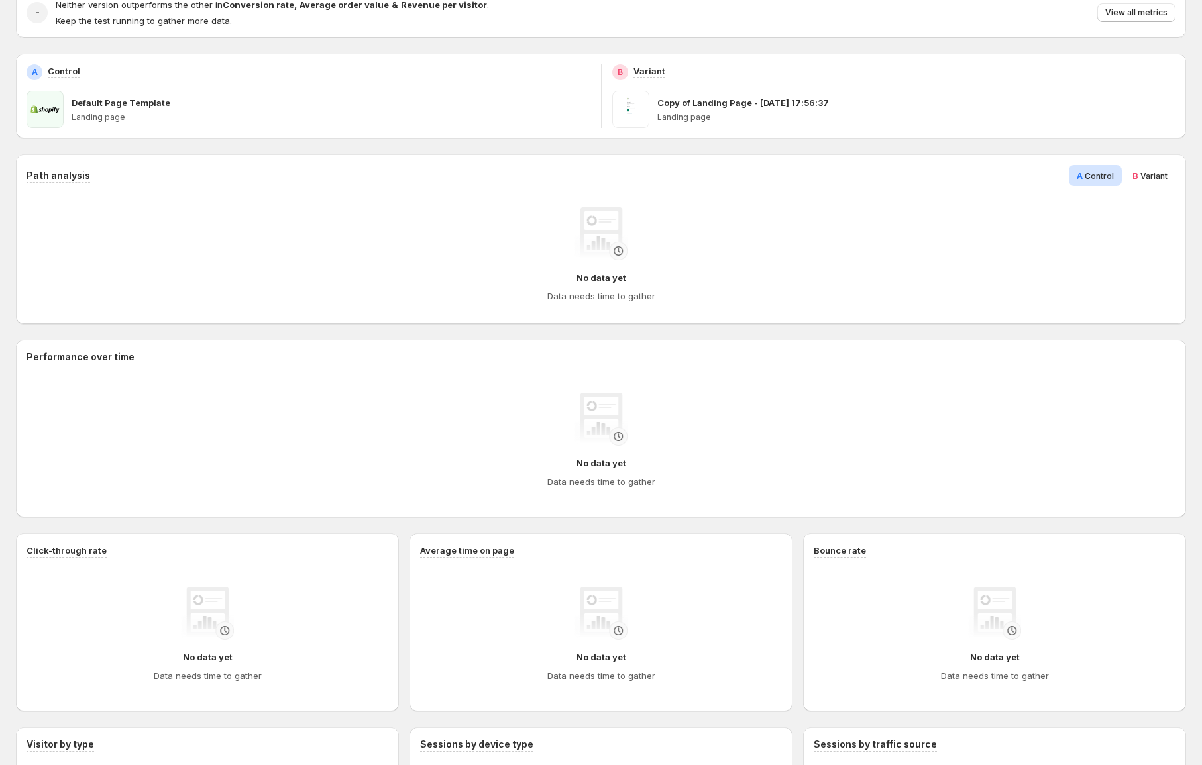
click at [324, 237] on div "No data yet Data needs time to gather" at bounding box center [600, 254] width 1127 height 95
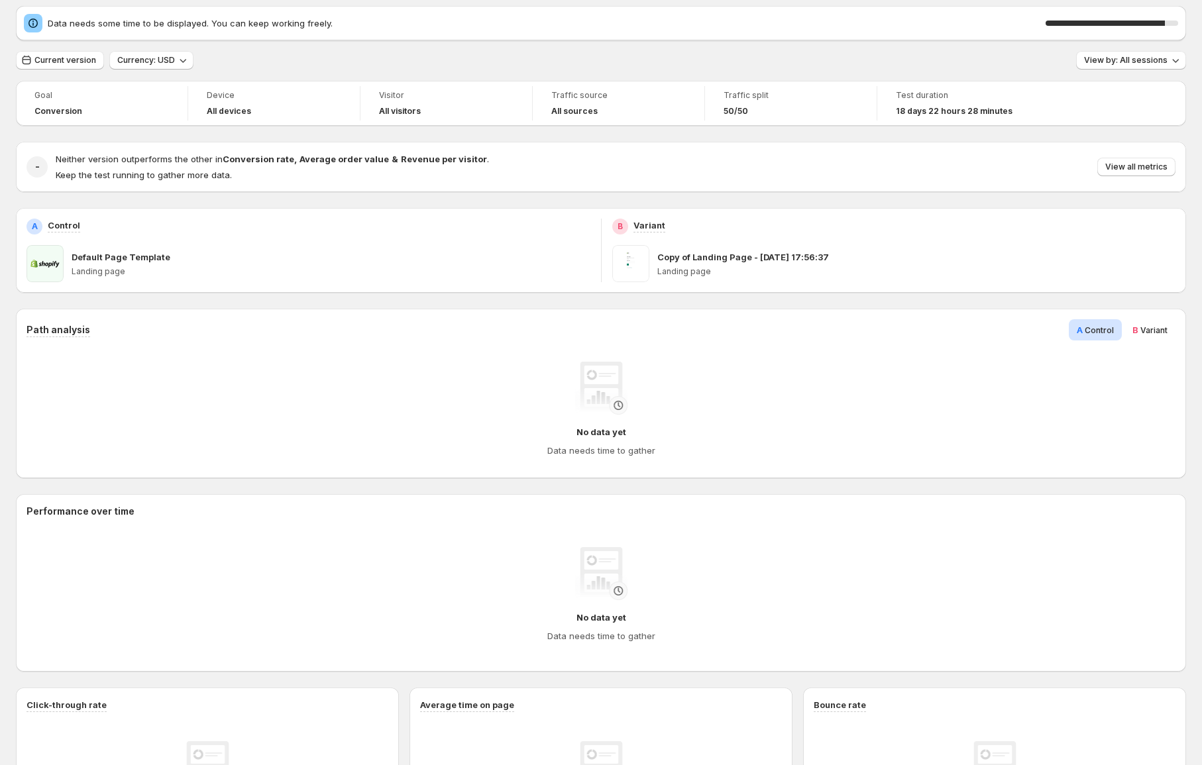
scroll to position [0, 0]
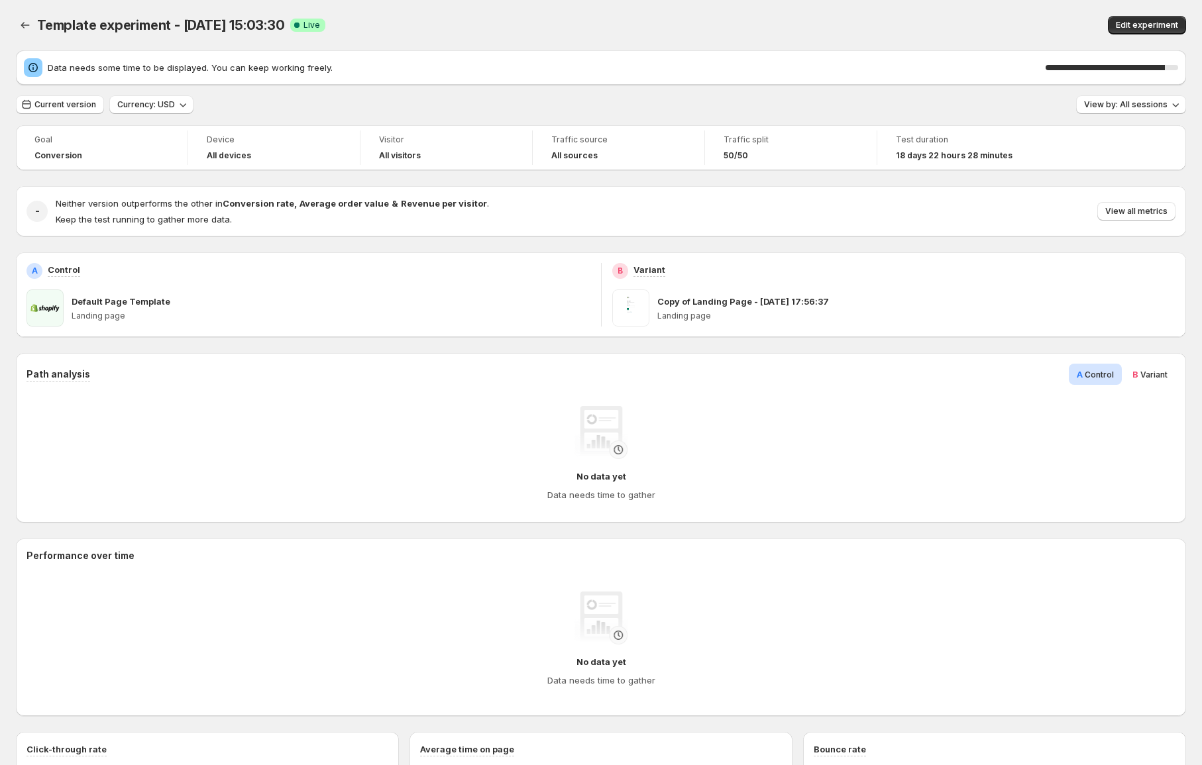
click at [802, 4] on div "Template experiment - [DATE] 15:03:30. This page is ready Template experiment -…" at bounding box center [601, 25] width 1170 height 50
click at [26, 25] on icon "Back" at bounding box center [25, 25] width 9 height 7
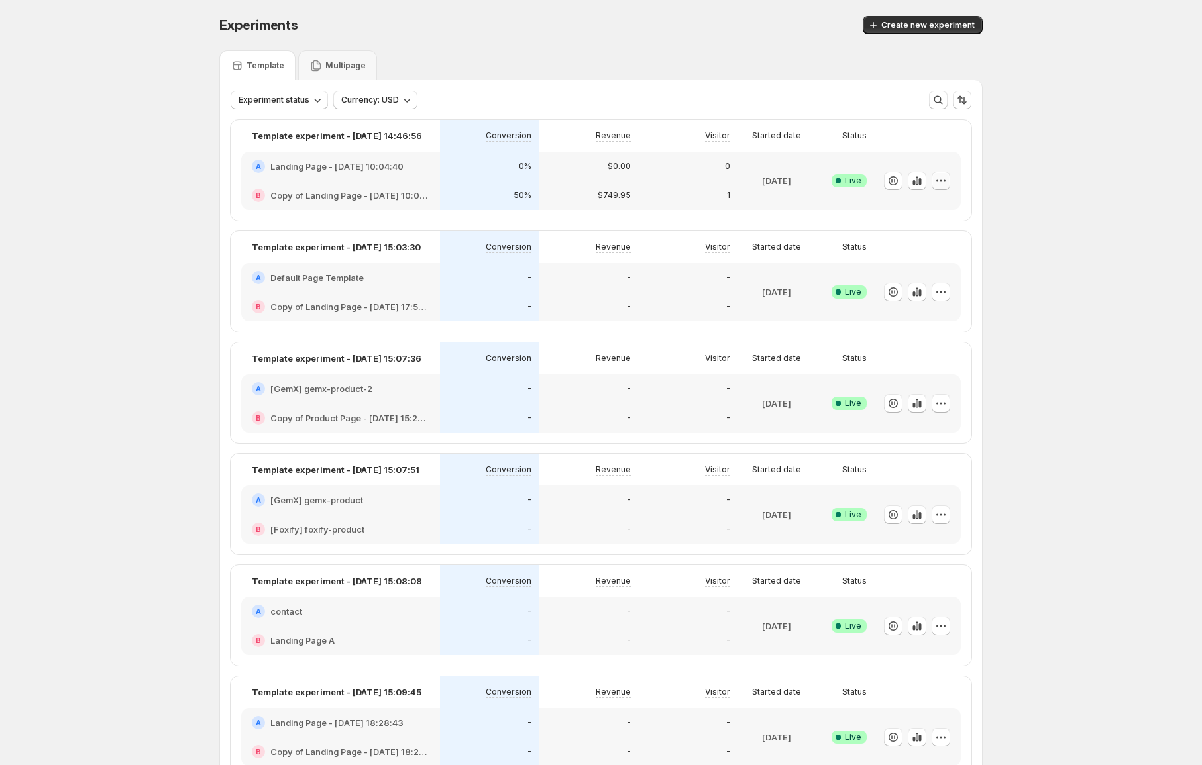
click at [942, 180] on icon "button" at bounding box center [941, 181] width 2 height 2
click at [921, 211] on span "Edit" at bounding box center [957, 208] width 138 height 13
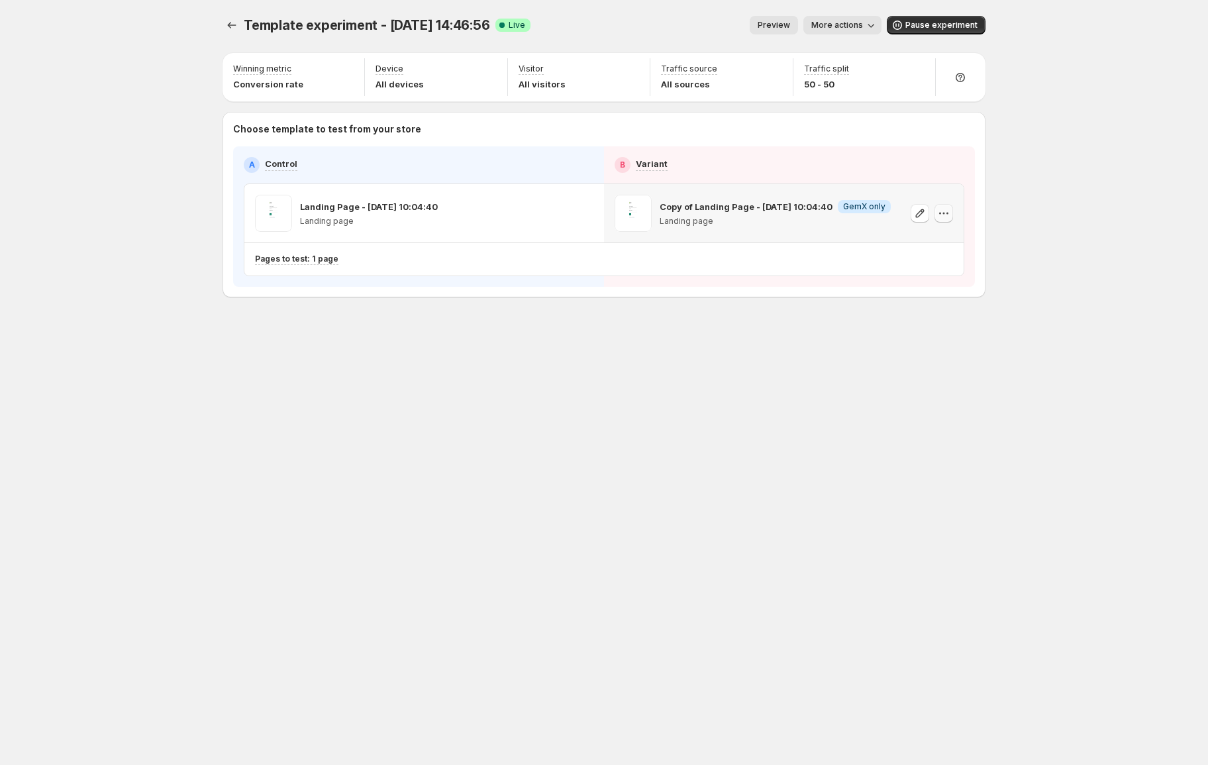
click at [944, 213] on icon "button" at bounding box center [944, 214] width 2 height 2
click at [233, 28] on icon "Experiments" at bounding box center [231, 25] width 13 height 13
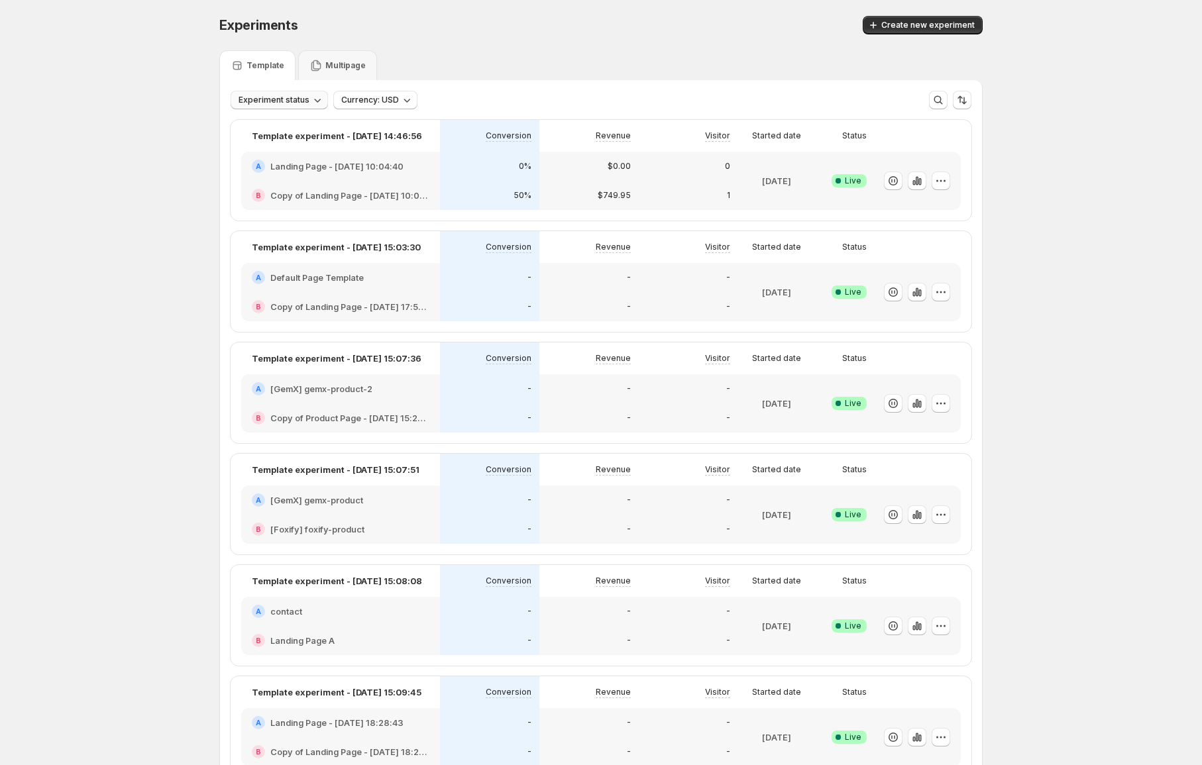
click at [288, 107] on button "Experiment status" at bounding box center [279, 100] width 97 height 19
click at [272, 140] on div "Draft Draft" at bounding box center [257, 148] width 47 height 21
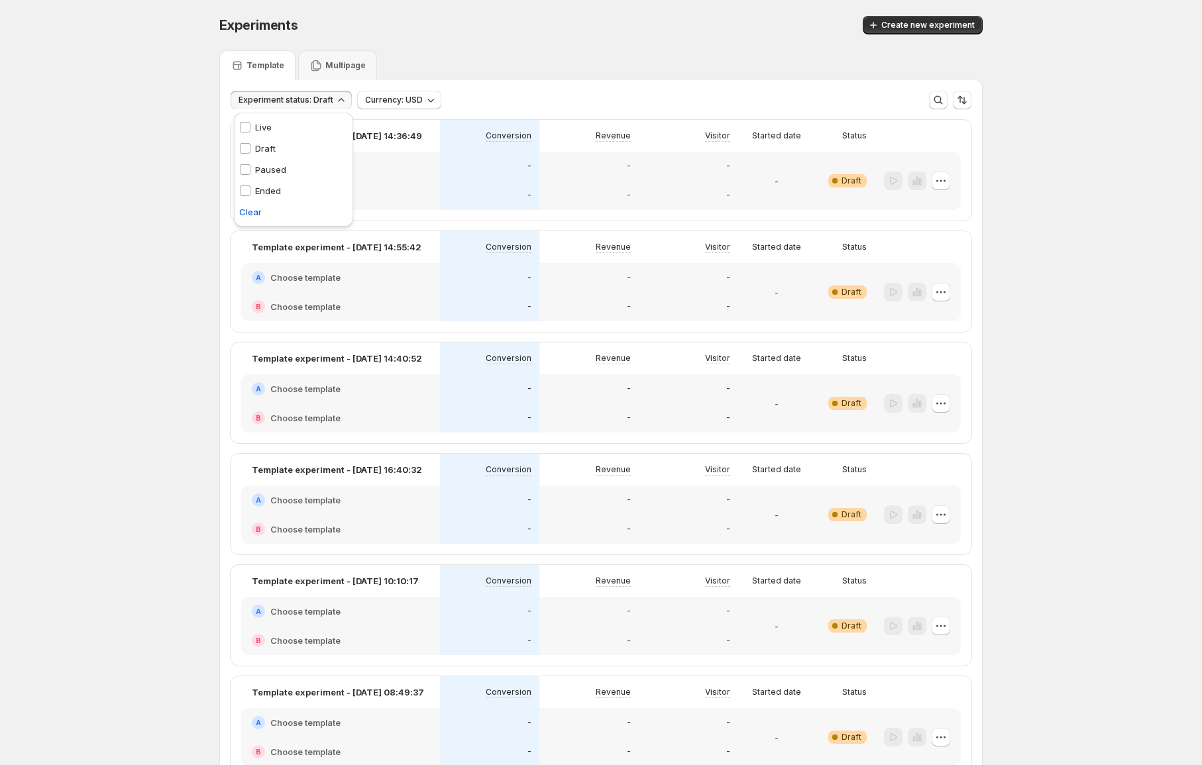
click at [998, 214] on div "Experiments. This page is ready Experiments Create new experiment Template Mult…" at bounding box center [600, 430] width 795 height 860
click at [327, 108] on button "Experiment status: Draft" at bounding box center [291, 100] width 121 height 19
click at [274, 165] on p "Paused" at bounding box center [270, 169] width 31 height 13
click at [254, 139] on div "Draft Draft" at bounding box center [257, 148] width 47 height 21
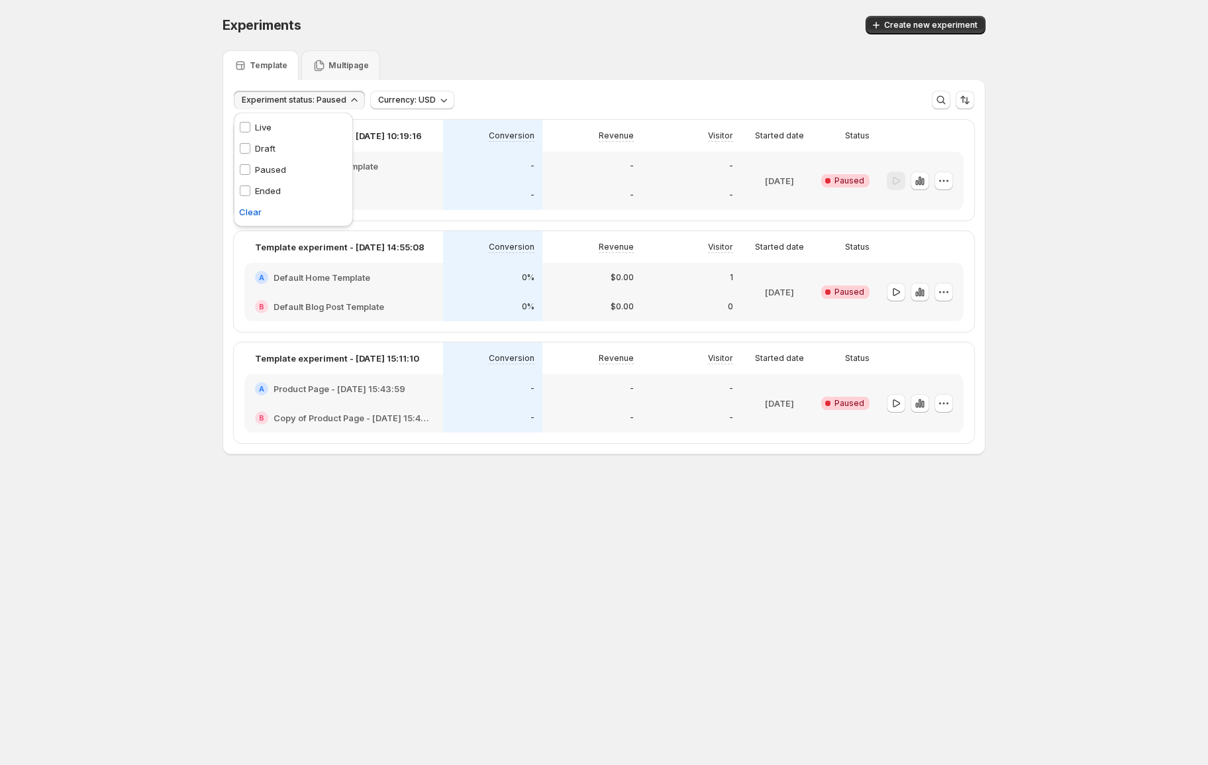
click at [562, 68] on div "Template Multipage" at bounding box center [604, 65] width 763 height 30
click at [765, 182] on p "[DATE]" at bounding box center [779, 180] width 29 height 13
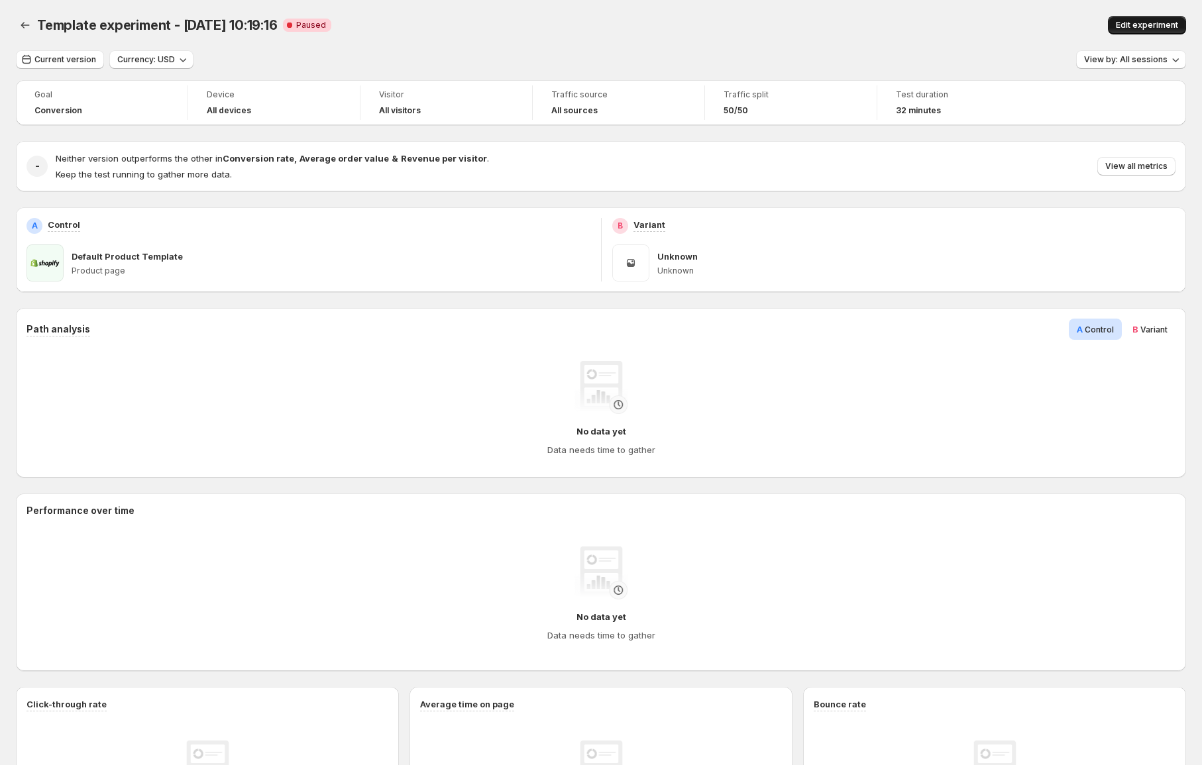
click at [1140, 27] on span "Edit experiment" at bounding box center [1147, 25] width 62 height 11
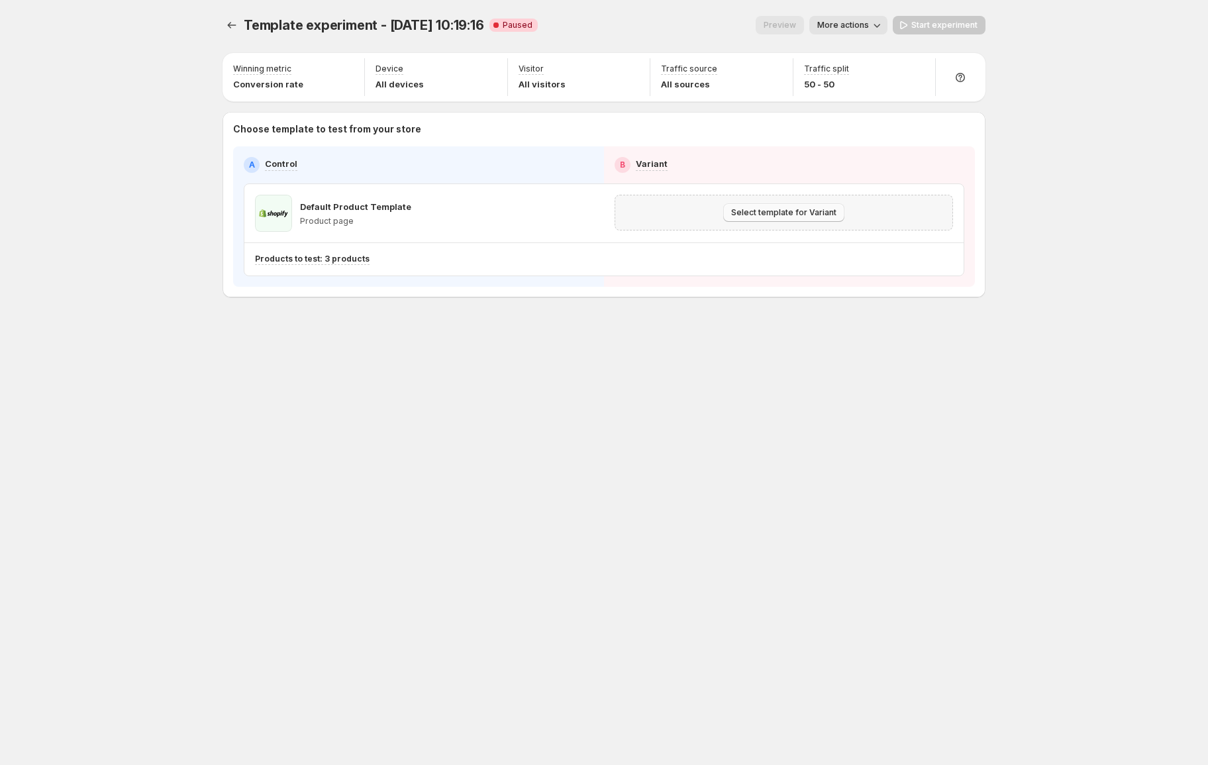
click at [811, 209] on span "Select template for Variant" at bounding box center [783, 212] width 105 height 11
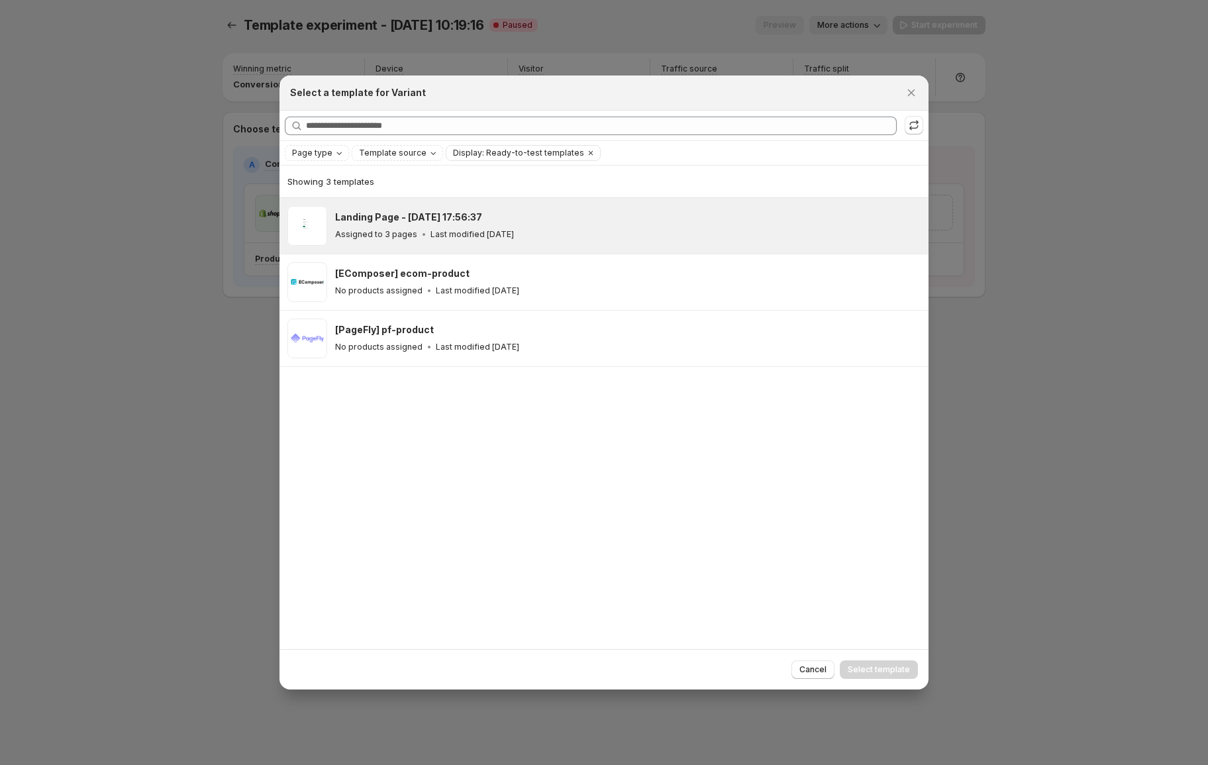
click at [549, 228] on div "Assigned to 3 pages Last modified [DATE]" at bounding box center [626, 234] width 582 height 13
click at [886, 670] on span "Select template" at bounding box center [879, 669] width 62 height 11
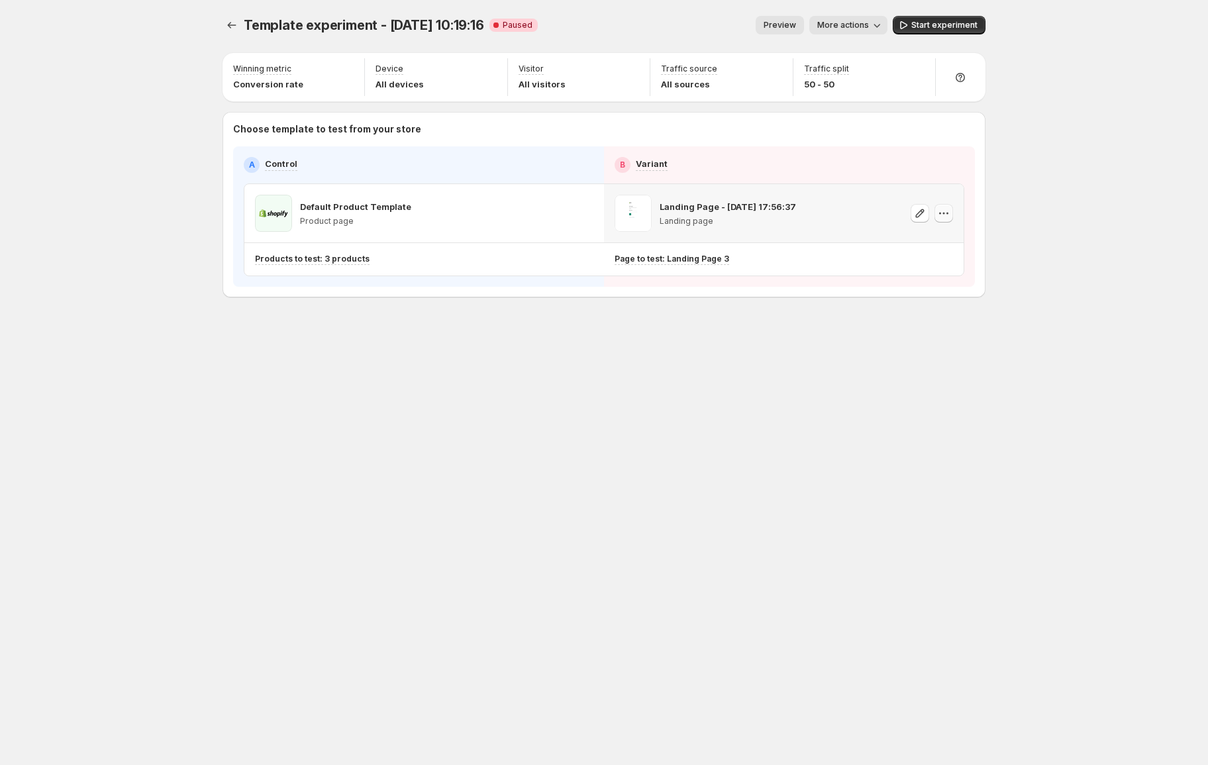
click at [946, 214] on icon "button" at bounding box center [943, 213] width 13 height 13
click at [945, 293] on span "Remove template" at bounding box center [944, 298] width 72 height 11
click at [590, 214] on icon "button" at bounding box center [584, 213] width 13 height 13
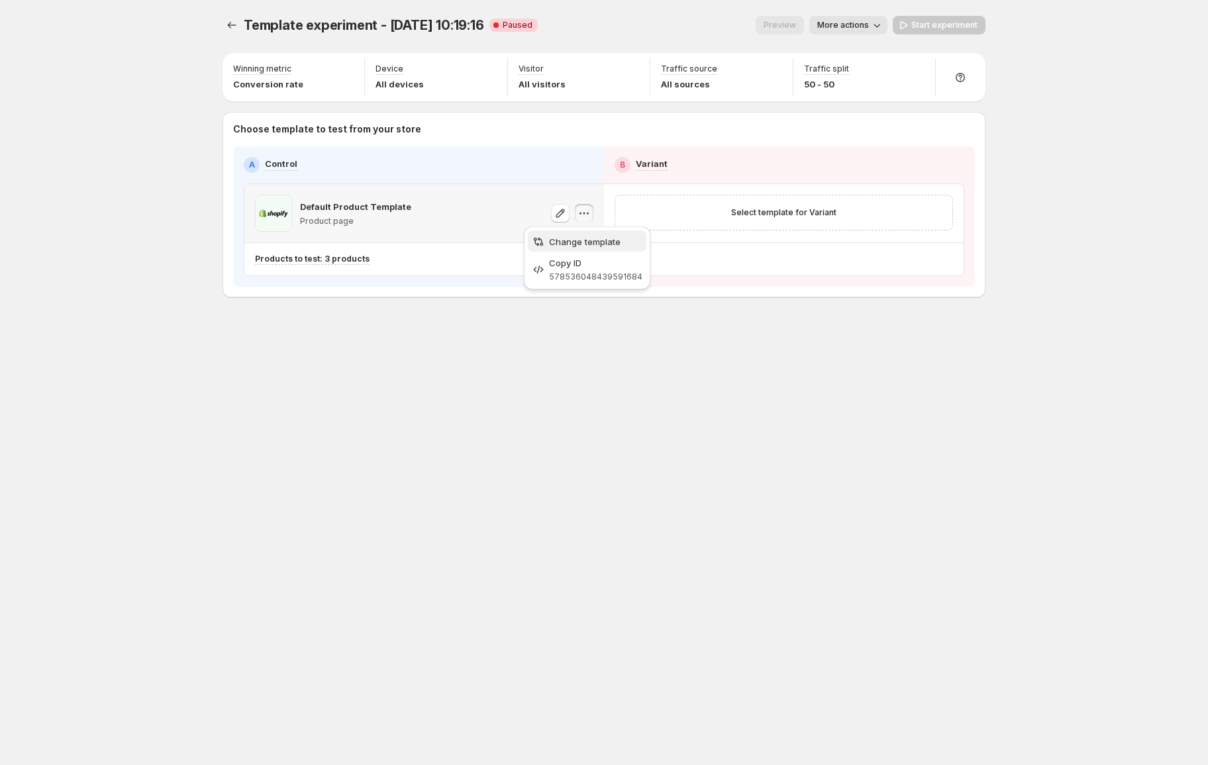
click at [596, 235] on span "Change template" at bounding box center [595, 241] width 93 height 13
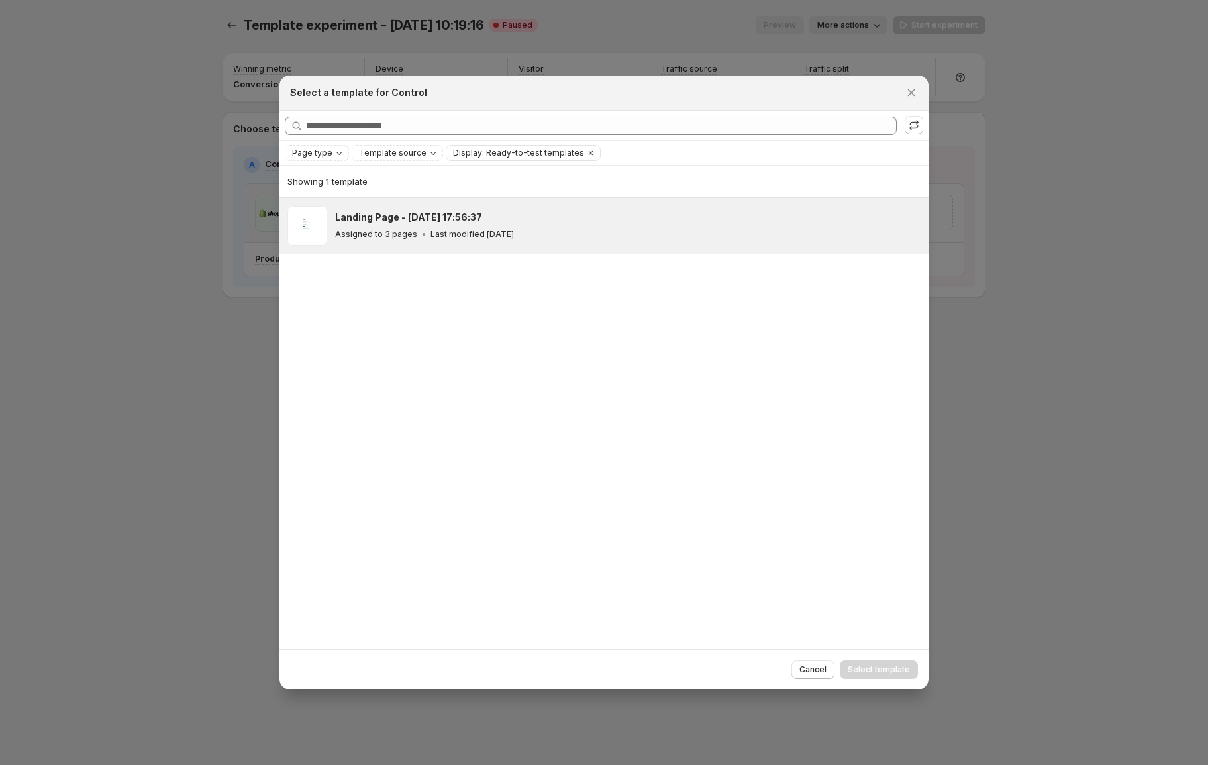
click at [468, 231] on p "Last modified [DATE]" at bounding box center [472, 234] width 83 height 11
click at [898, 666] on span "Select template" at bounding box center [879, 669] width 62 height 11
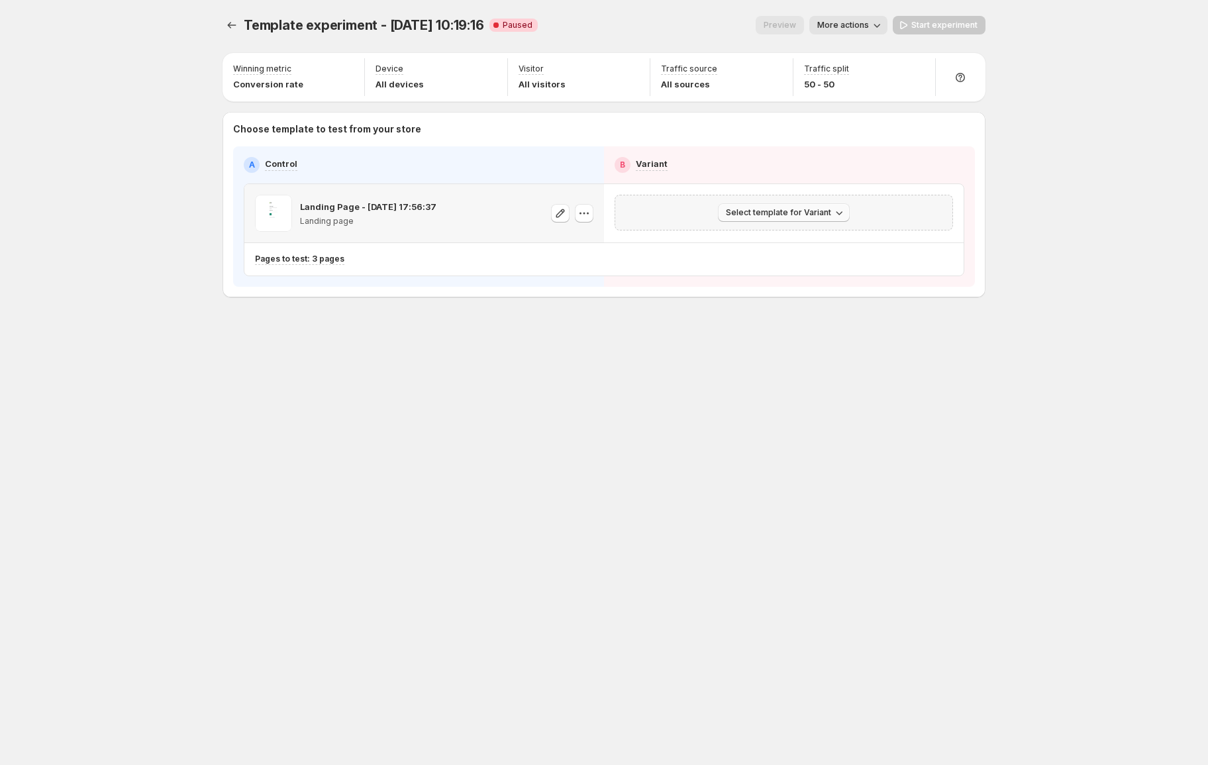
drag, startPoint x: 802, startPoint y: 207, endPoint x: 787, endPoint y: 217, distance: 18.6
click at [802, 207] on span "Select template for Variant" at bounding box center [778, 212] width 105 height 11
click at [779, 233] on span "Select an existing template" at bounding box center [786, 239] width 135 height 13
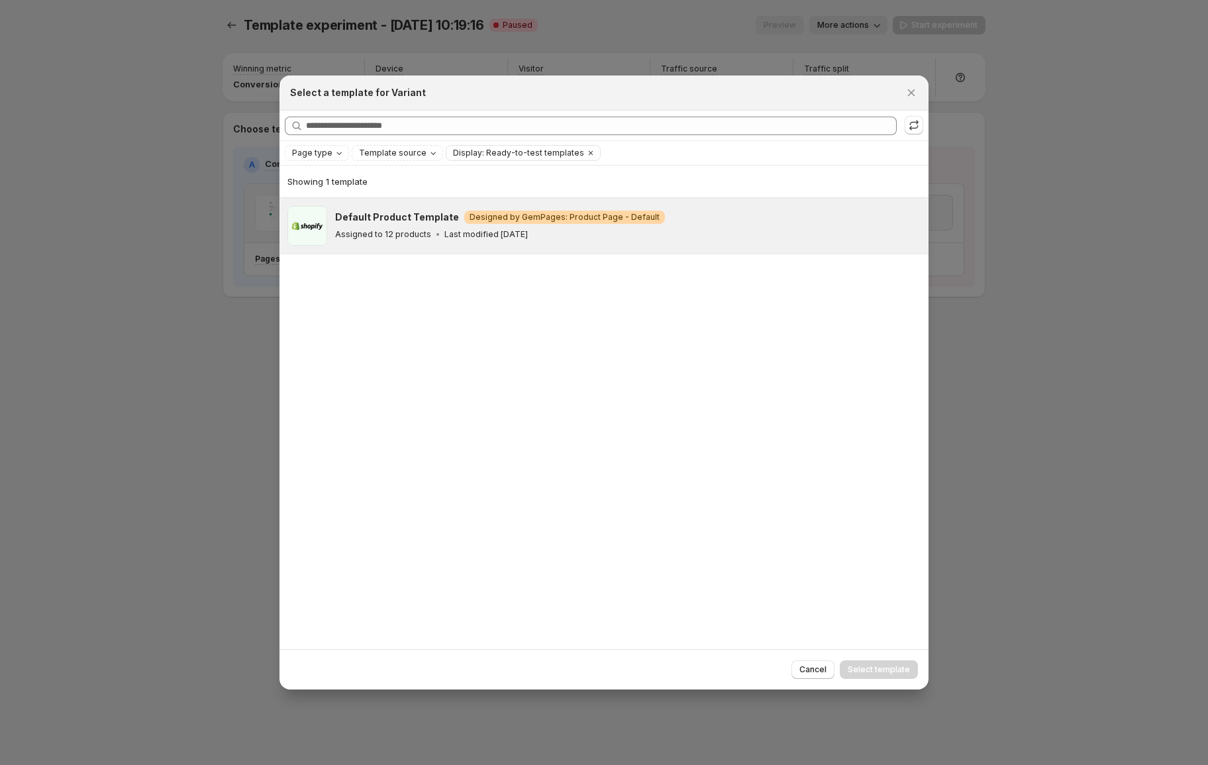
click at [528, 231] on p "Last modified [DATE]" at bounding box center [486, 234] width 83 height 11
click at [883, 674] on span "Select template" at bounding box center [879, 669] width 62 height 11
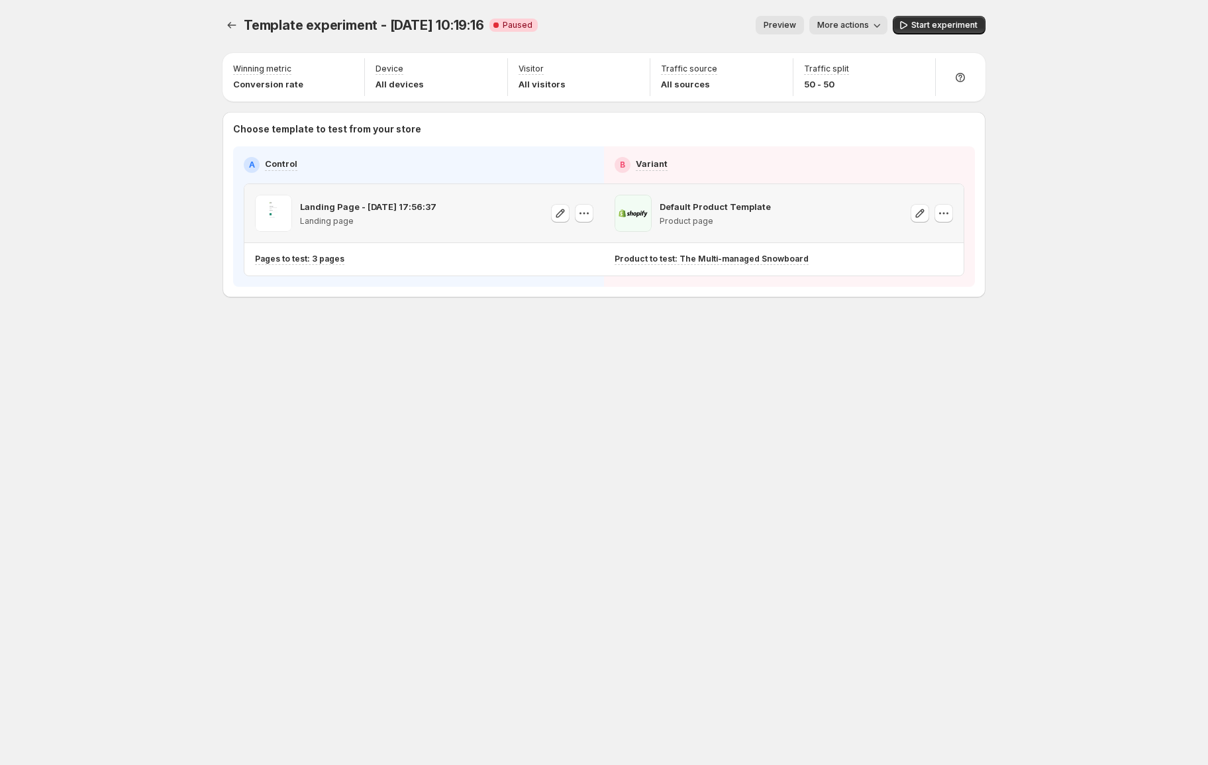
click at [1008, 392] on div "Template experiment - [DATE] 10:19:16. This page is ready Template experiment -…" at bounding box center [604, 382] width 1208 height 765
click at [817, 26] on button "More actions" at bounding box center [849, 25] width 78 height 19
click at [858, 57] on span "View analytic" at bounding box center [867, 52] width 56 height 11
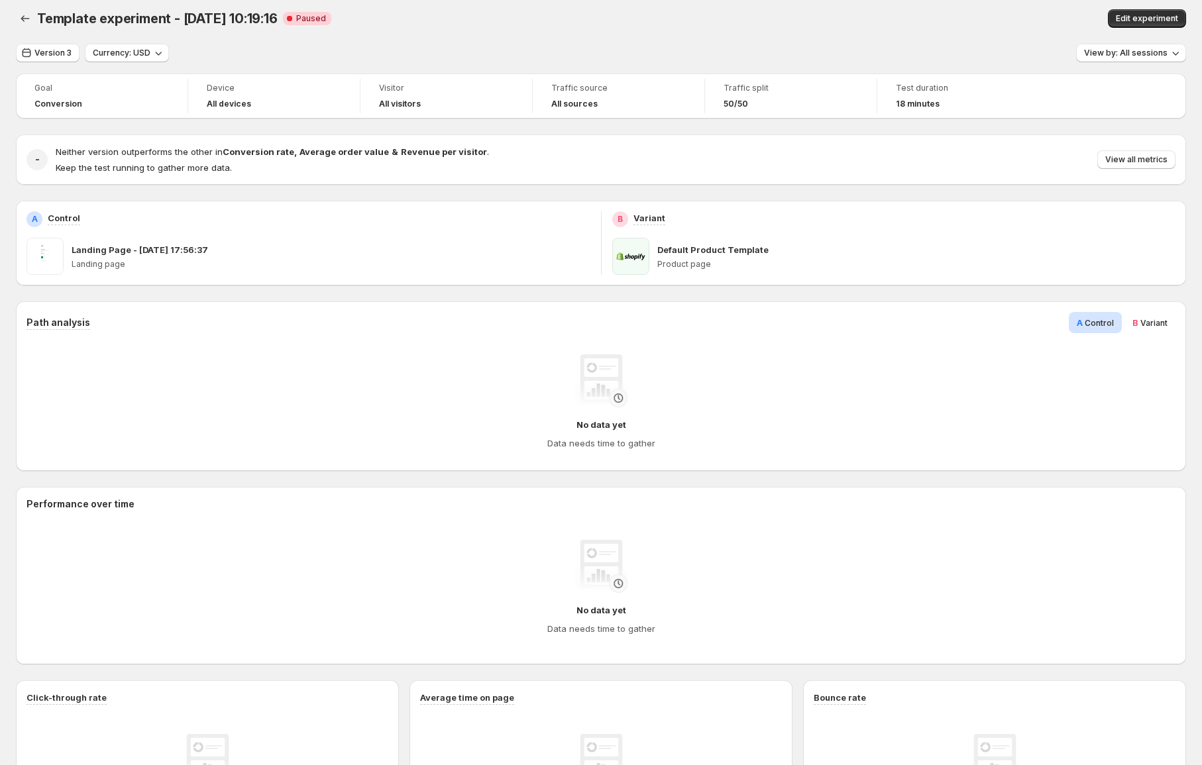
scroll to position [23, 0]
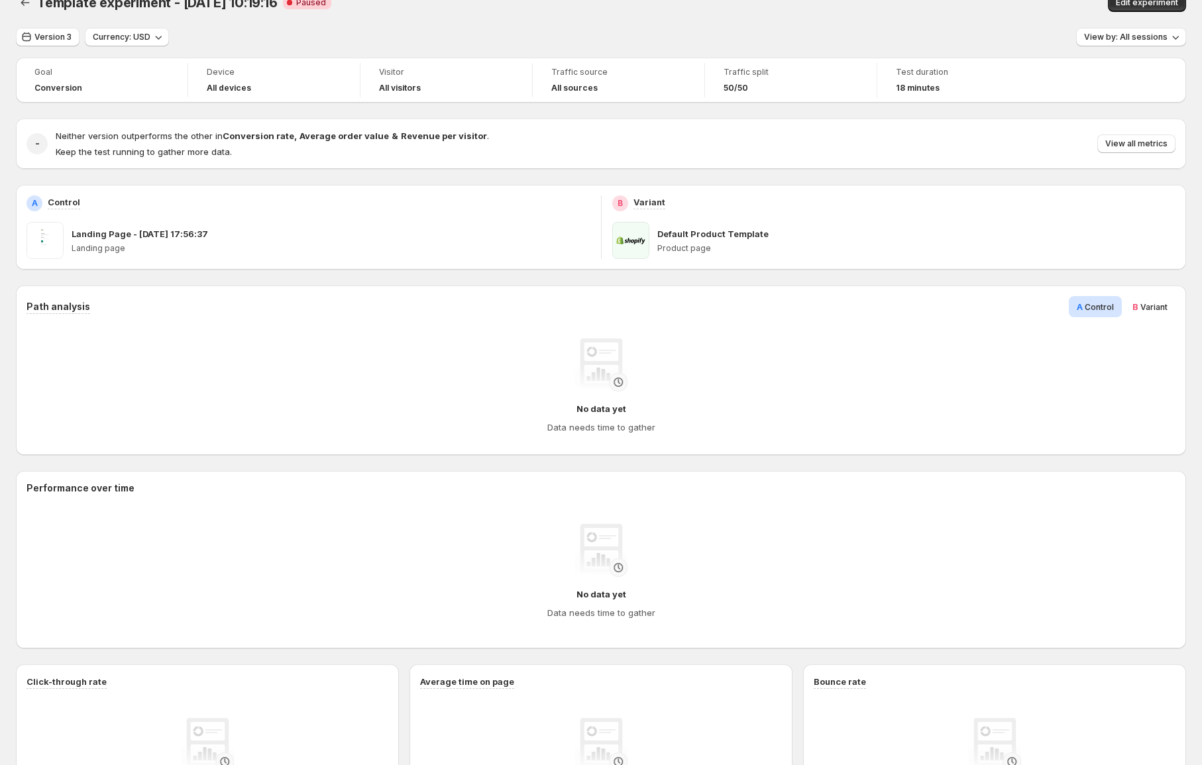
click at [634, 399] on div "No data yet Data needs time to gather" at bounding box center [600, 386] width 1127 height 95
click at [582, 418] on div "No data yet Data needs time to gather" at bounding box center [601, 418] width 108 height 32
click at [582, 417] on div "No data yet Data needs time to gather" at bounding box center [601, 418] width 108 height 32
click at [64, 36] on span "Version 3" at bounding box center [52, 37] width 37 height 11
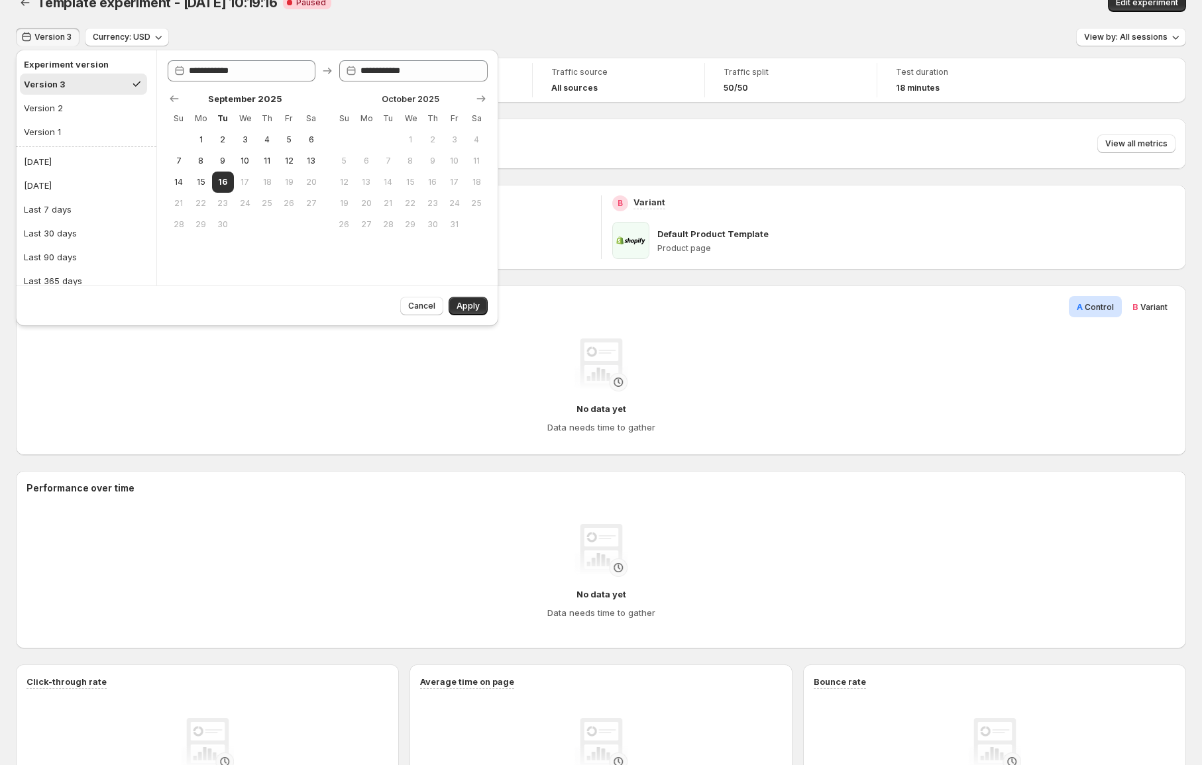
click at [491, 2] on div "Template experiment - [DATE] 10:19:16 Critical Complete Paused" at bounding box center [374, 2] width 674 height 19
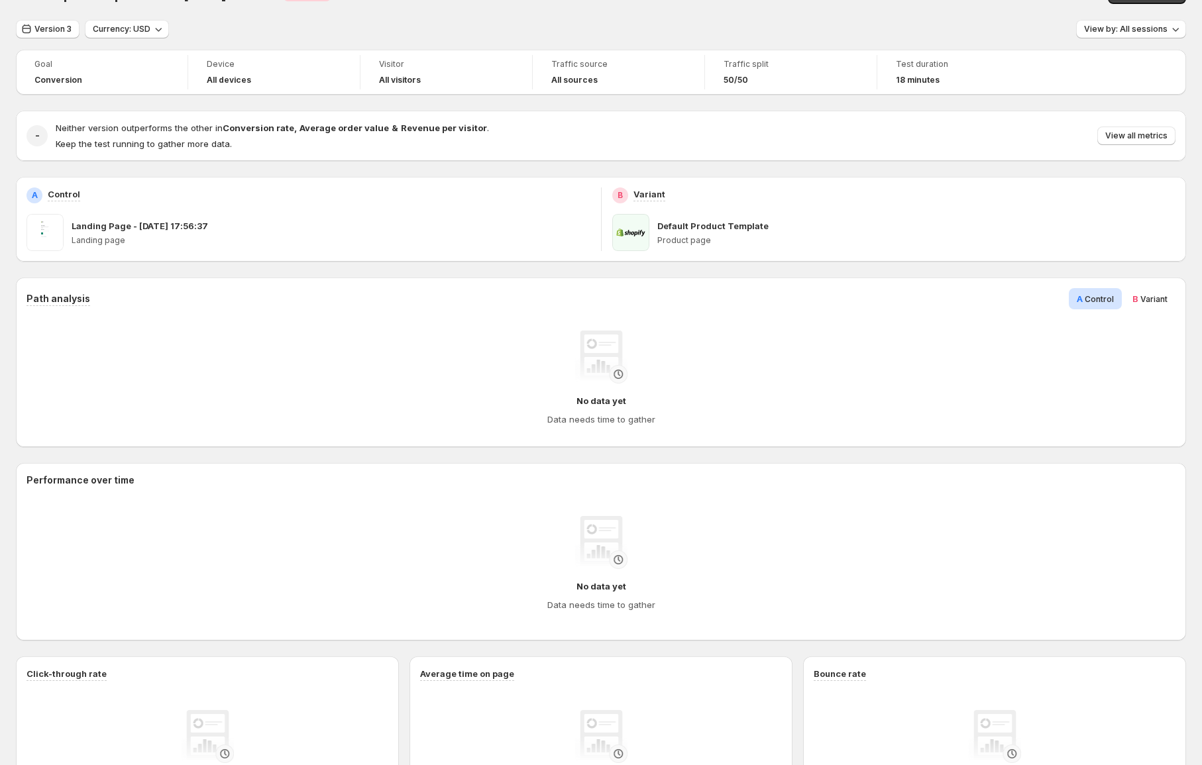
scroll to position [0, 0]
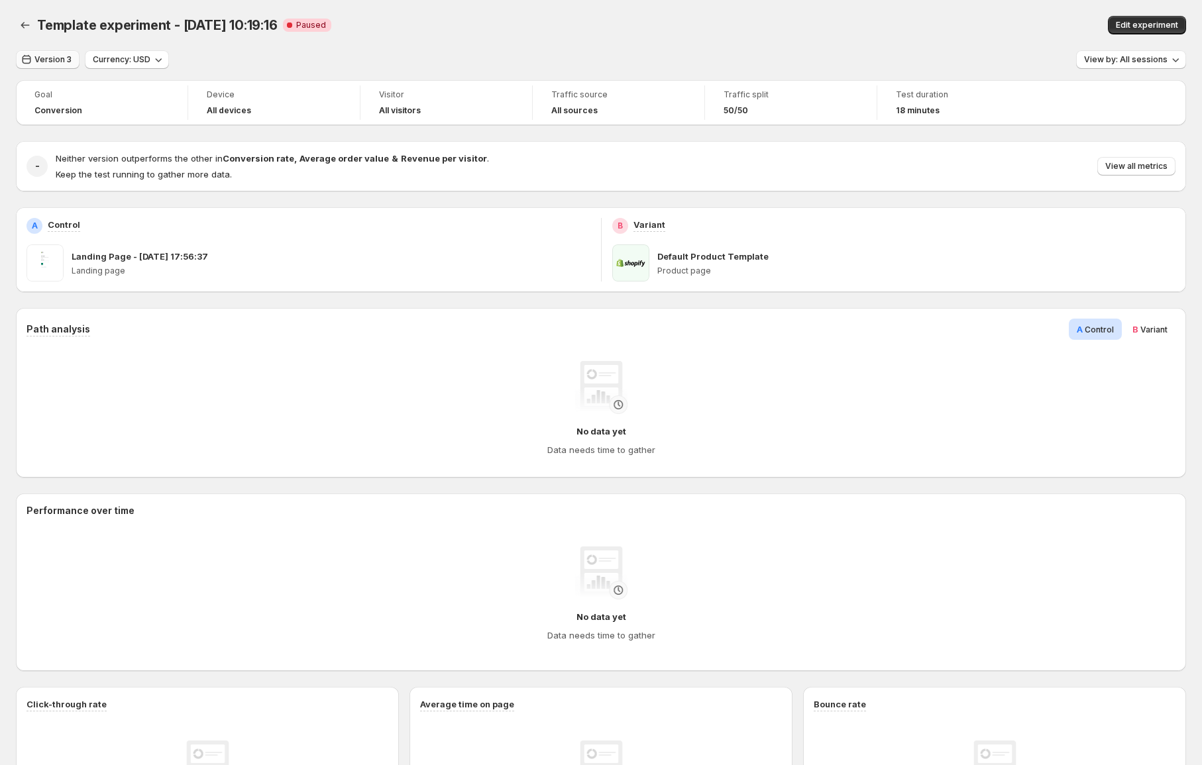
click at [54, 51] on button "Version 3" at bounding box center [48, 59] width 64 height 19
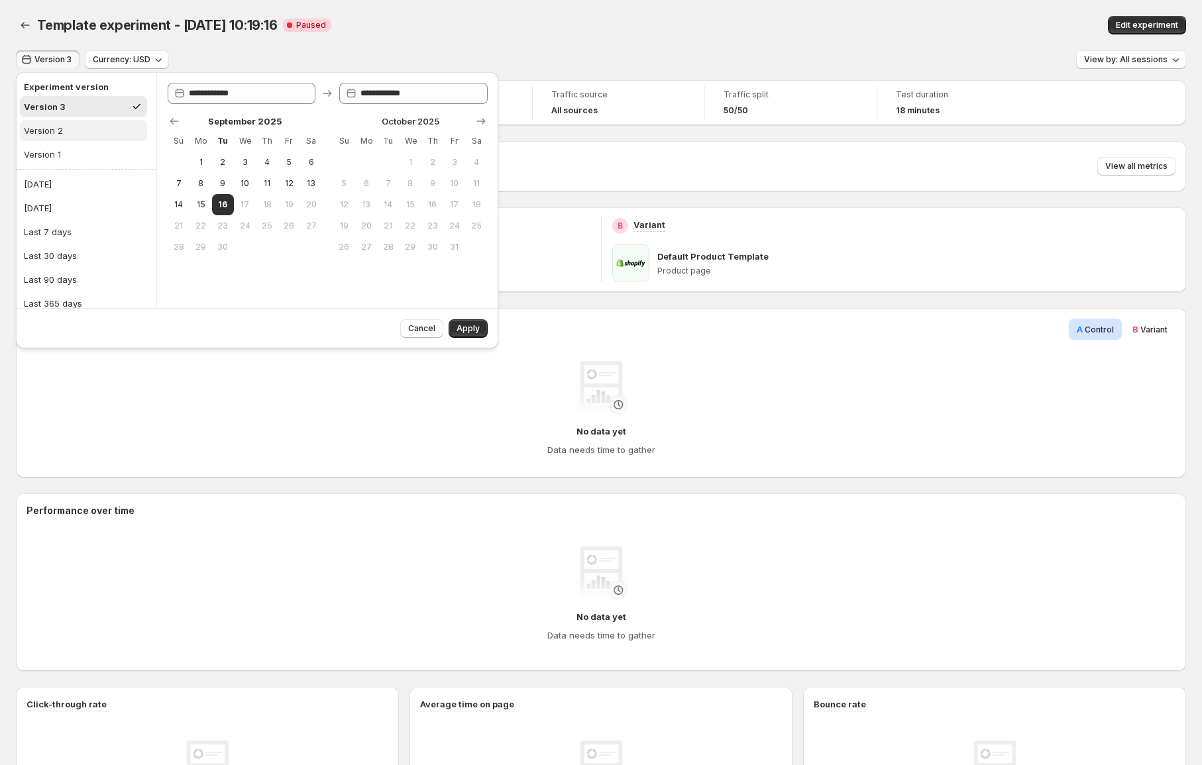
drag, startPoint x: 67, startPoint y: 137, endPoint x: 87, endPoint y: 134, distance: 20.0
click at [67, 137] on button "Version 2" at bounding box center [83, 130] width 127 height 21
type input "**********"
click at [163, 462] on div "No data yet Data needs time to gather" at bounding box center [600, 408] width 1149 height 117
